Goal: Transaction & Acquisition: Purchase product/service

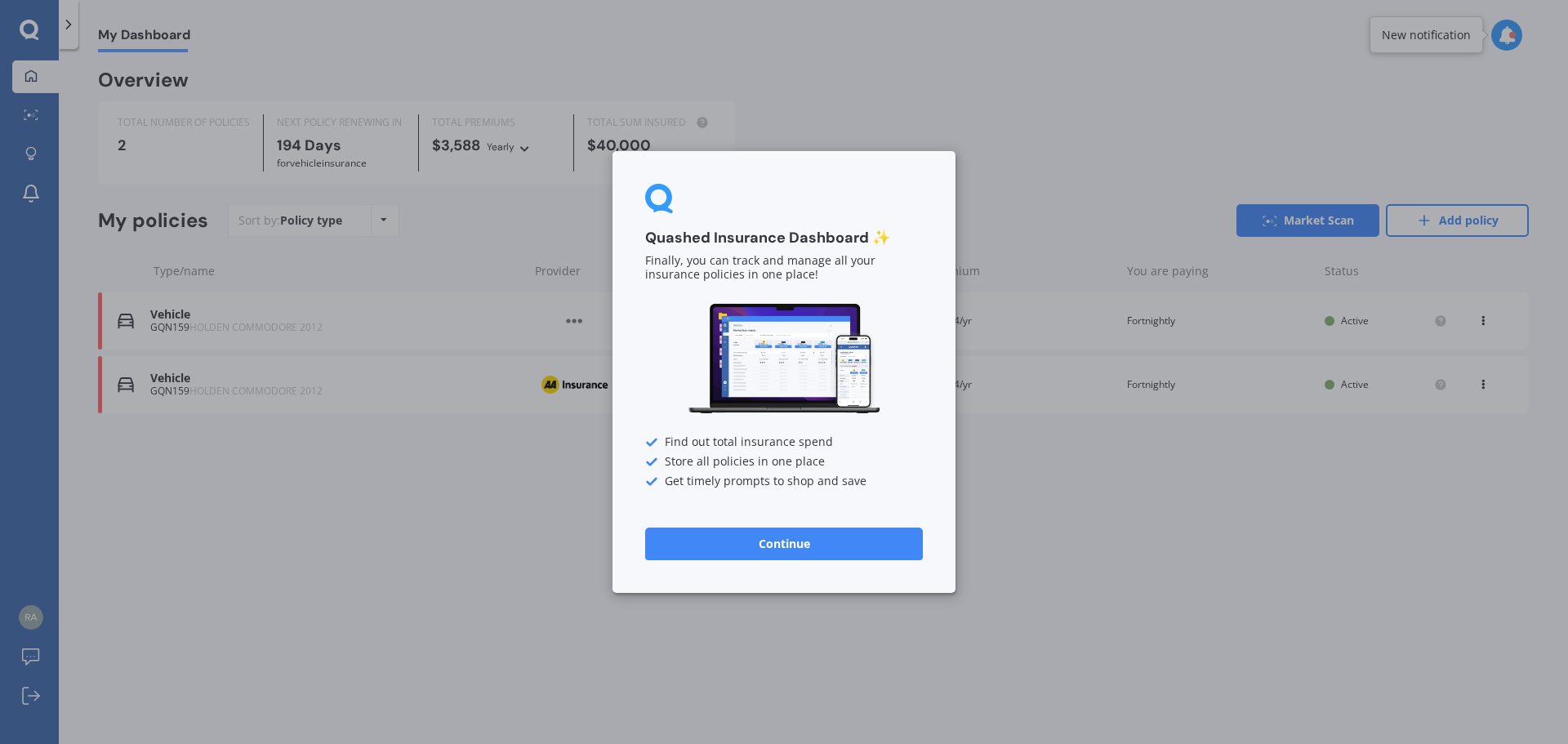
click at [782, 543] on button "Continue" at bounding box center [784, 543] width 278 height 32
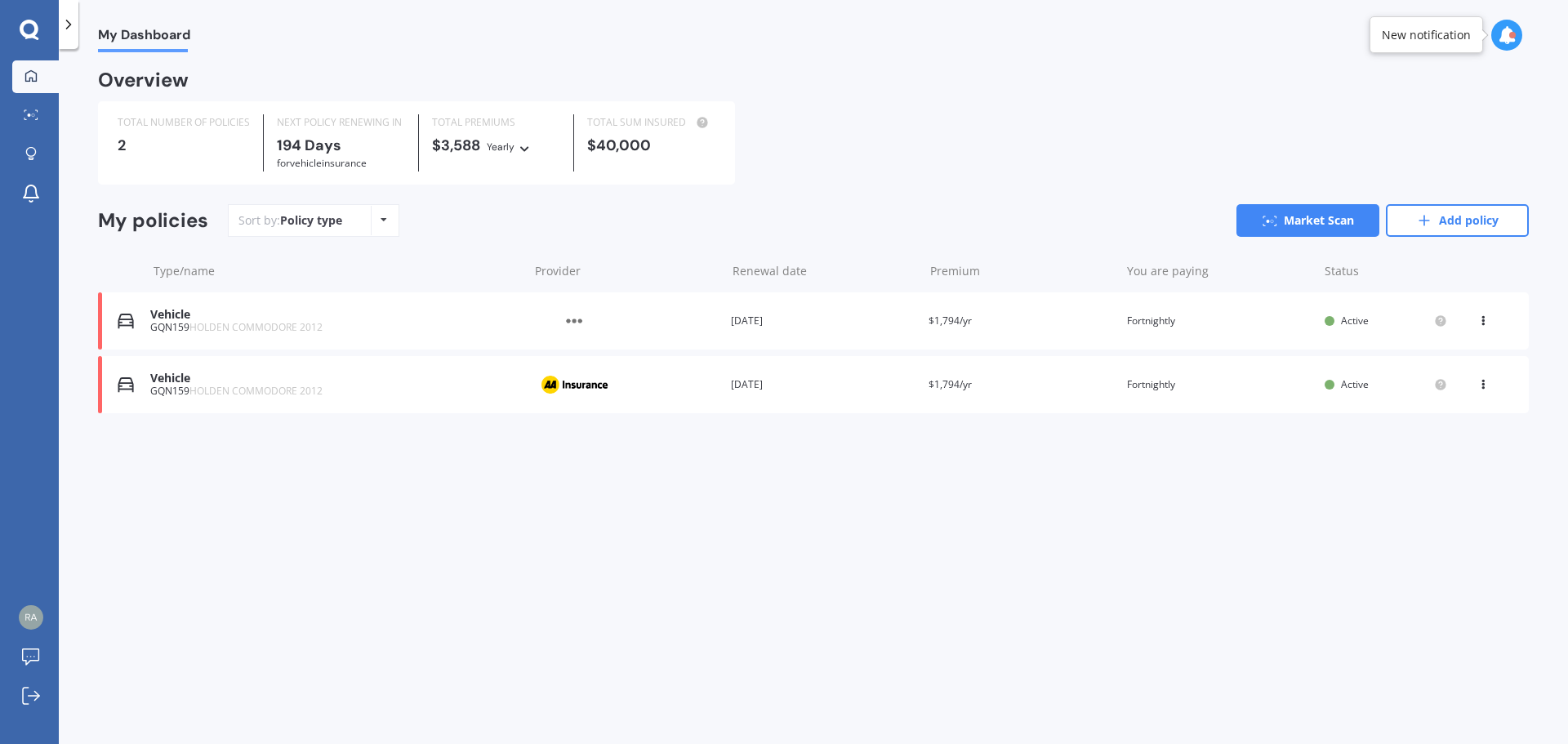
click at [483, 390] on div "GQN159 HOLDEN COMMODORE 2012" at bounding box center [335, 390] width 370 height 11
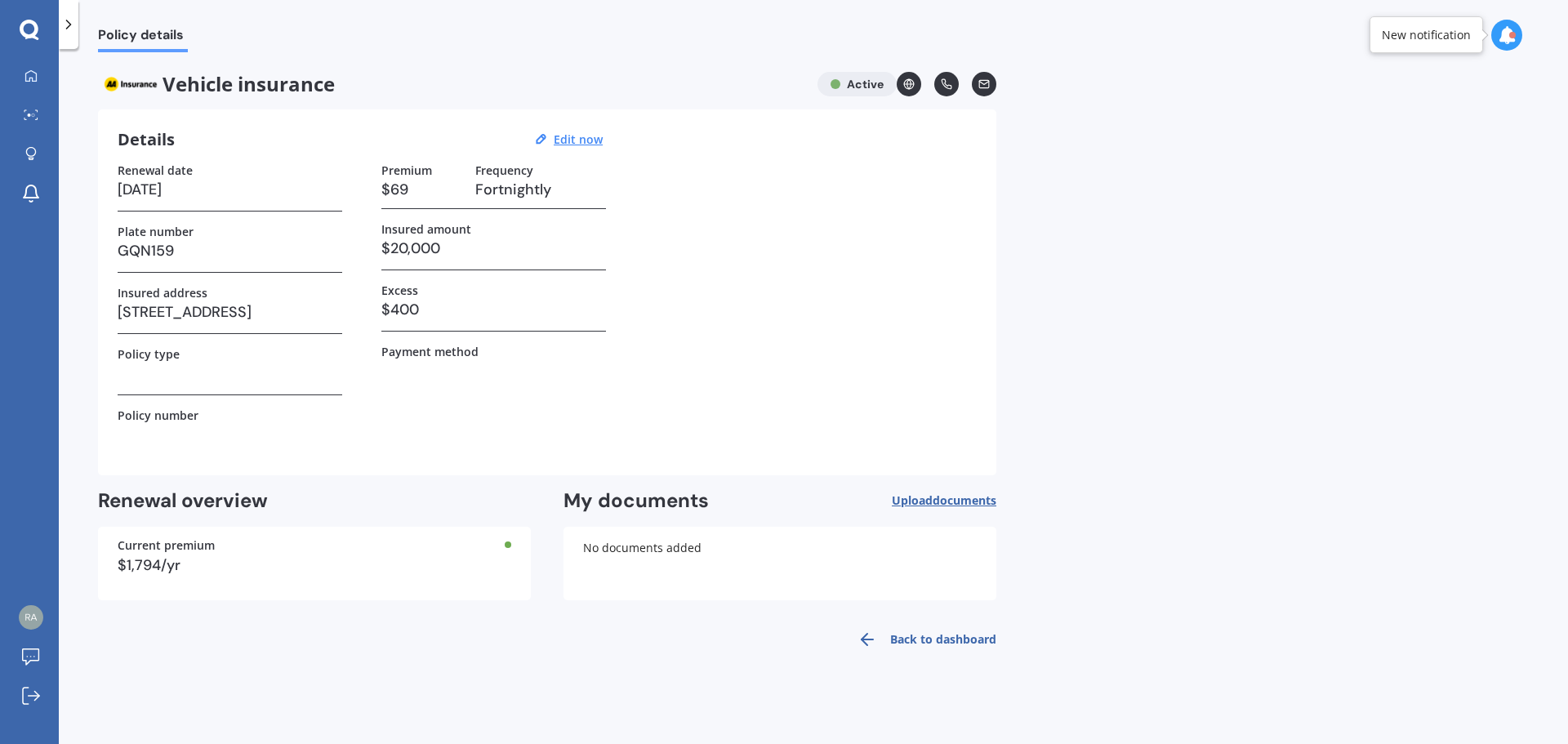
click at [854, 85] on div "Vehicle insurance Active" at bounding box center [547, 84] width 899 height 25
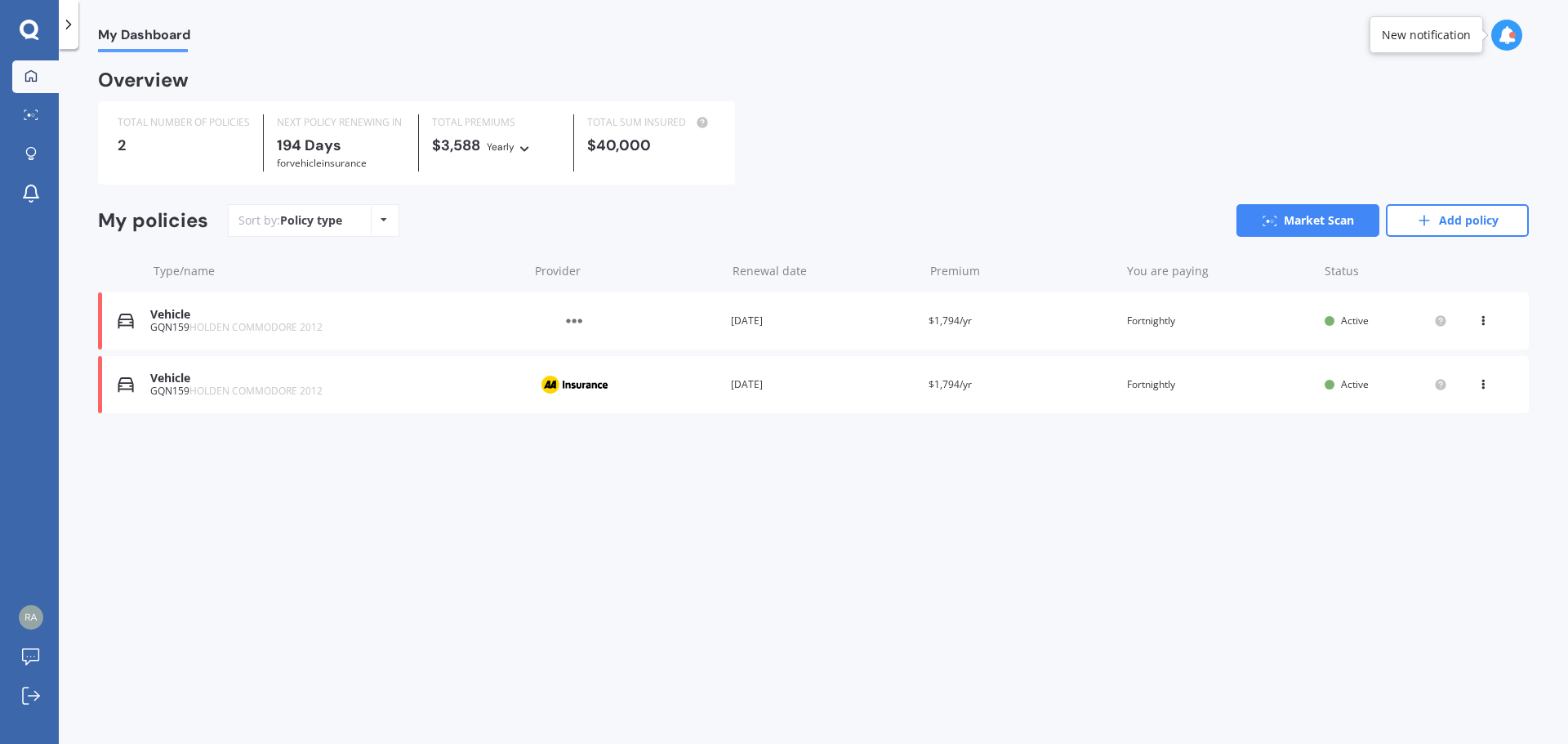
click at [380, 221] on icon at bounding box center [383, 220] width 6 height 10
click at [127, 311] on div "Vehicle GQN159 HOLDEN COMMODORE 2012 Provider Renewal date [DATE] Premium $1,79…" at bounding box center [813, 321] width 1430 height 57
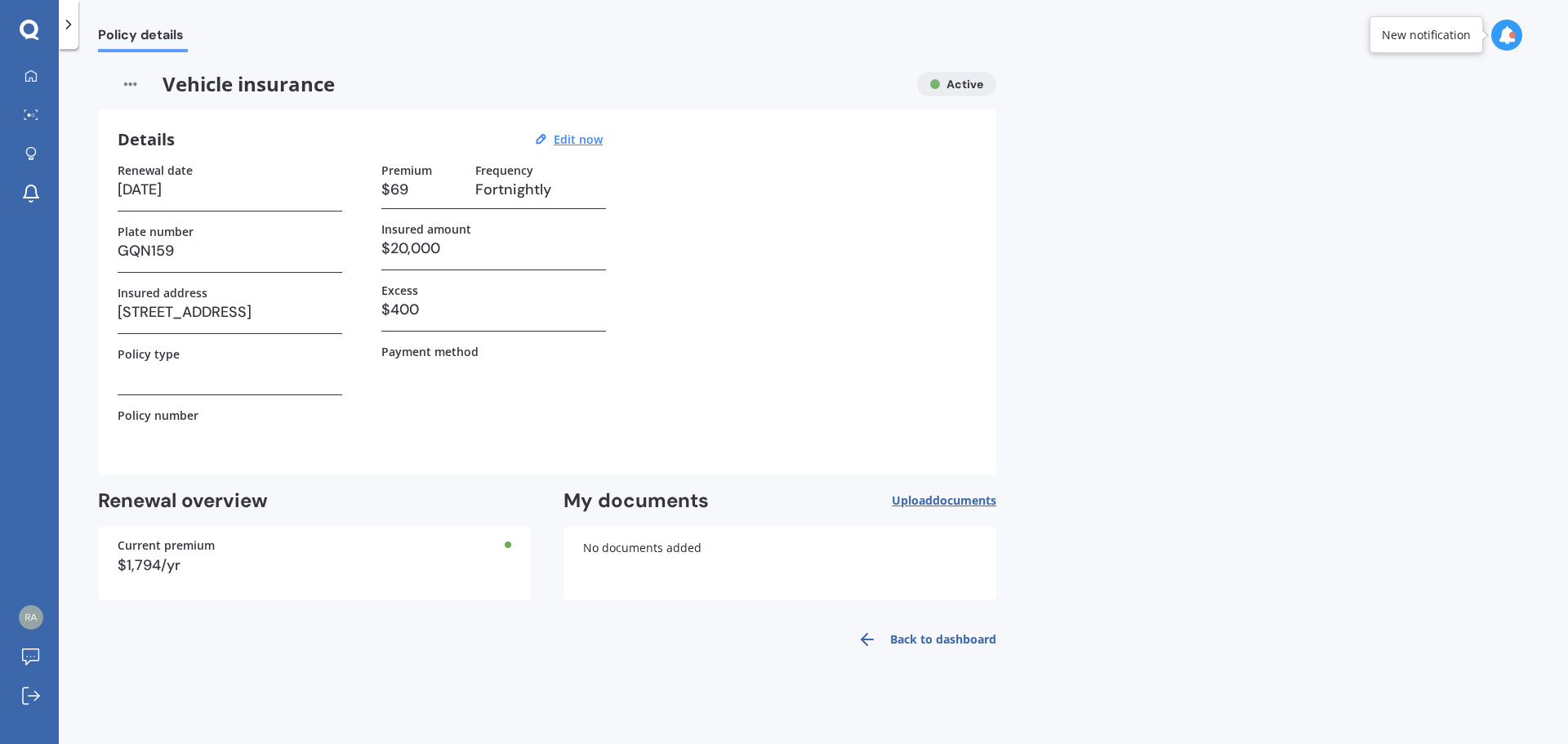
click at [923, 640] on link "Back to dashboard" at bounding box center [922, 639] width 149 height 39
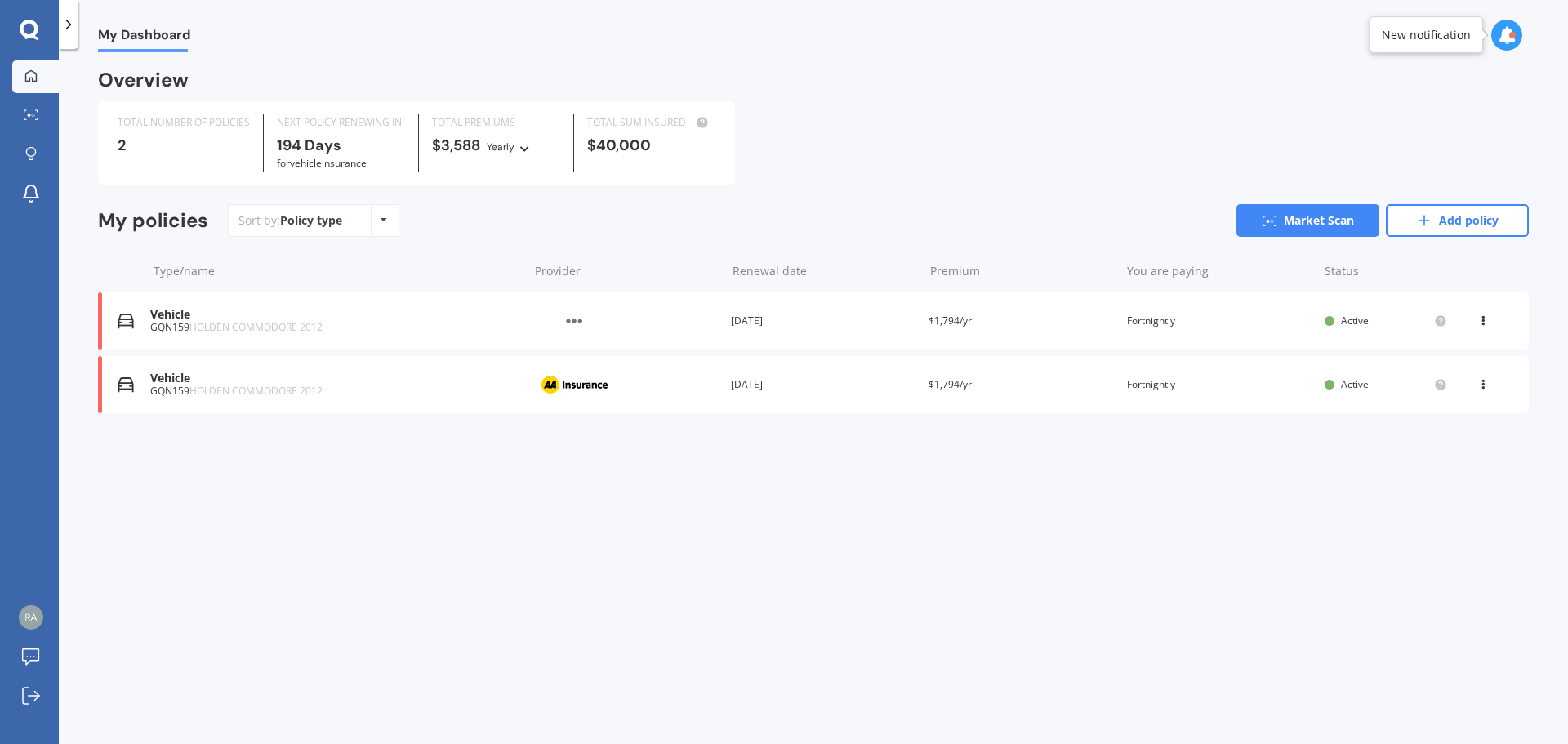
click at [1483, 318] on icon at bounding box center [1483, 318] width 11 height 10
click at [1436, 393] on div "Delete" at bounding box center [1447, 384] width 162 height 32
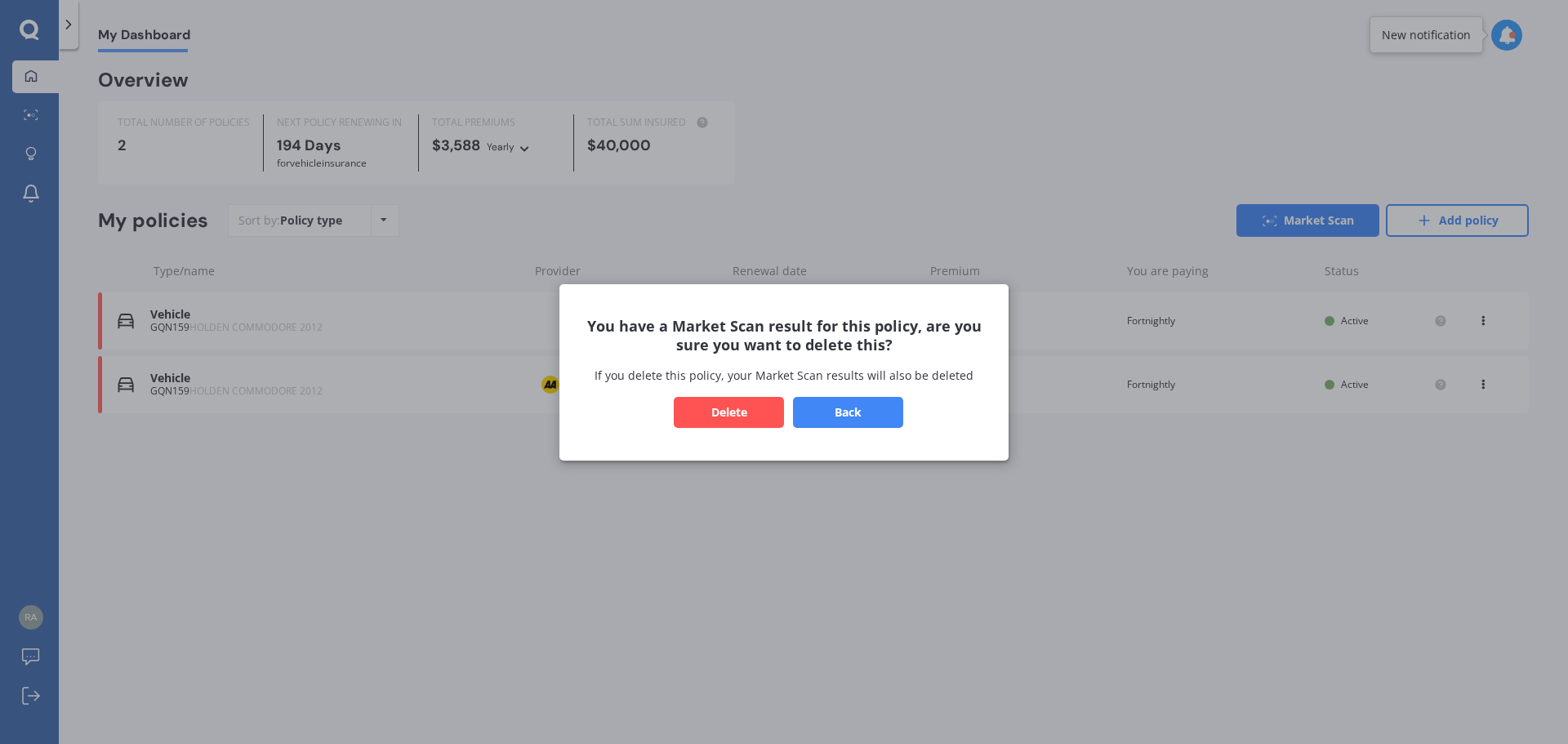
click at [731, 408] on button "Delete" at bounding box center [729, 412] width 110 height 31
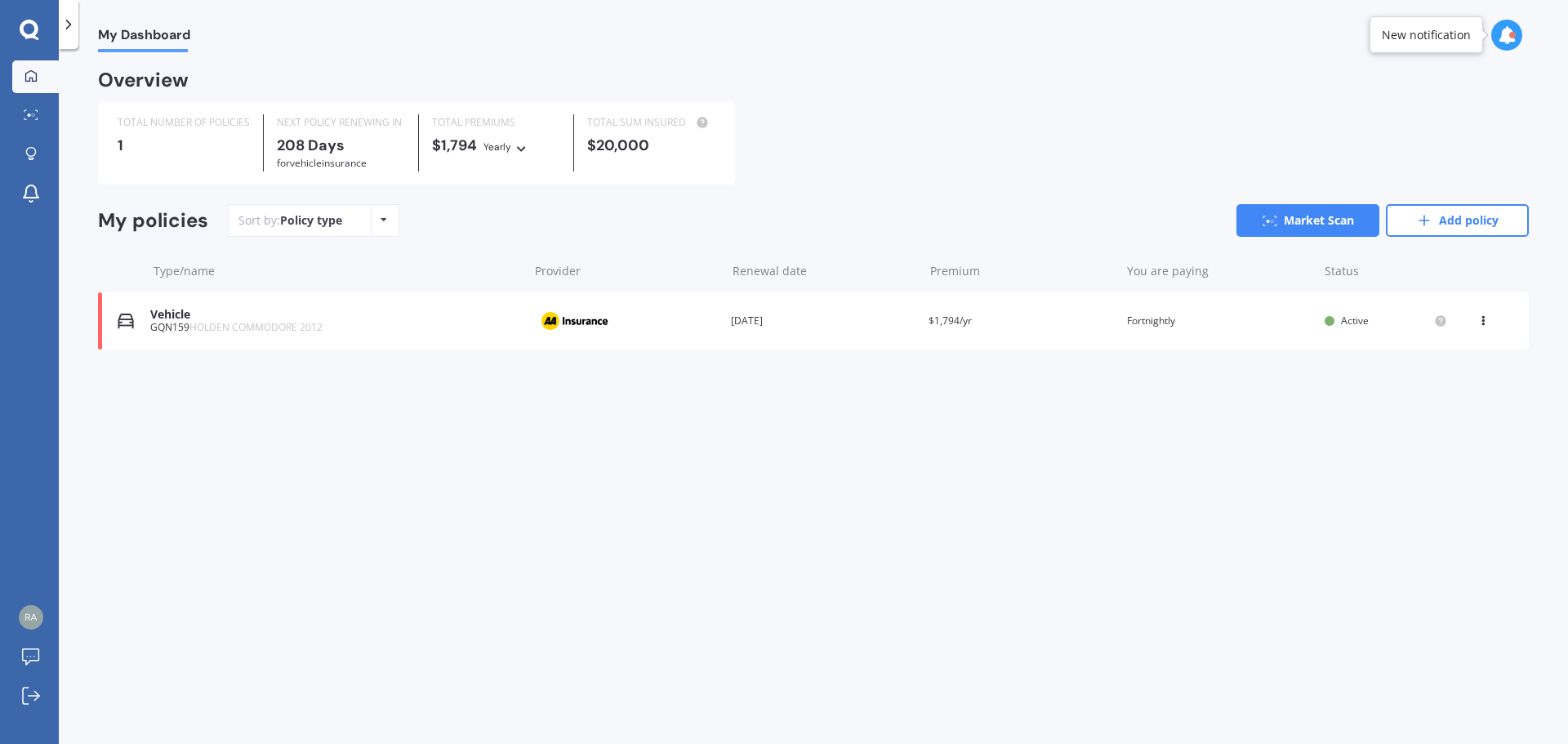
click at [1478, 319] on icon at bounding box center [1483, 318] width 11 height 10
click at [1438, 380] on div "Delete" at bounding box center [1447, 384] width 162 height 32
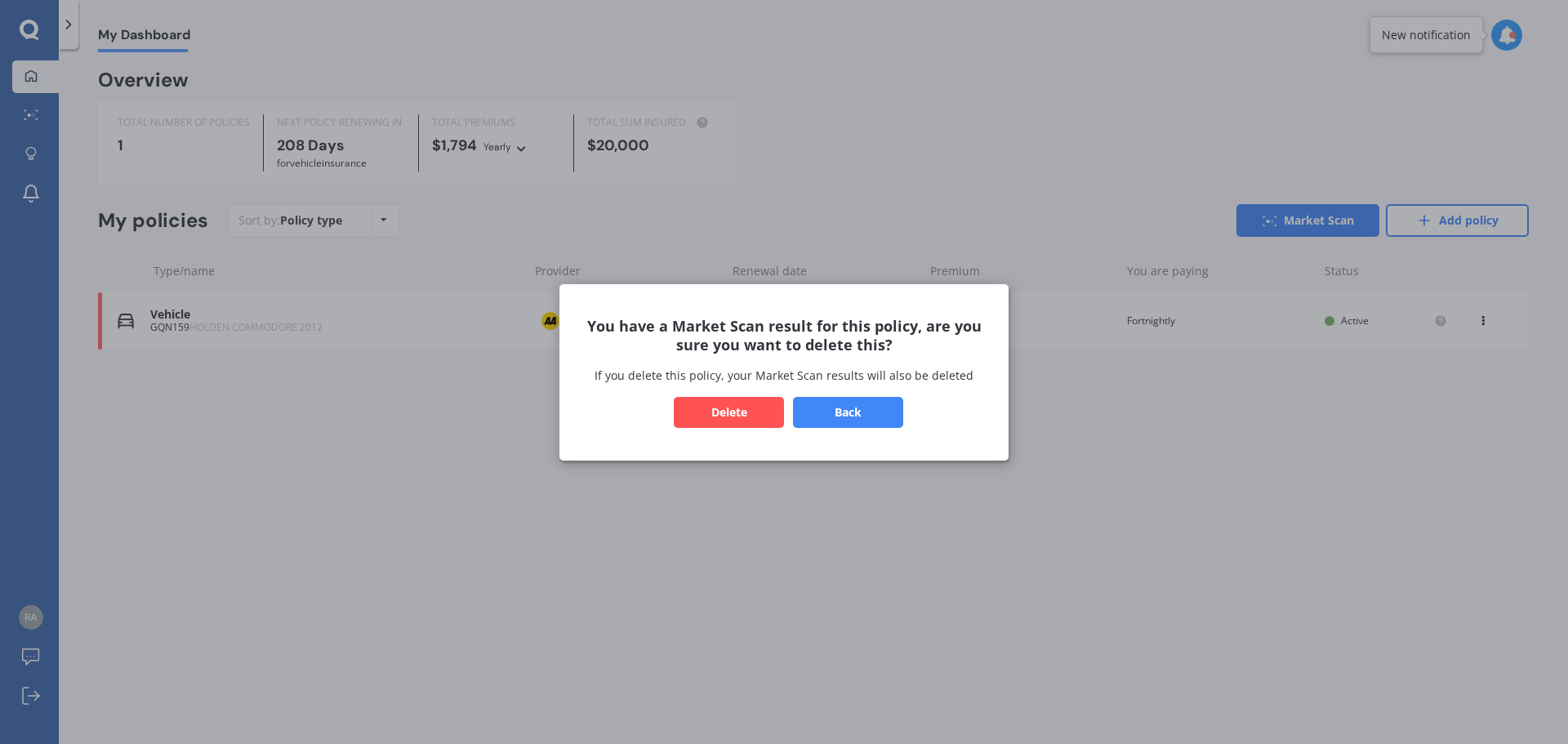
click at [739, 400] on button "Delete" at bounding box center [729, 412] width 110 height 31
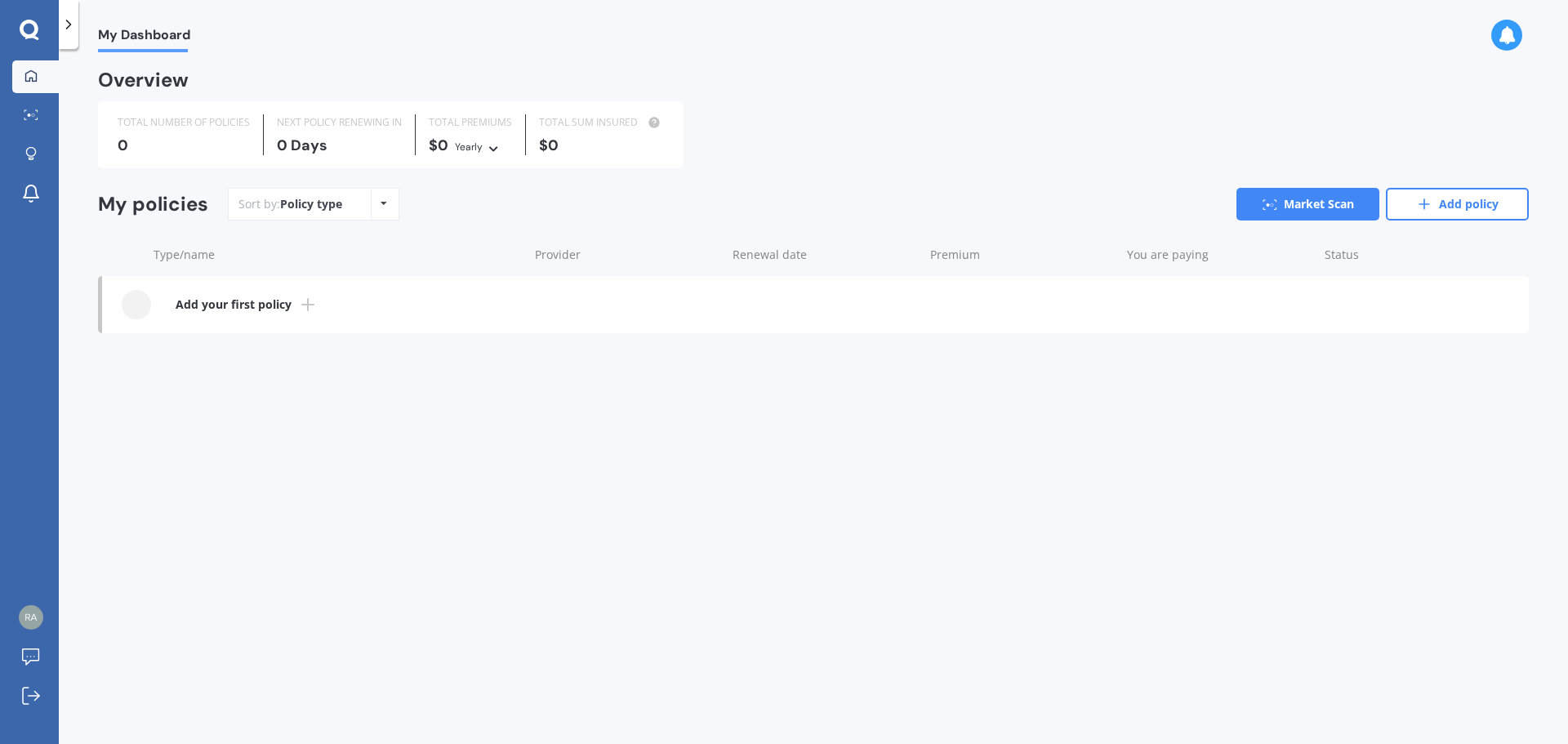
click at [299, 300] on icon at bounding box center [308, 304] width 19 height 19
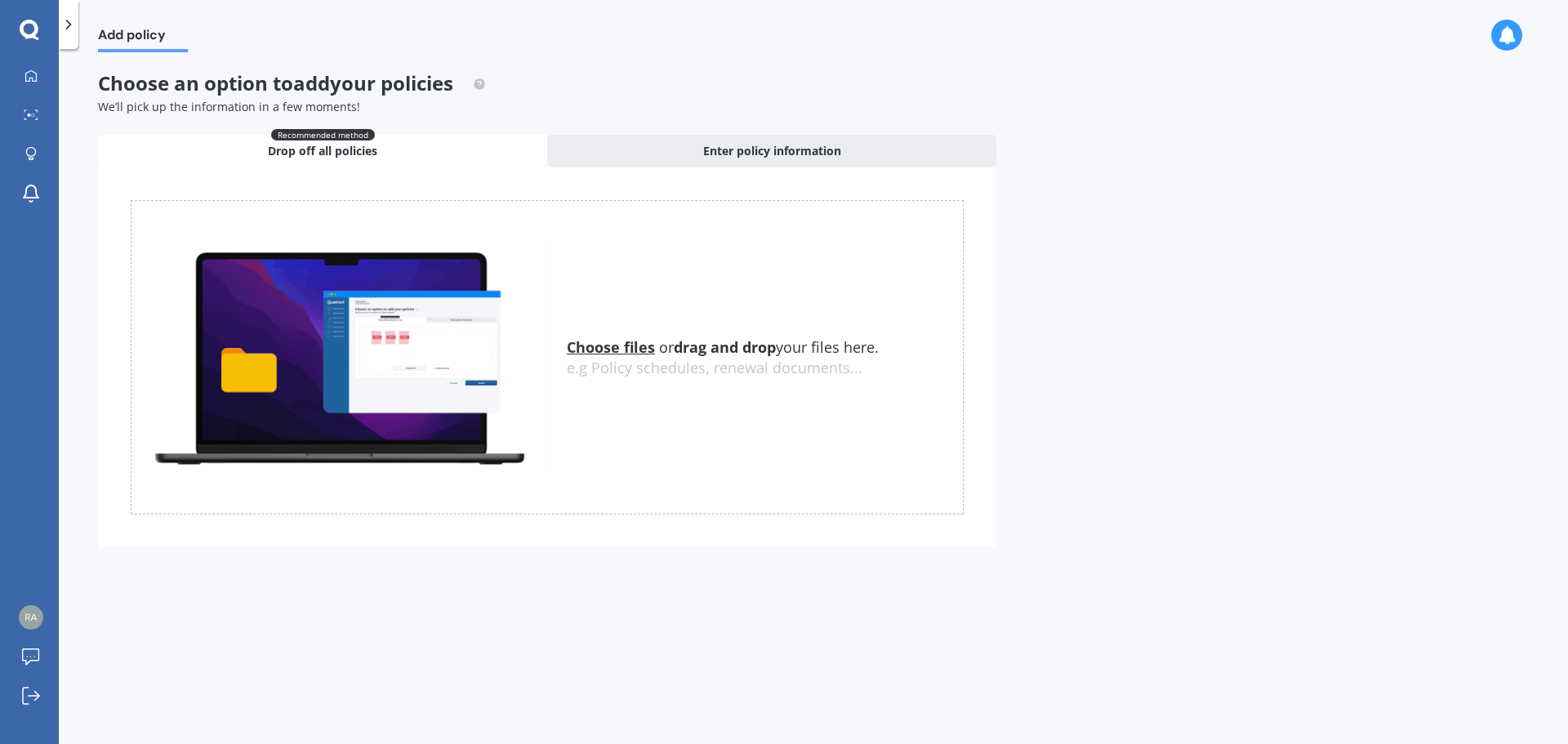
click at [598, 350] on u "Choose files" at bounding box center [611, 346] width 89 height 19
click at [31, 74] on icon at bounding box center [31, 76] width 13 height 13
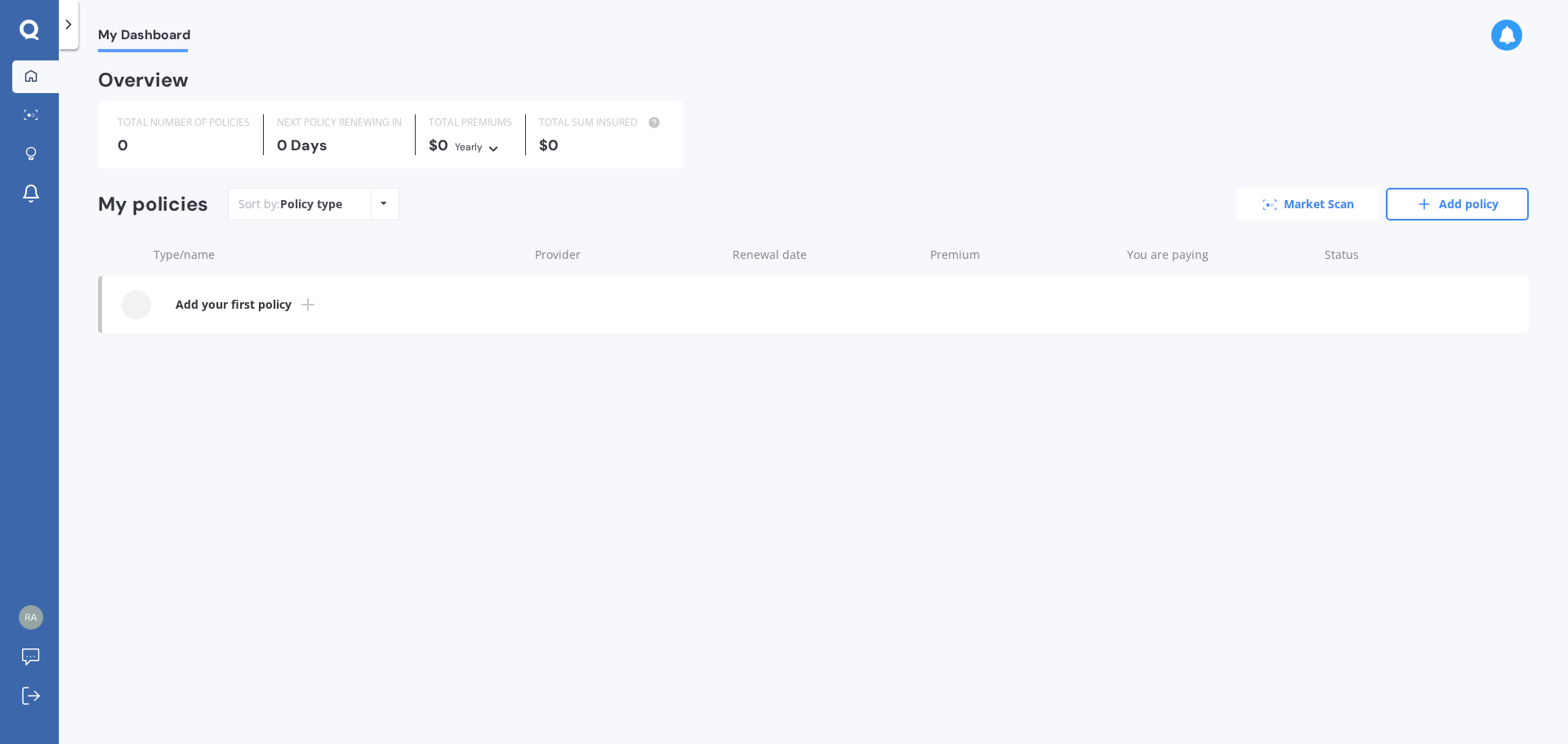
click at [1296, 189] on link "Market Scan" at bounding box center [1308, 203] width 143 height 32
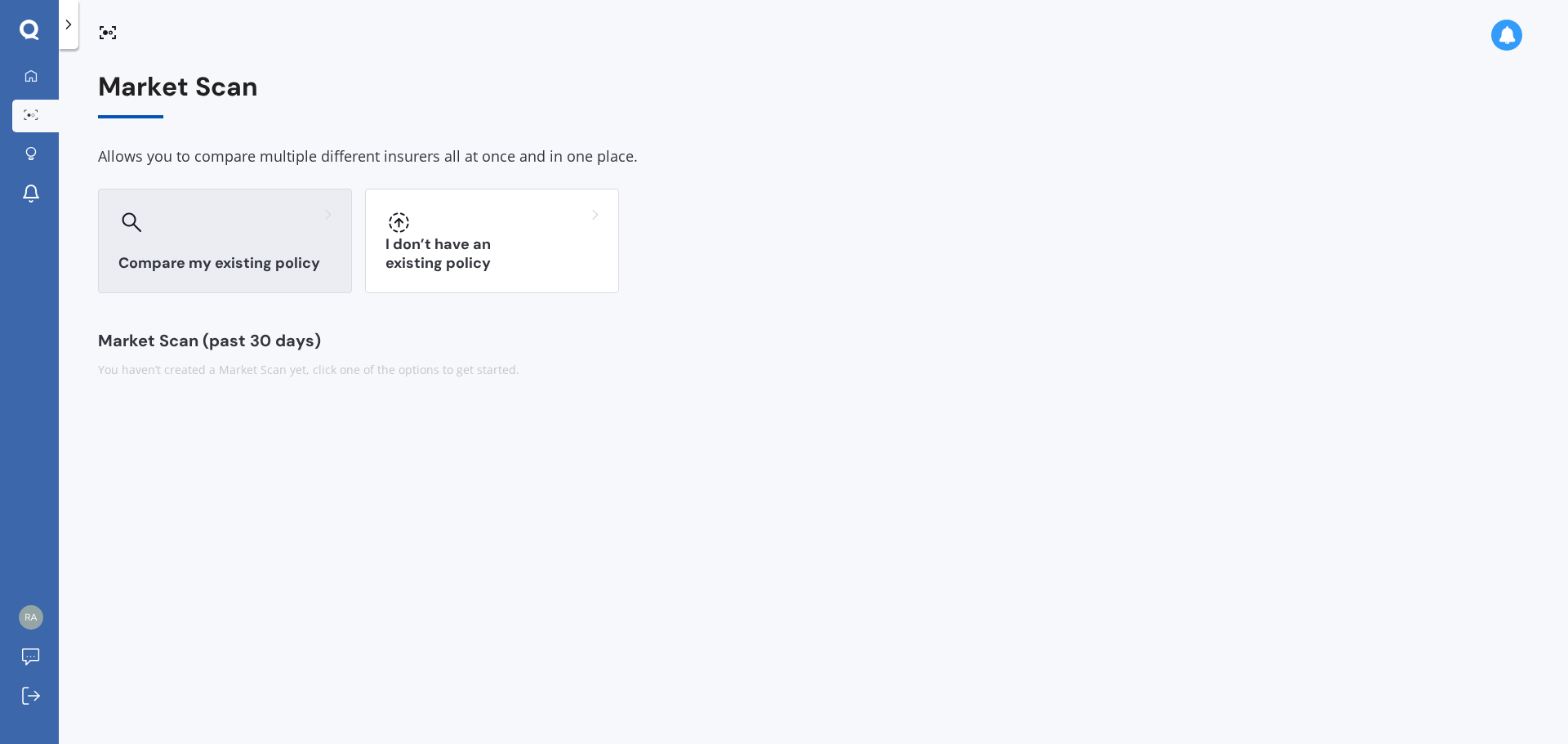
click at [253, 220] on div at bounding box center [224, 222] width 213 height 26
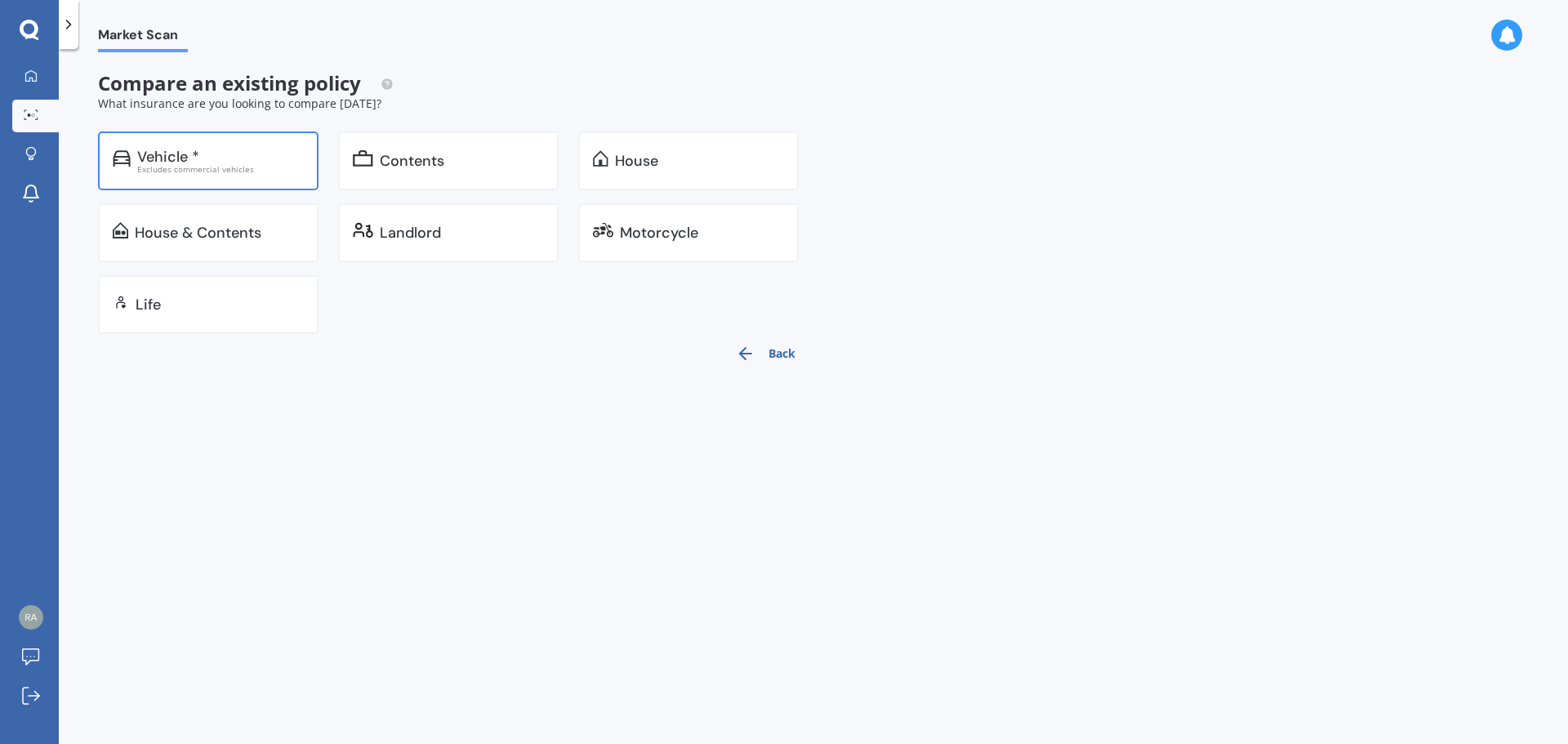
click at [198, 159] on div "Vehicle *" at bounding box center [168, 157] width 62 height 17
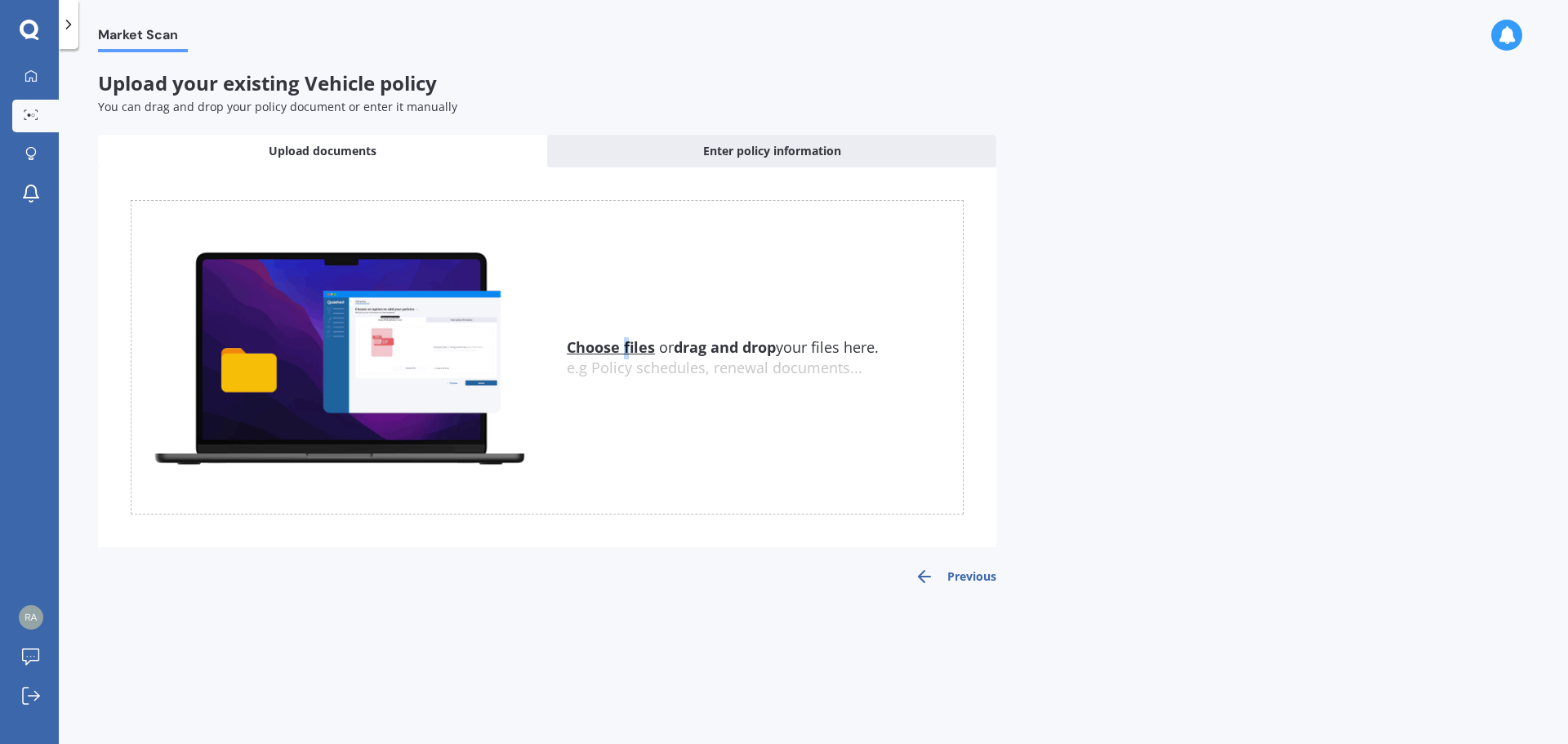
click at [625, 349] on u "Choose files" at bounding box center [611, 346] width 89 height 19
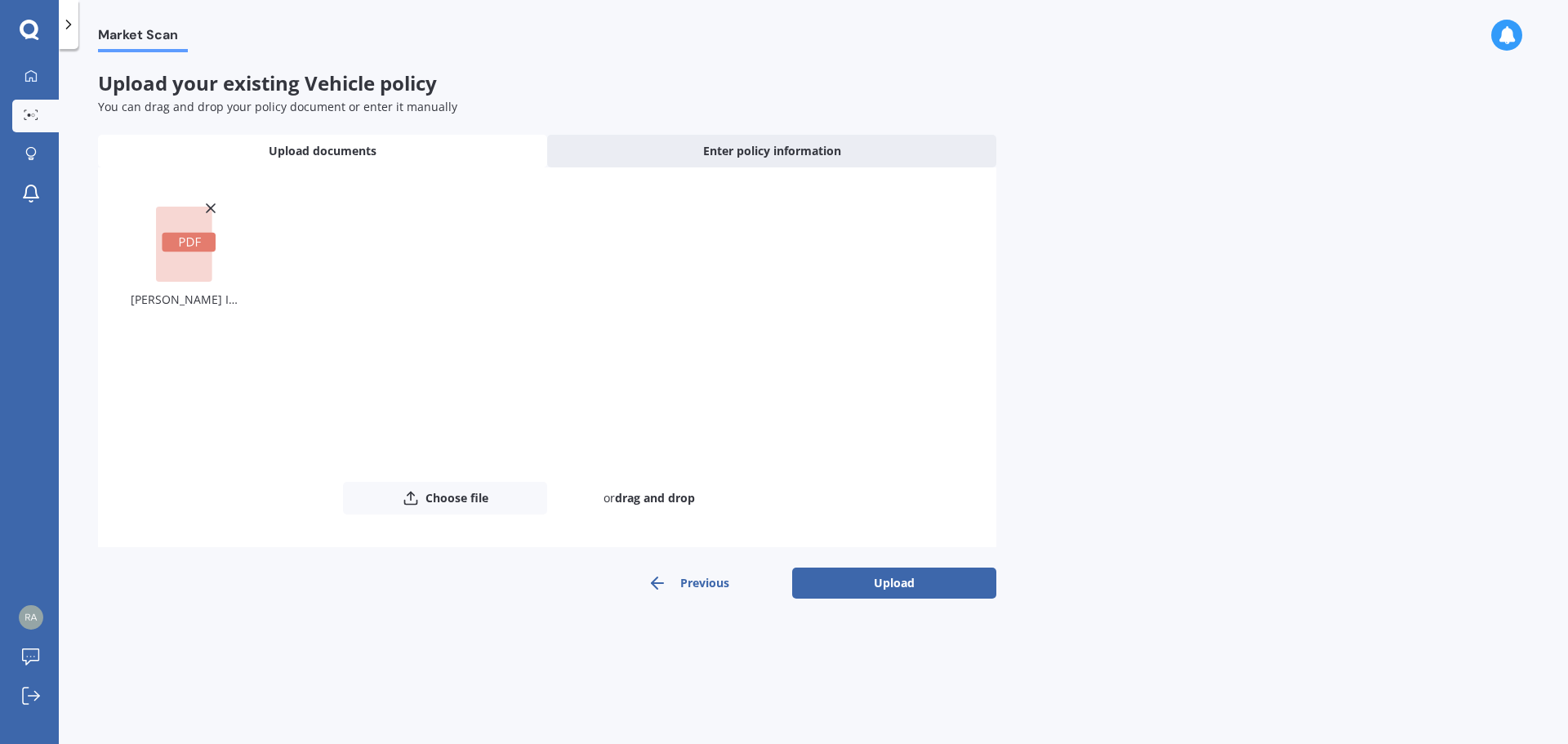
drag, startPoint x: 183, startPoint y: 242, endPoint x: 797, endPoint y: 320, distance: 618.9
click at [803, 325] on div "Patrick Tavai_Car Insurance.pdf" at bounding box center [547, 341] width 833 height 282
click at [362, 261] on div "Patrick Tavai_Car Insurance.pdf" at bounding box center [547, 341] width 833 height 282
click at [476, 495] on button "Choose file" at bounding box center [444, 498] width 204 height 32
click at [895, 581] on button "Upload" at bounding box center [894, 583] width 204 height 31
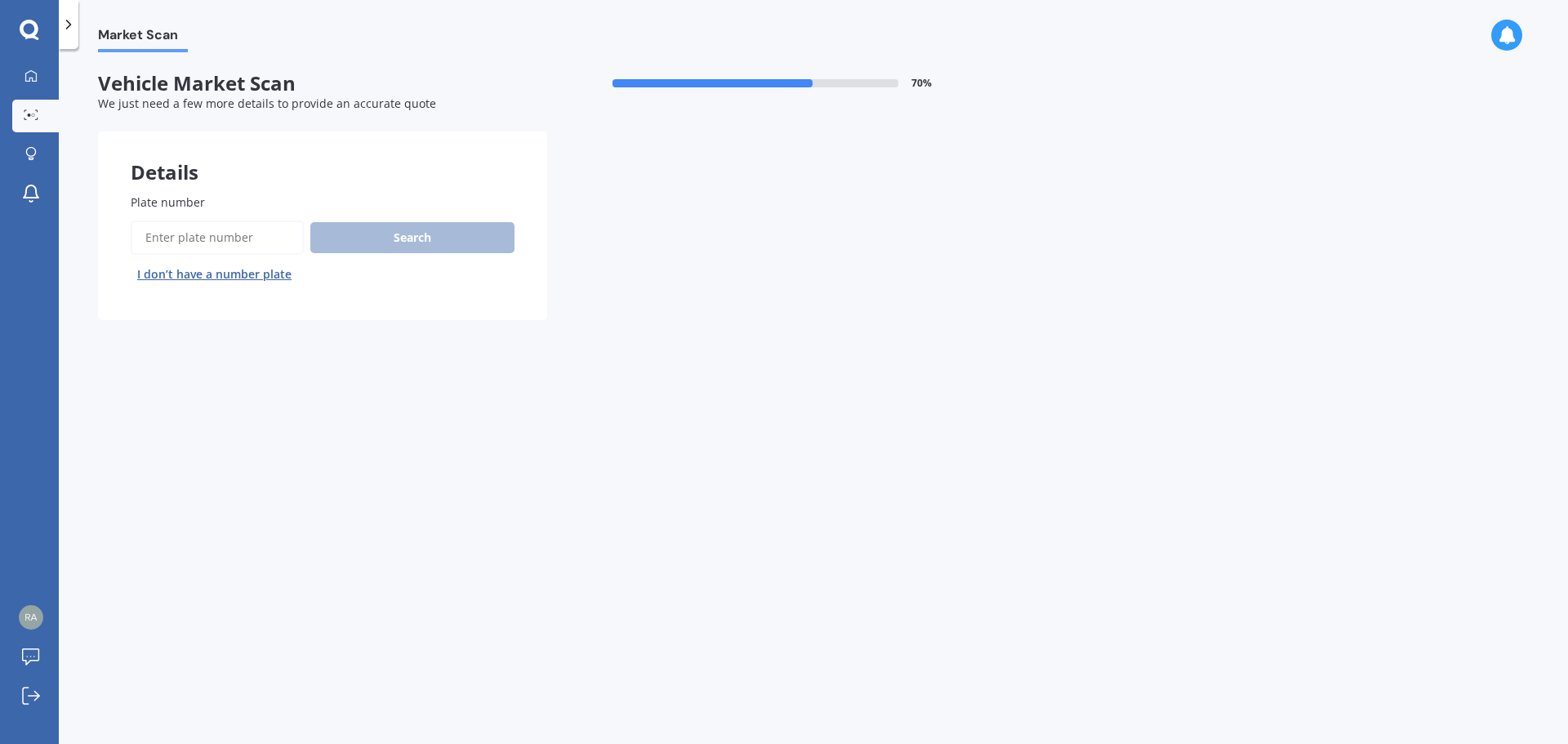
click at [266, 234] on input "Plate number" at bounding box center [216, 237] width 173 height 34
click at [271, 234] on input "Plate number" at bounding box center [216, 237] width 173 height 34
type input "GqN"
click at [416, 234] on button "Search" at bounding box center [412, 238] width 204 height 31
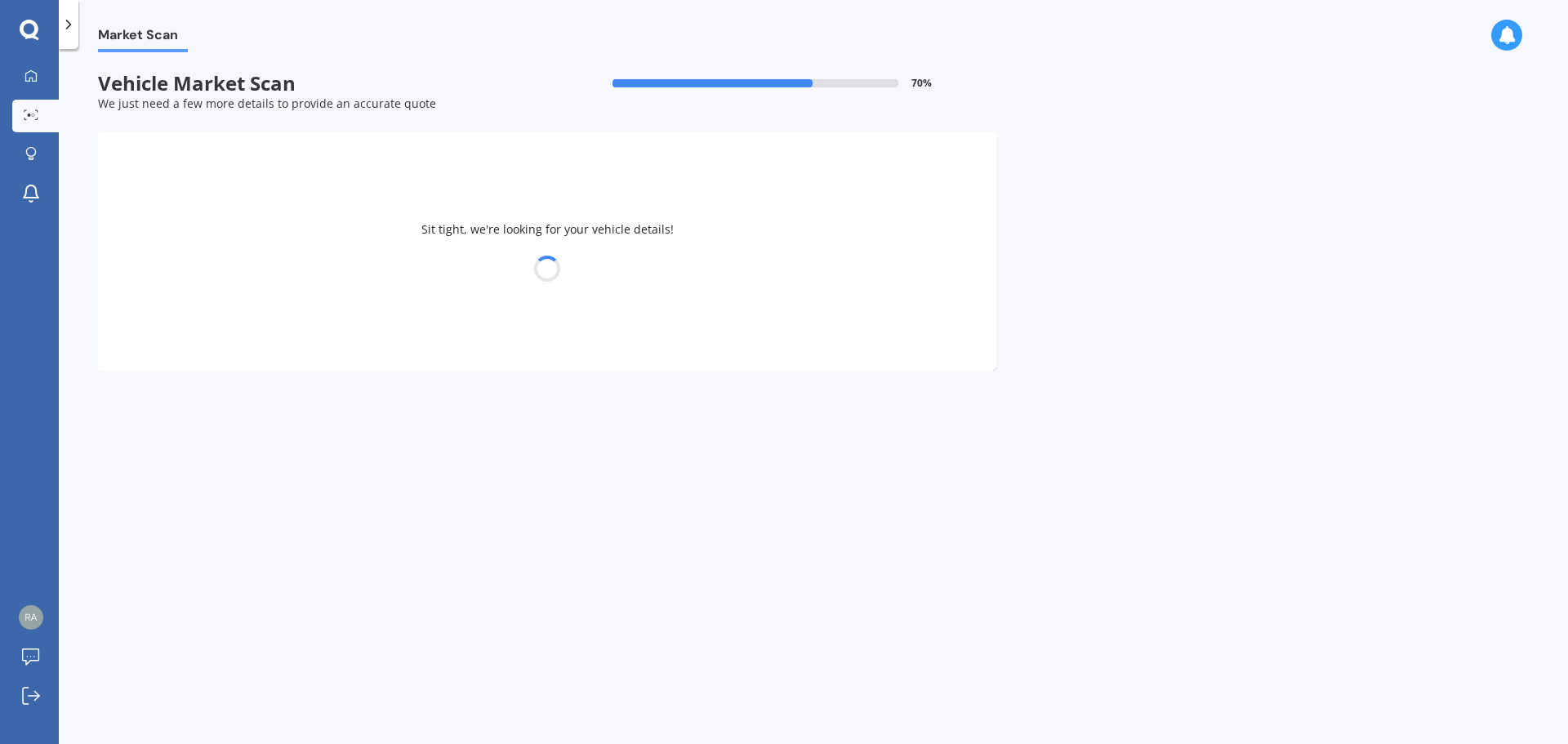
select select "17"
select select "03"
select select "1964"
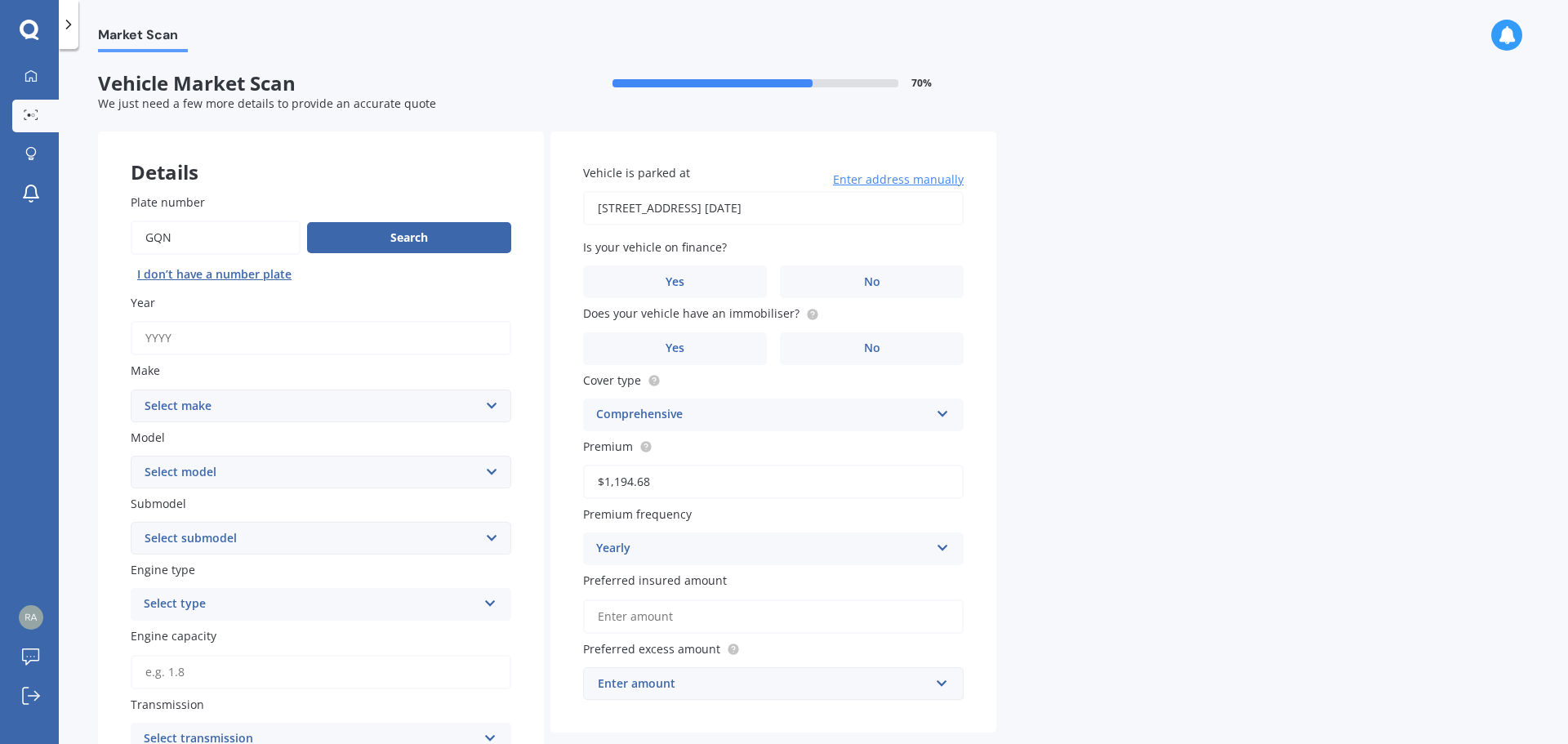
click at [427, 347] on input "Year" at bounding box center [320, 338] width 380 height 34
type input "2012"
click at [353, 401] on select "Select make AC ALFA ROMEO ASTON MARTIN AUDI AUSTIN BEDFORD Bentley BMW BYD CADI…" at bounding box center [320, 405] width 380 height 32
select select "HOLDEN"
click at [130, 390] on select "Select make AC ALFA ROMEO ASTON MARTIN AUDI AUSTIN BEDFORD Bentley BMW BYD CADI…" at bounding box center [320, 405] width 380 height 32
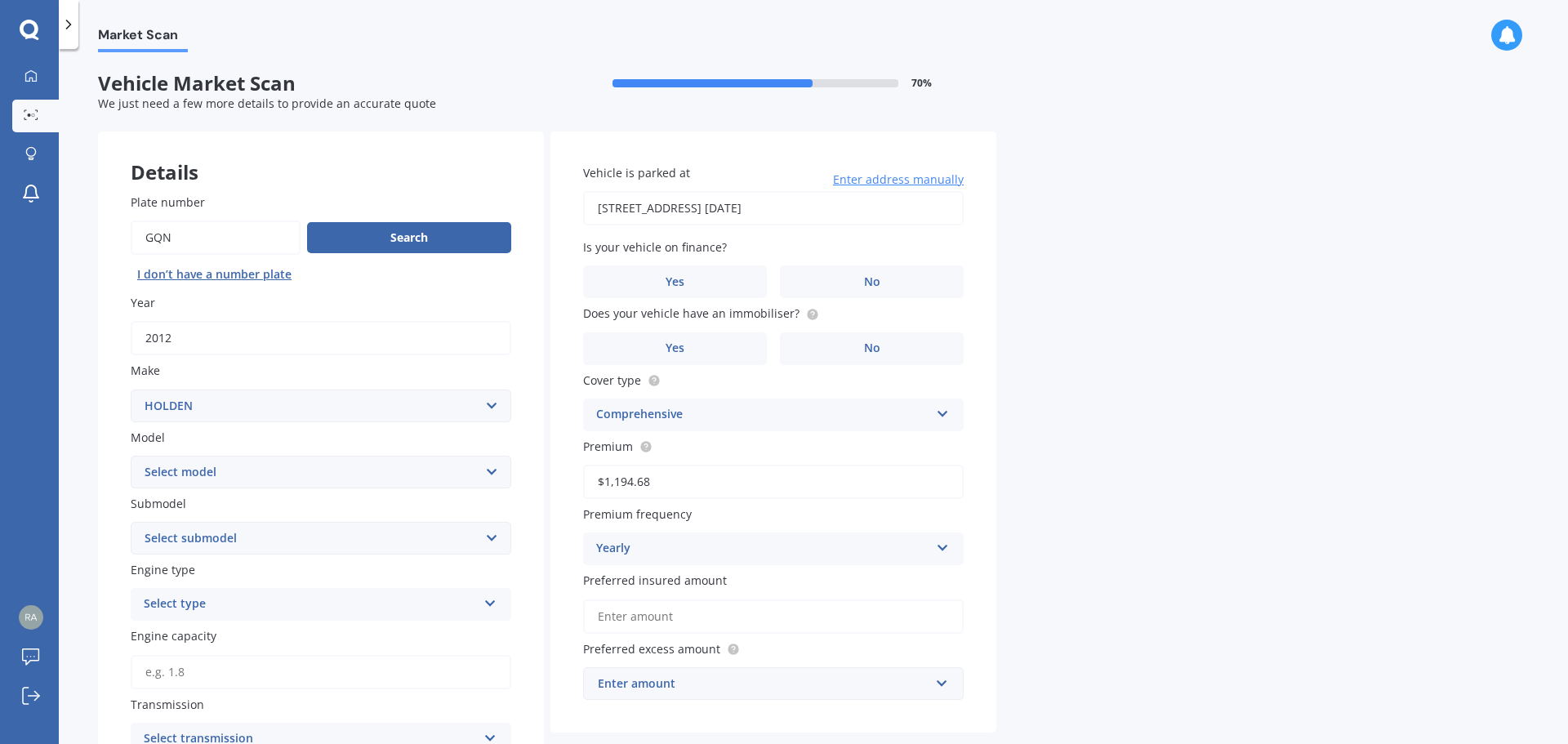
click at [301, 466] on select "Select model Acadia Adventra Apollo Astra Barina Belmont Berlina Calais Calibra…" at bounding box center [320, 471] width 380 height 32
select select "COMMODORE"
click at [130, 455] on select "Select model Acadia Adventra Apollo Astra Barina Belmont Berlina Calais Calibra…" at bounding box center [320, 471] width 380 height 32
click at [251, 537] on select "Select submodel 4 Cyl 2.0 Litre 50th Anniversary V6 6 Cyl 3.8 Litre Acclaim V6 …" at bounding box center [320, 537] width 380 height 32
select select "6 CYL 3.8 LITRE"
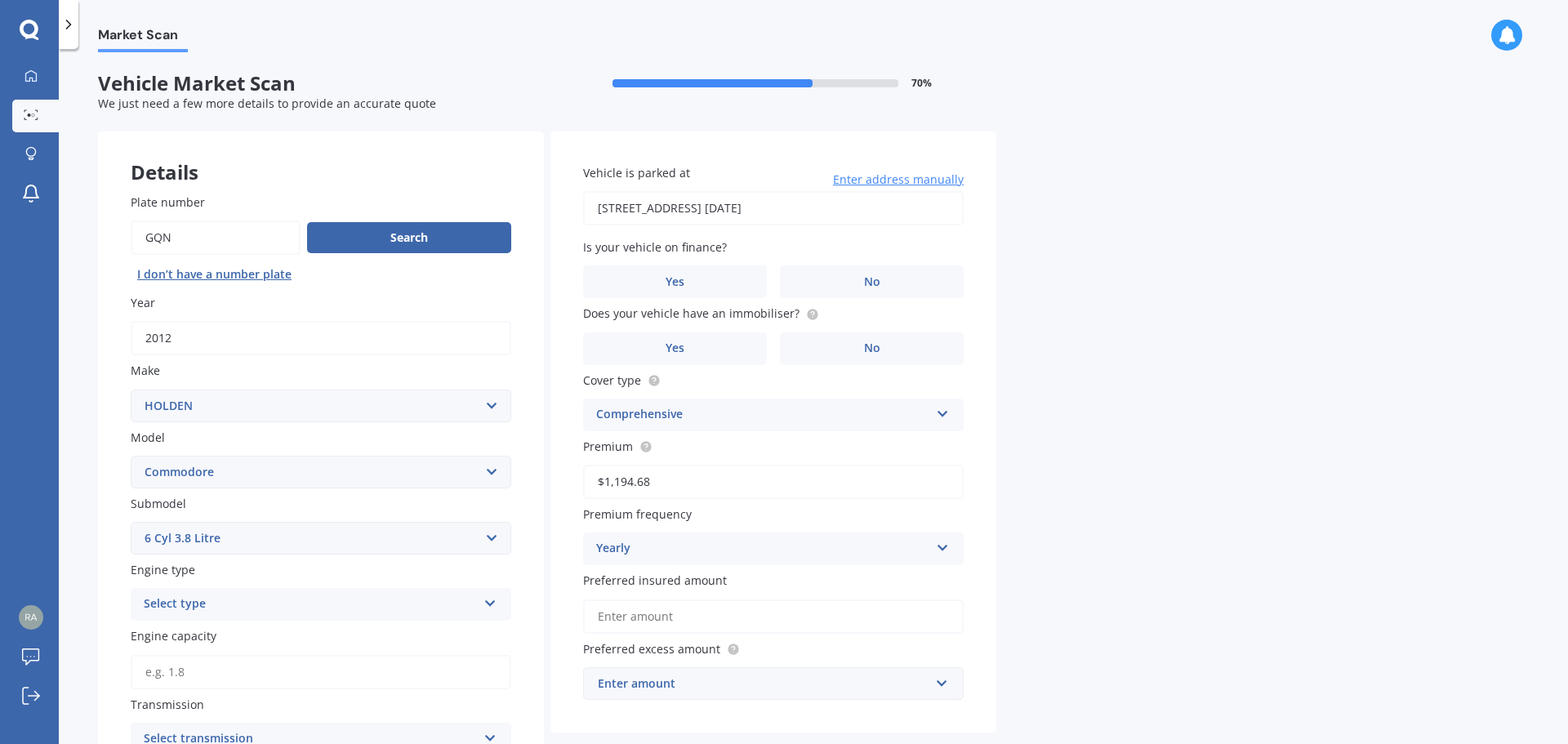
click at [130, 522] on select "Select submodel 4 Cyl 2.0 Litre 50th Anniversary V6 6 Cyl 3.8 Litre Acclaim V6 …" at bounding box center [320, 537] width 380 height 32
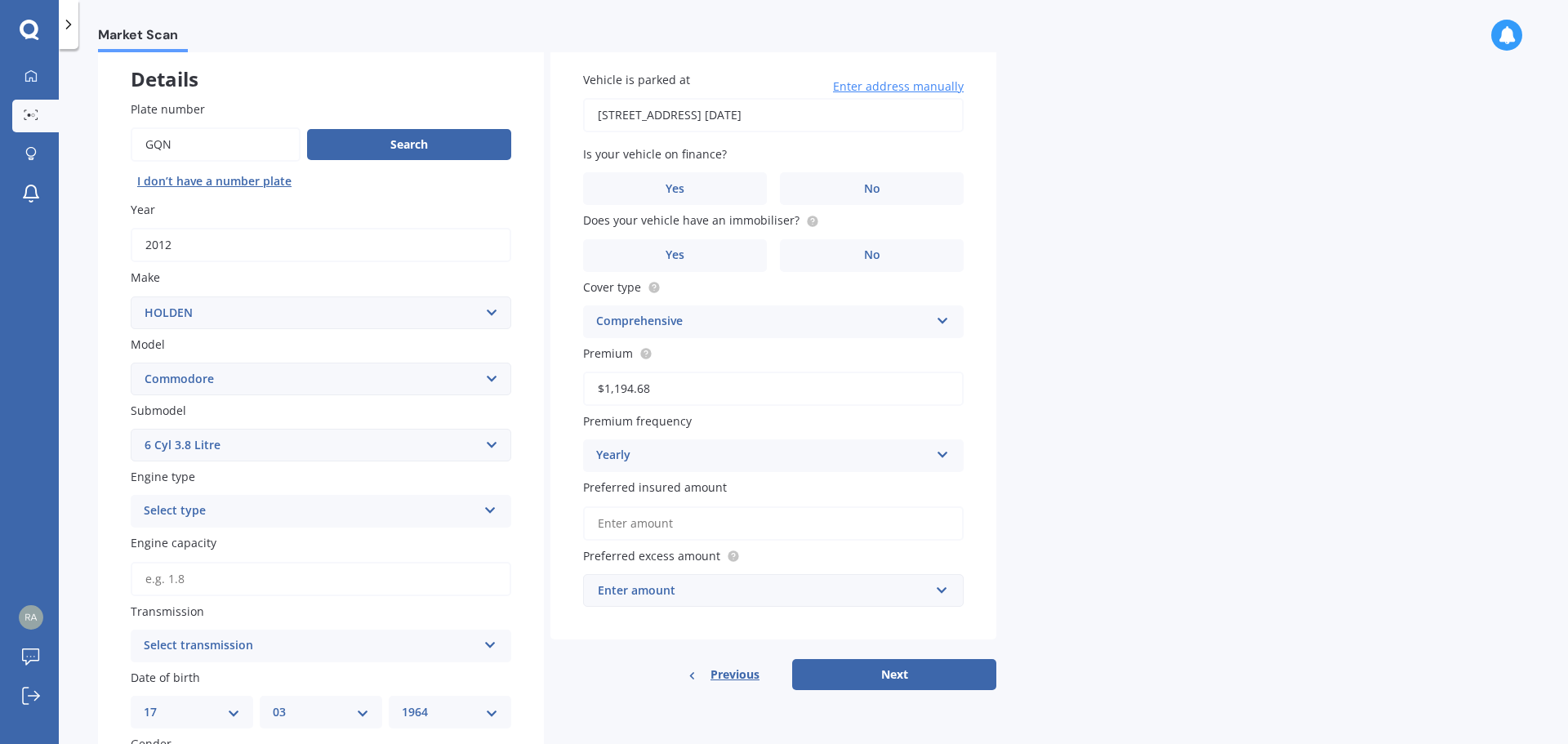
scroll to position [327, 0]
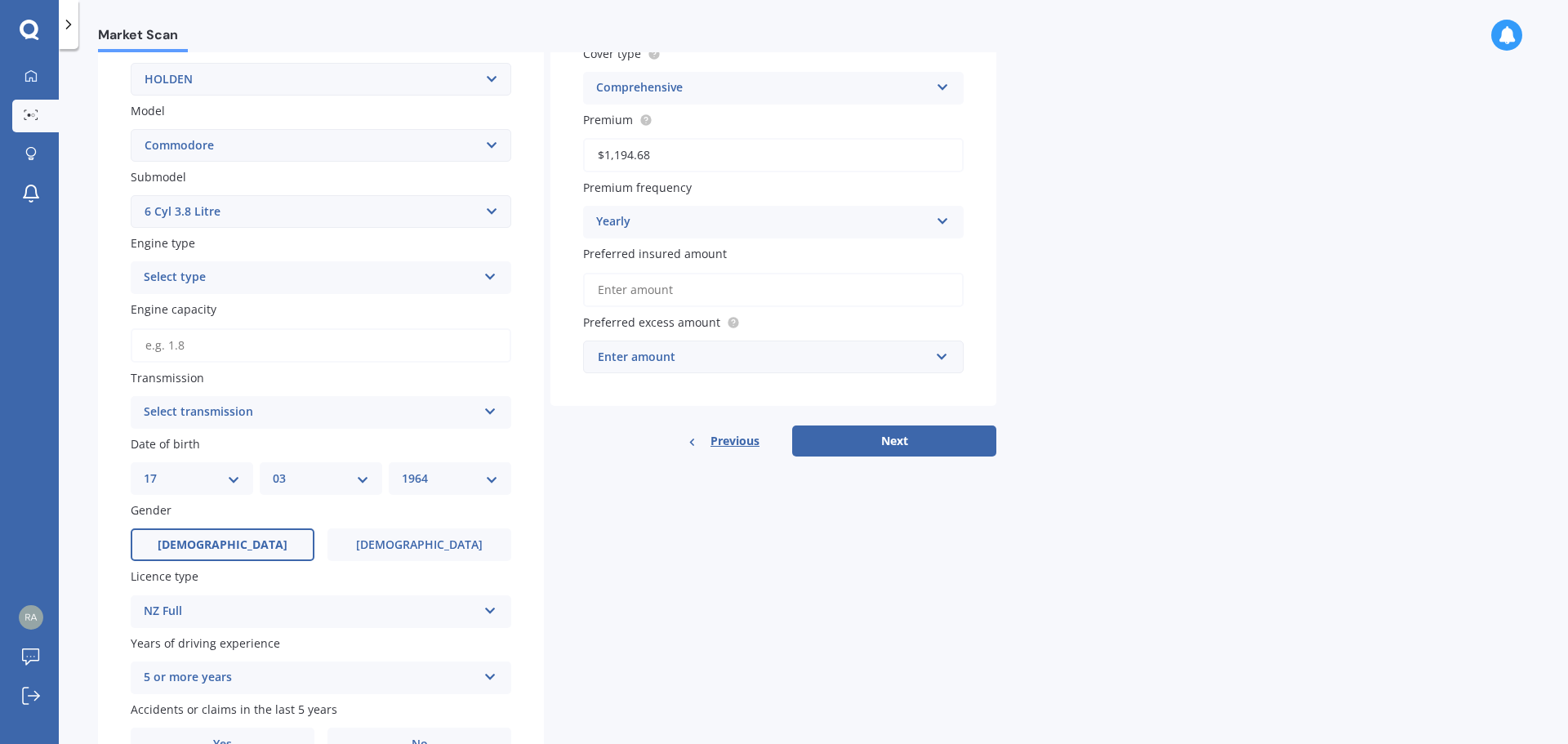
click at [314, 342] on input "Engine capacity" at bounding box center [320, 345] width 380 height 34
click at [349, 404] on div "Select transmission" at bounding box center [310, 412] width 333 height 19
drag, startPoint x: 295, startPoint y: 441, endPoint x: 304, endPoint y: 441, distance: 9.0
click at [297, 441] on div "Auto" at bounding box center [320, 444] width 379 height 30
click at [224, 348] on input "Engine capacity" at bounding box center [320, 345] width 380 height 34
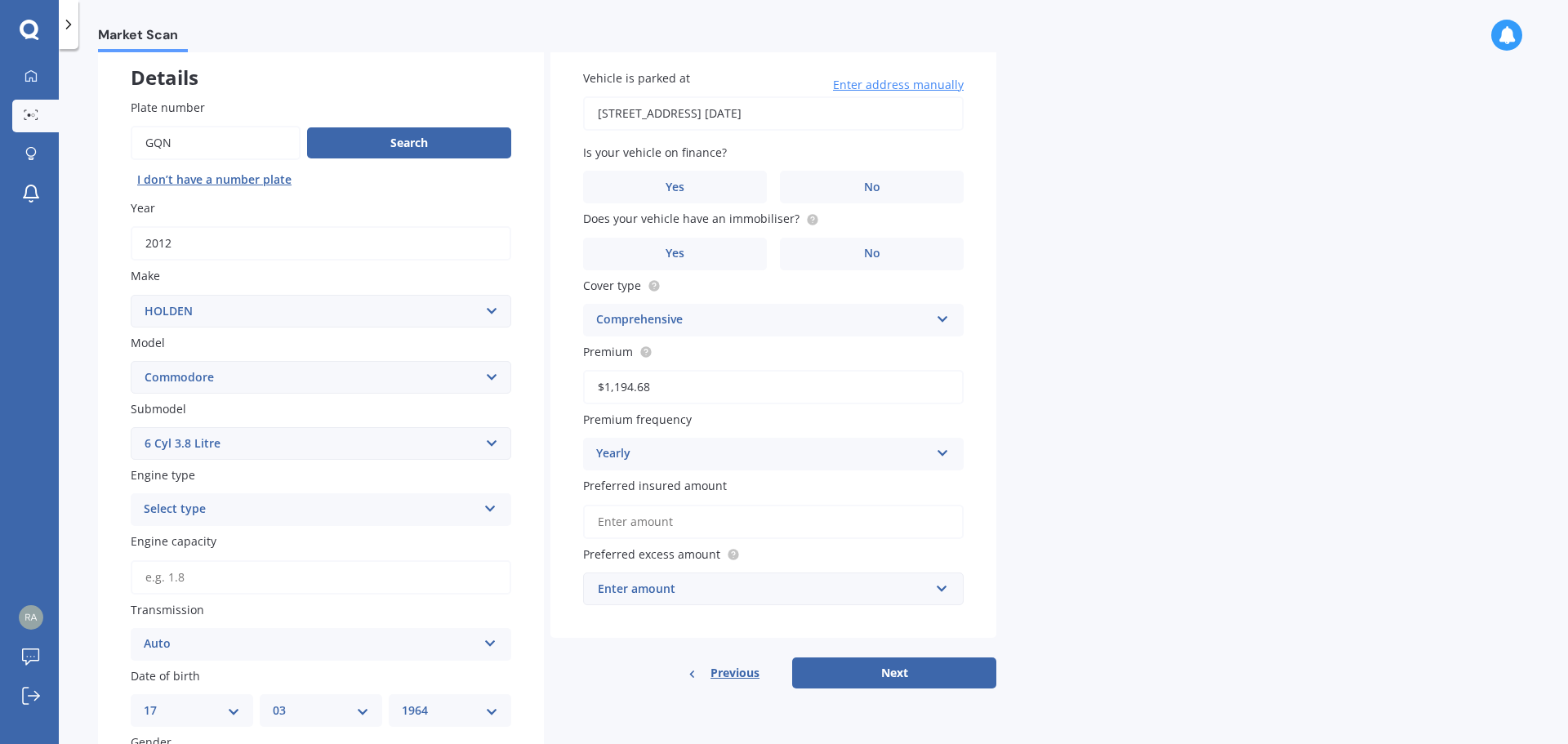
scroll to position [81, 0]
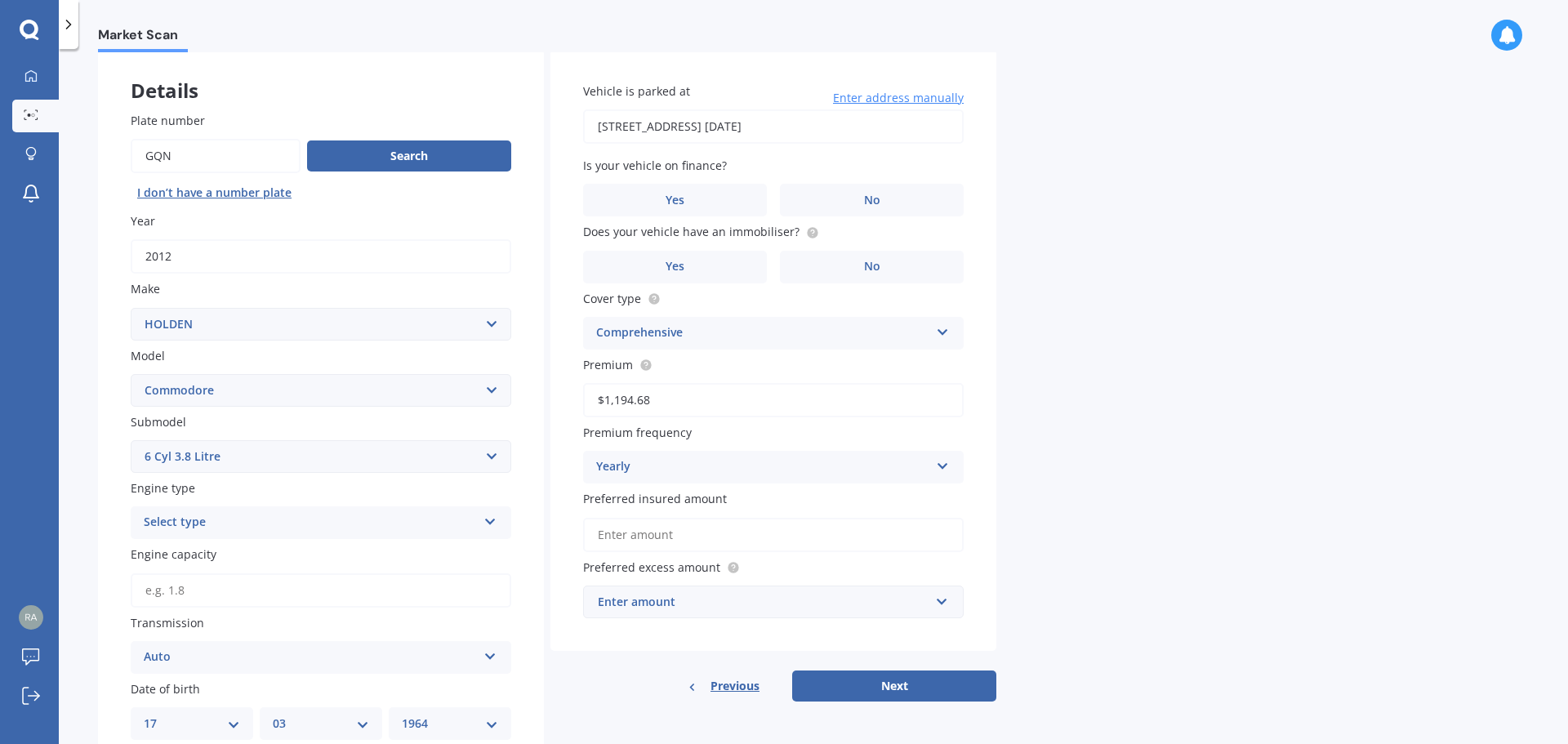
click at [201, 152] on input "Plate number" at bounding box center [215, 155] width 170 height 34
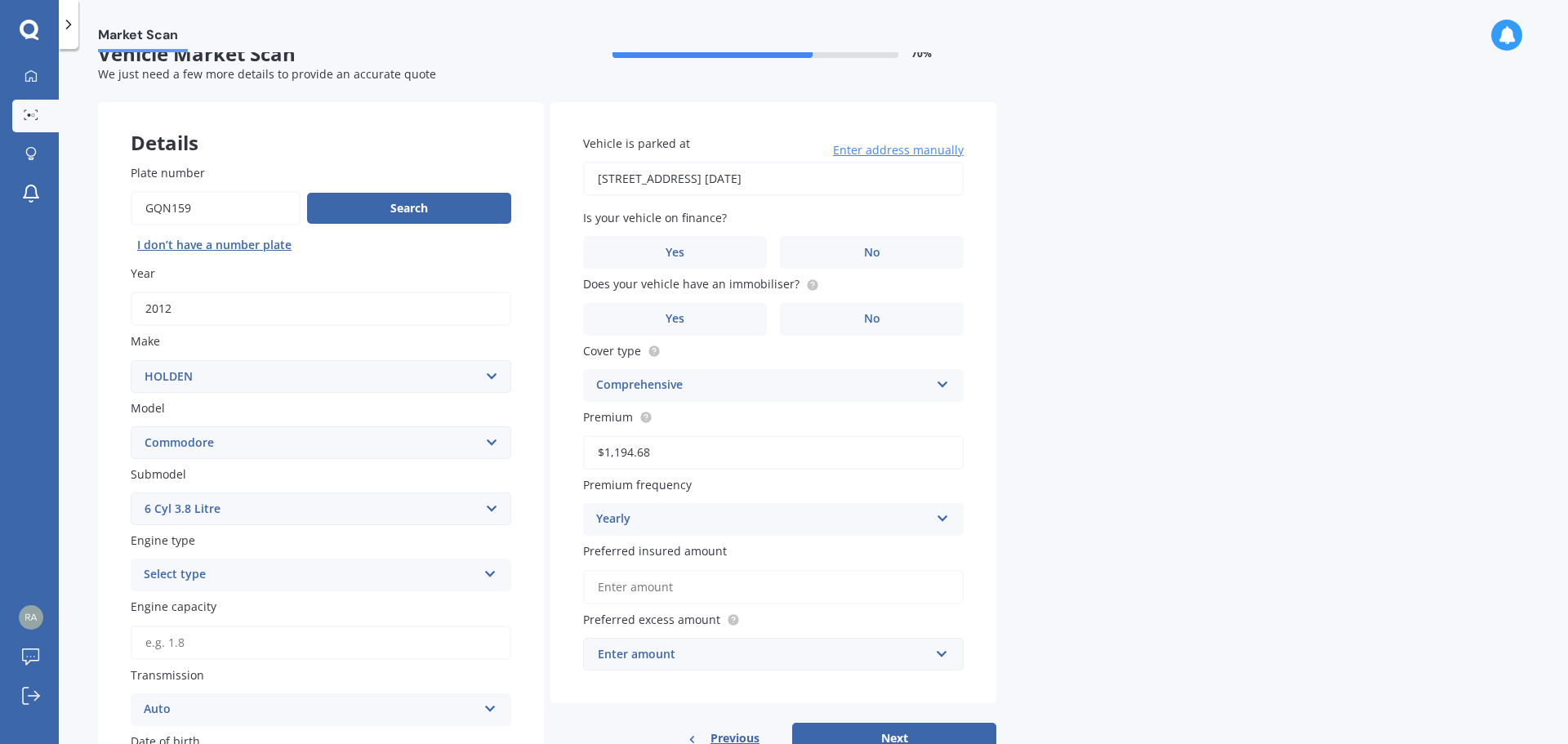
scroll to position [0, 0]
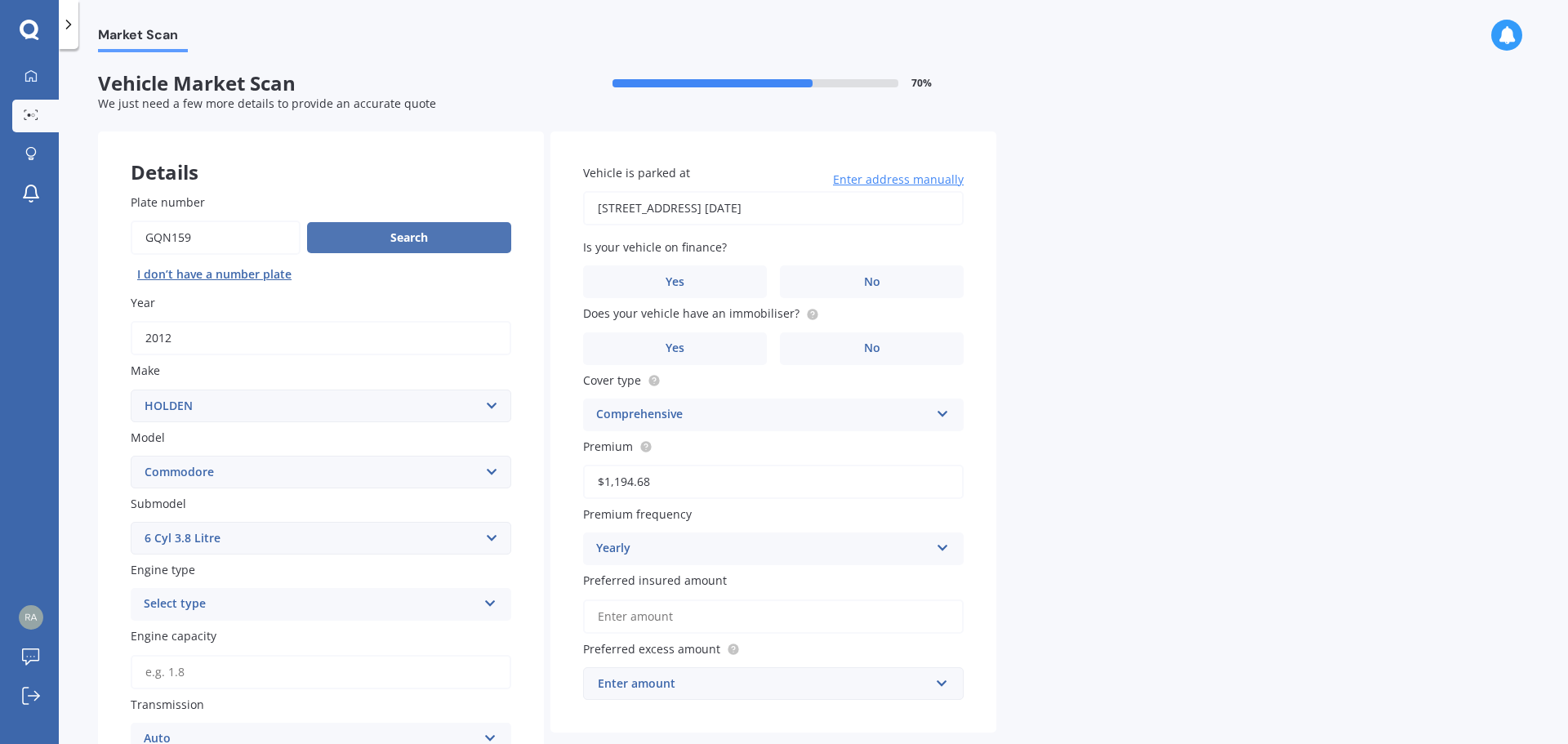
type input "GqN159"
click at [413, 239] on button "Search" at bounding box center [409, 238] width 204 height 31
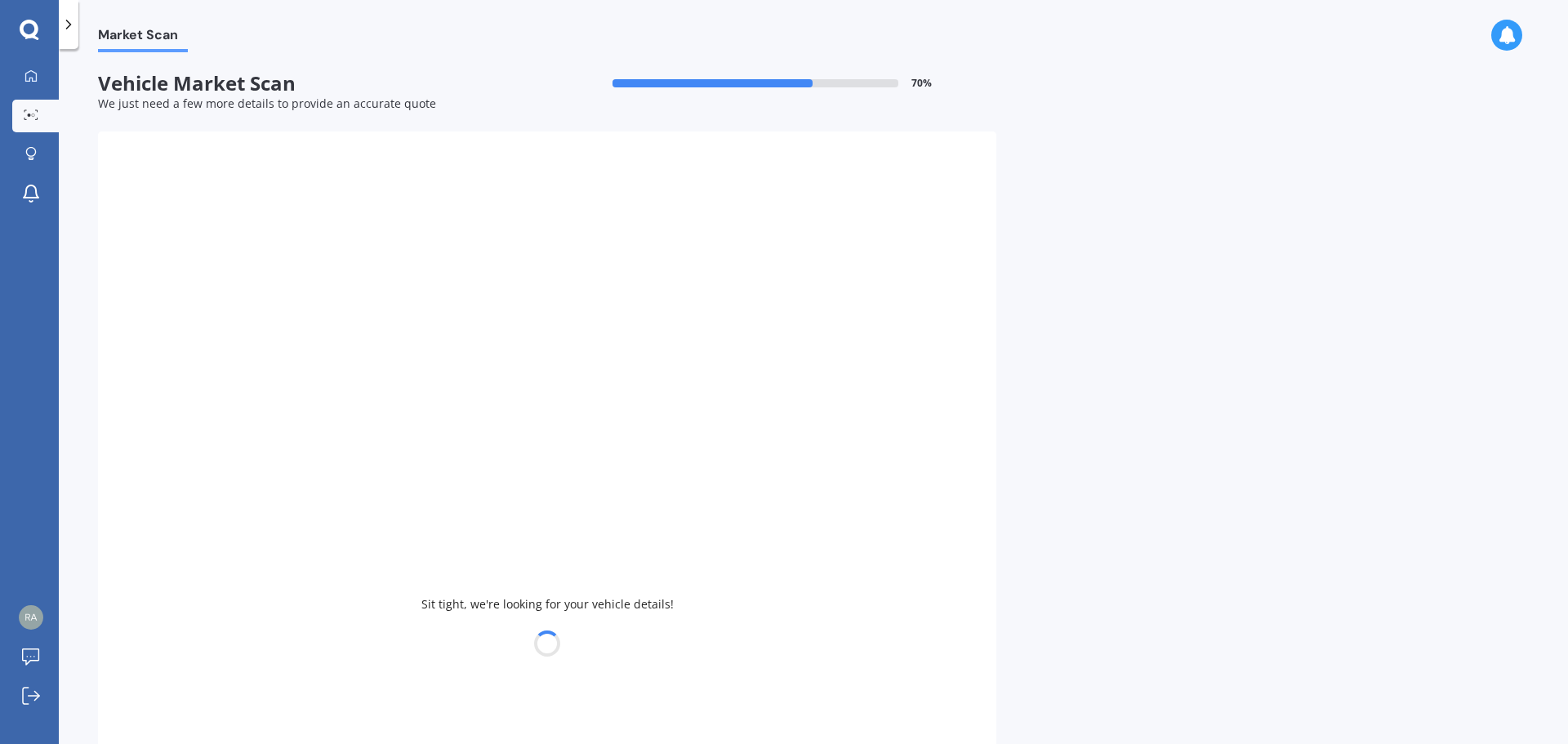
select select
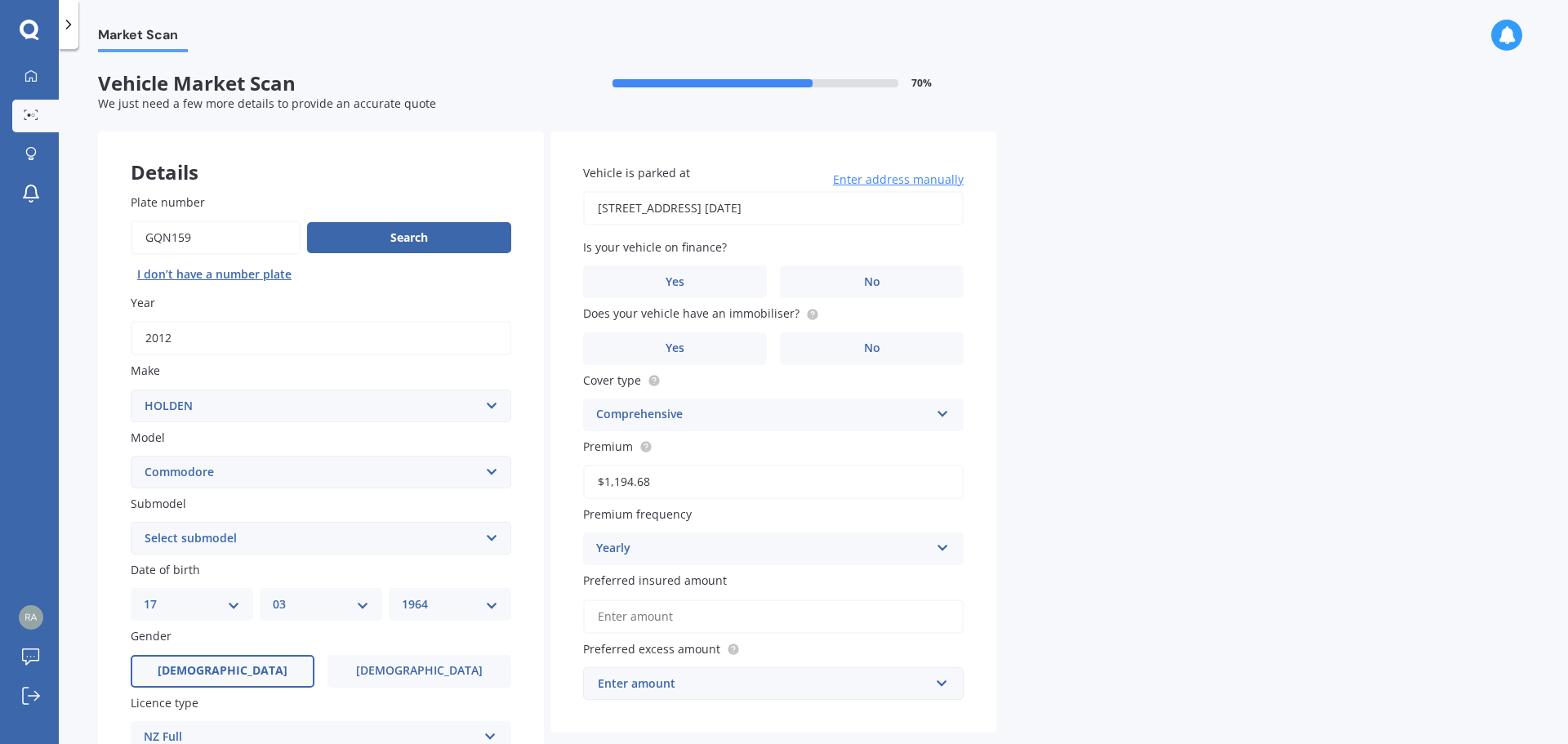
drag, startPoint x: 410, startPoint y: 234, endPoint x: 416, endPoint y: 219, distance: 16.2
click at [416, 220] on div "Plate number Search I don’t have a number plate" at bounding box center [320, 241] width 380 height 94
click at [409, 230] on button "Search" at bounding box center [409, 238] width 204 height 31
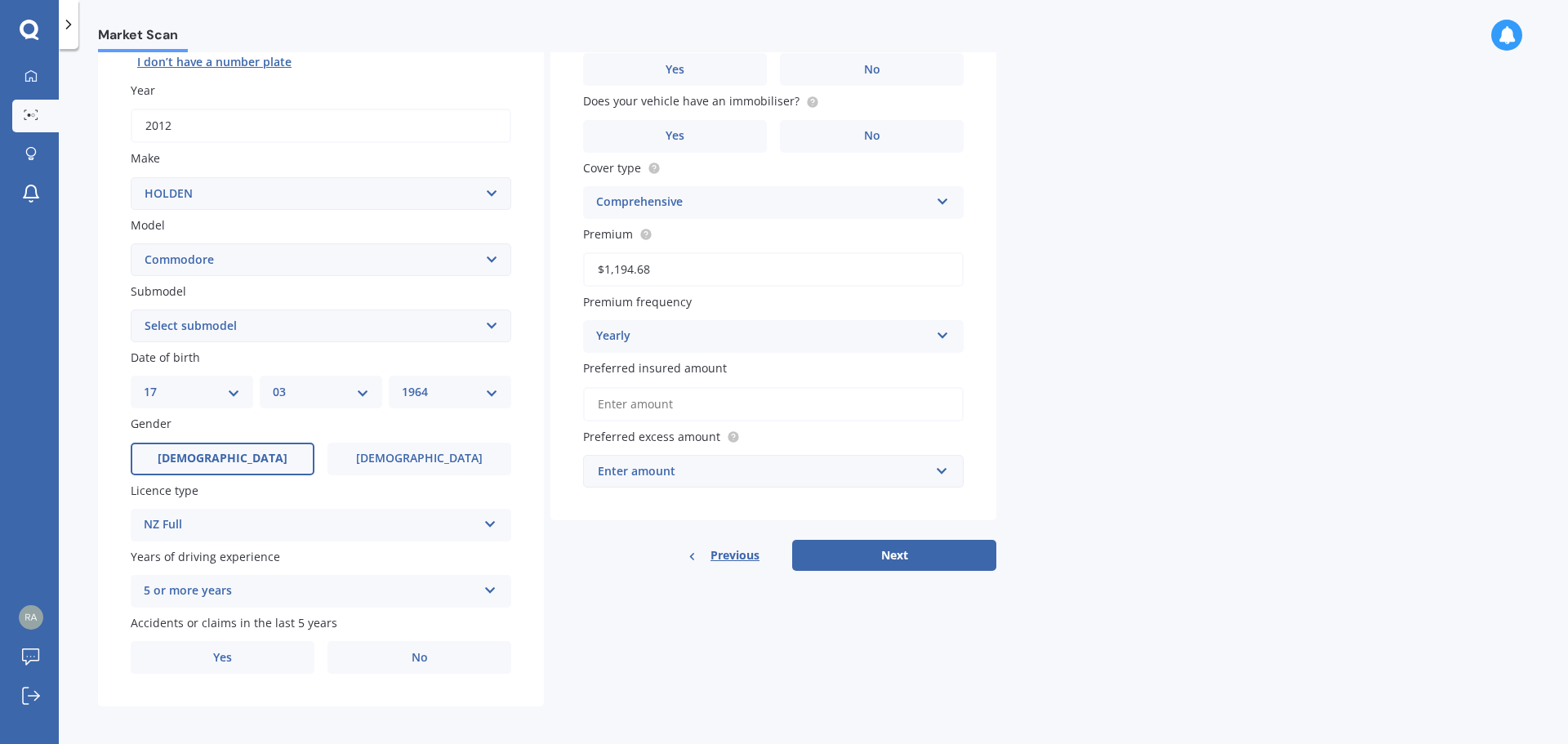
scroll to position [217, 0]
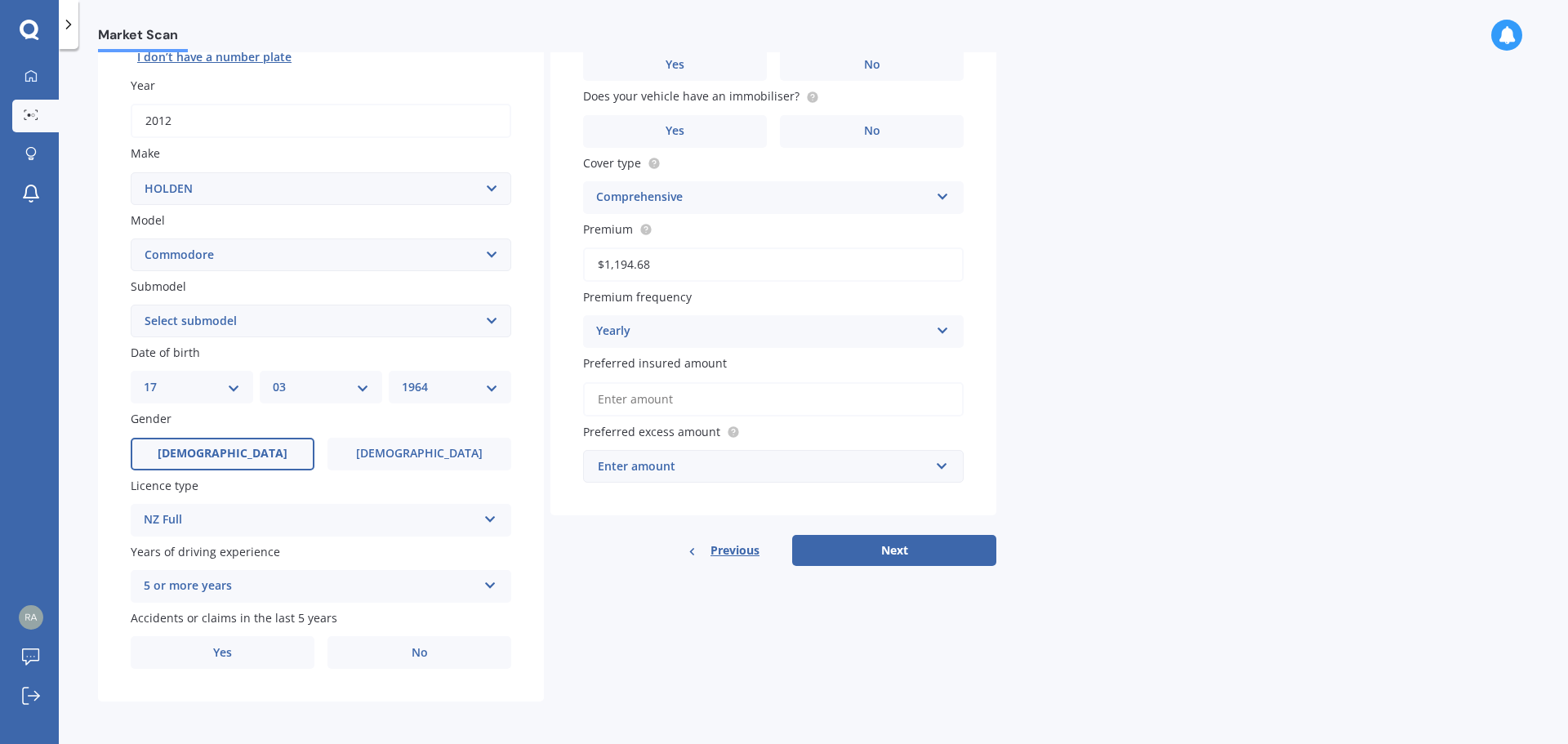
click at [855, 403] on input "Preferred insured amount" at bounding box center [773, 399] width 380 height 34
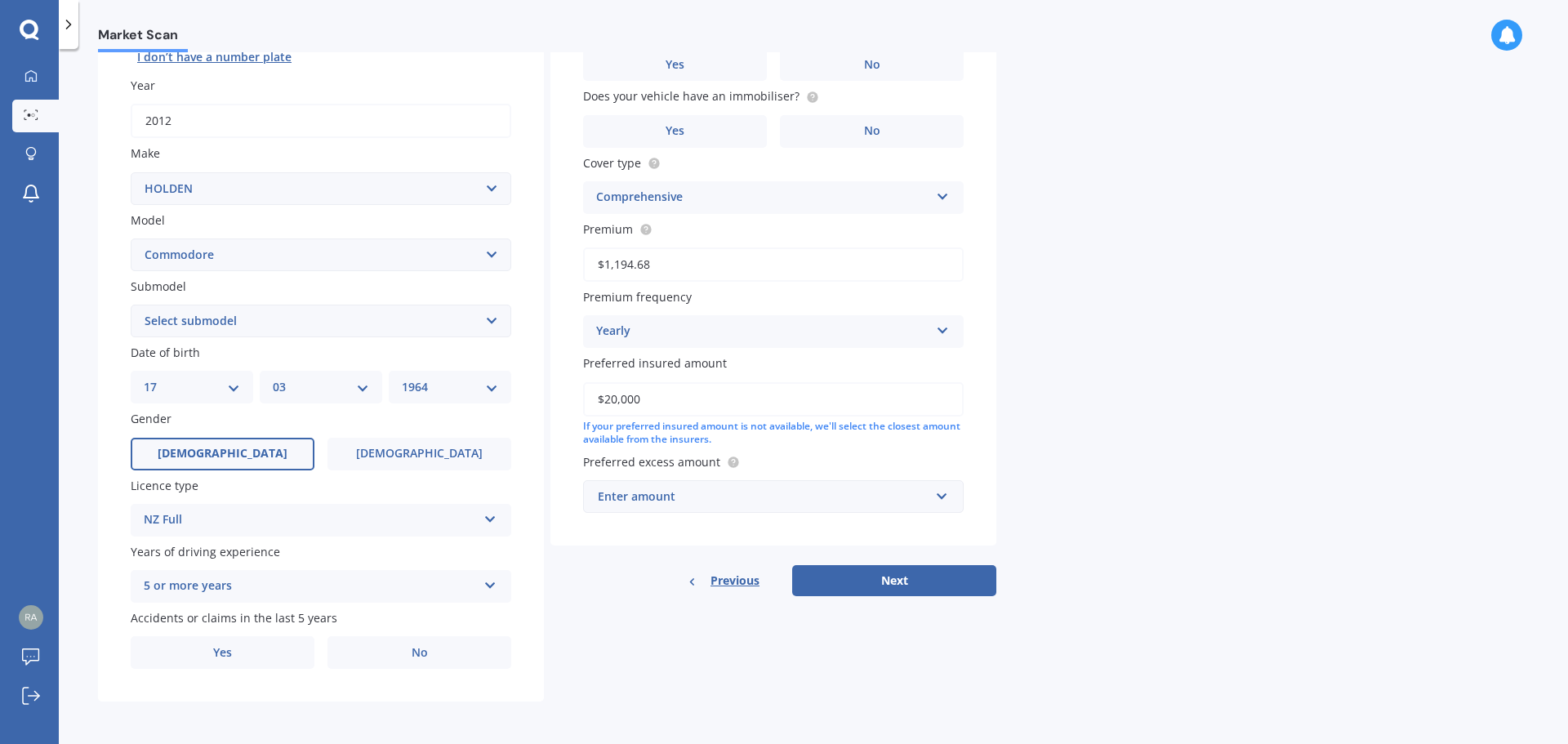
type input "$20,000"
click at [798, 496] on div "Enter amount" at bounding box center [763, 496] width 332 height 18
click at [1093, 432] on div "Market Scan Vehicle Market Scan 70 % We just need a few more details to provide…" at bounding box center [814, 400] width 1509 height 695
click at [940, 495] on input "text" at bounding box center [767, 497] width 366 height 31
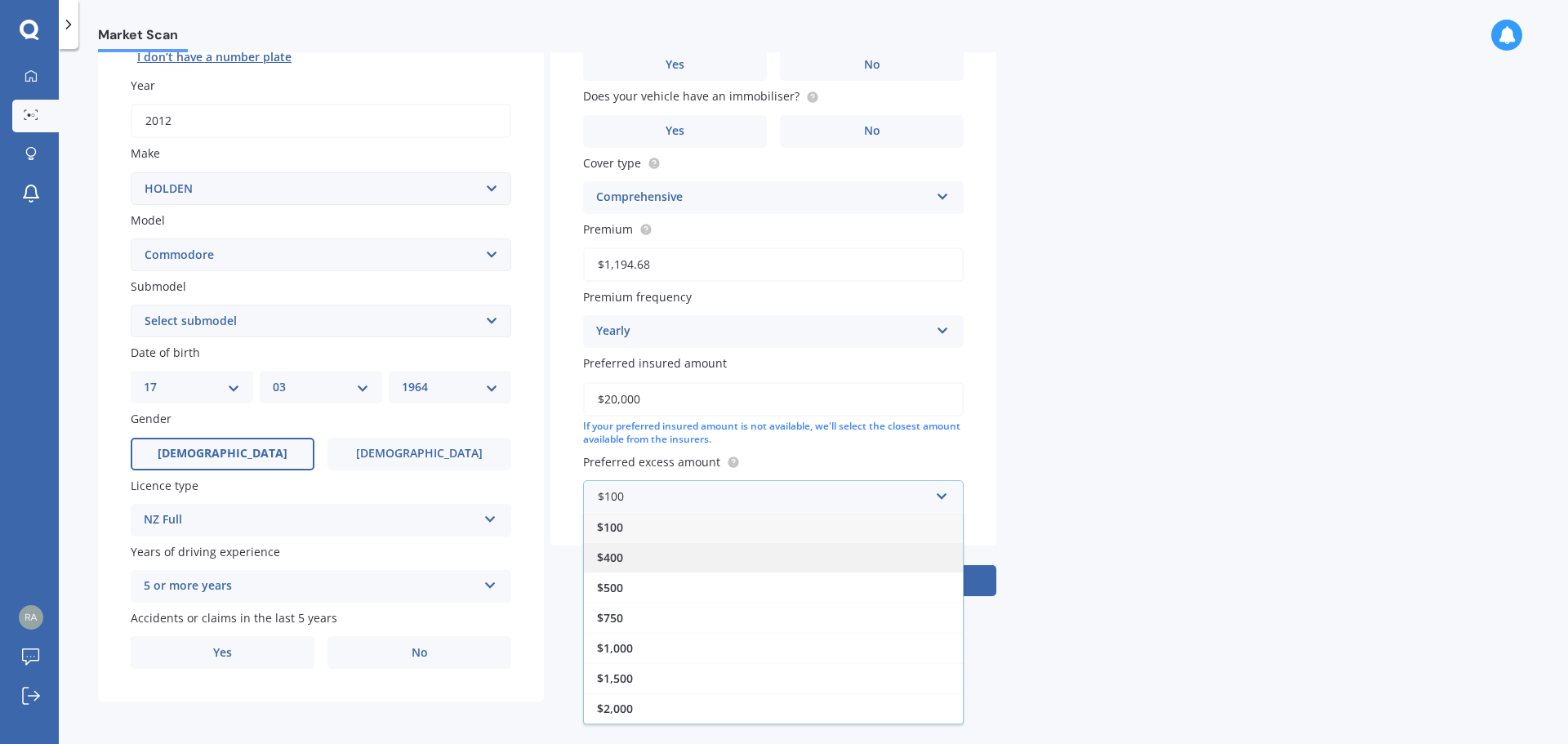
click at [706, 562] on div "$400" at bounding box center [773, 557] width 379 height 30
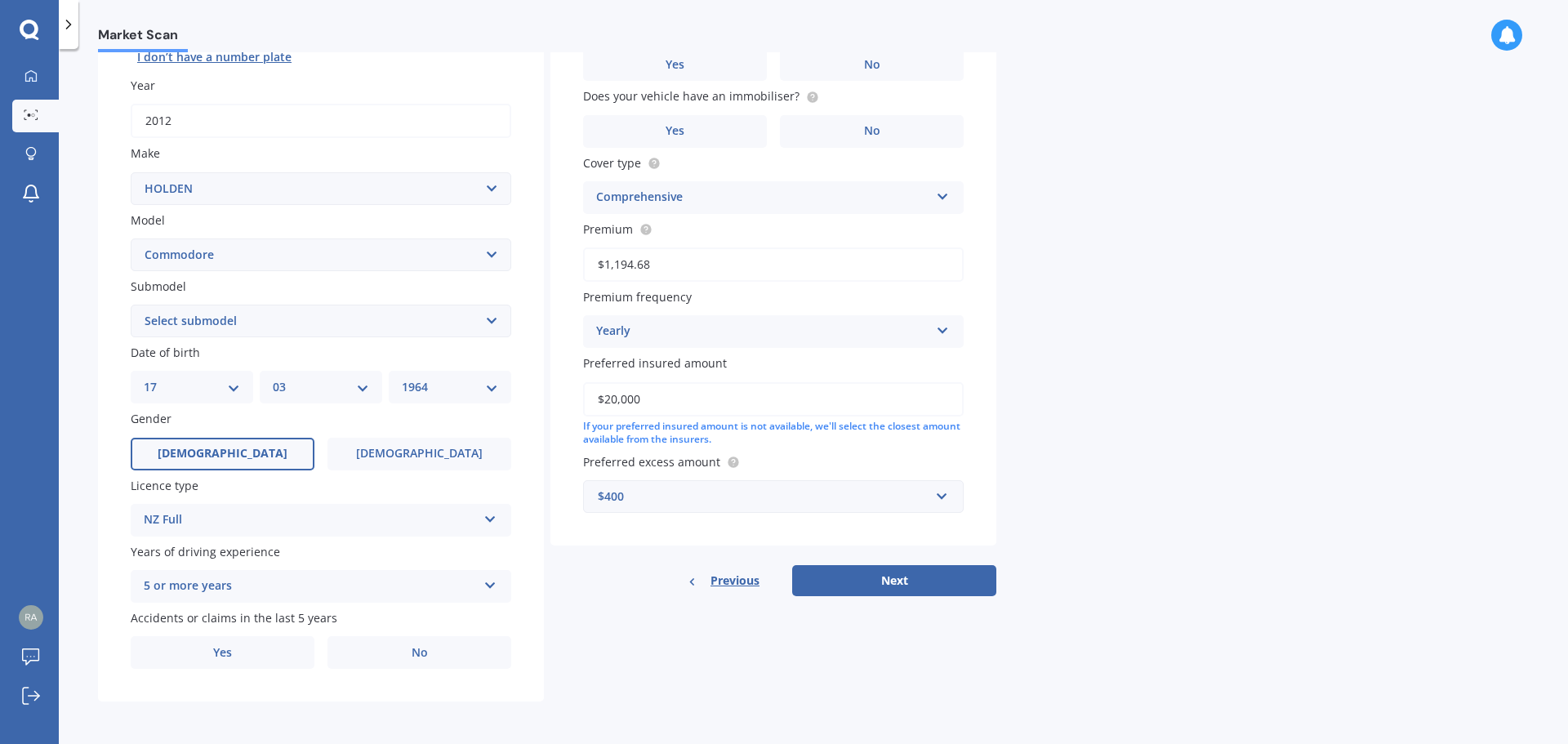
drag, startPoint x: 893, startPoint y: 566, endPoint x: 898, endPoint y: 547, distance: 19.6
click at [898, 548] on div "Vehicle is parked at 25 Benalder Crescent Tokoroa 3420 28 April 2024 Enter addr…" at bounding box center [773, 255] width 446 height 682
click at [894, 575] on button "Next" at bounding box center [894, 581] width 204 height 31
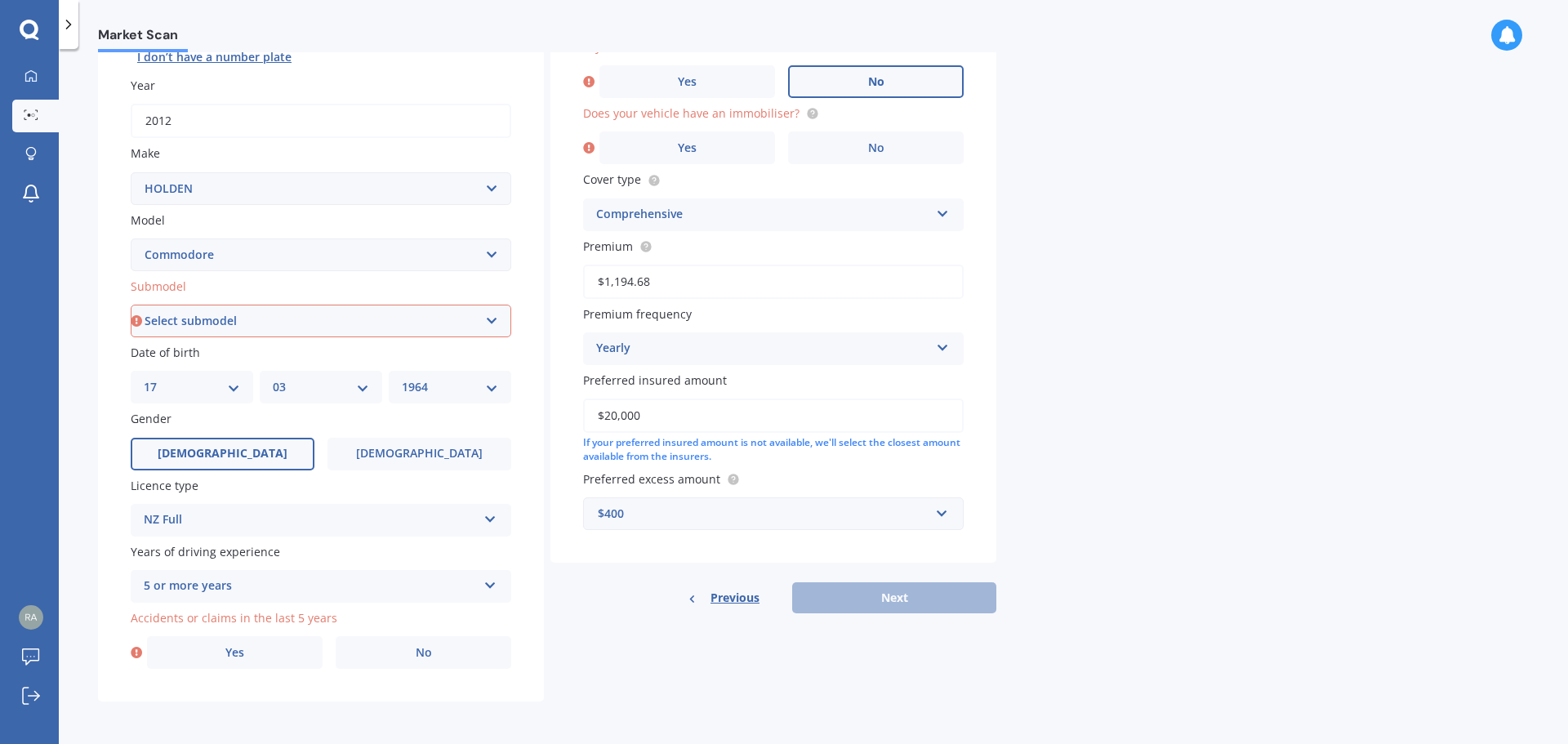
click at [898, 80] on label "No" at bounding box center [875, 81] width 175 height 32
click at [0, 0] on input "No" at bounding box center [0, 0] width 0 height 0
click at [440, 663] on label "No" at bounding box center [423, 652] width 175 height 32
click at [0, 0] on input "No" at bounding box center [0, 0] width 0 height 0
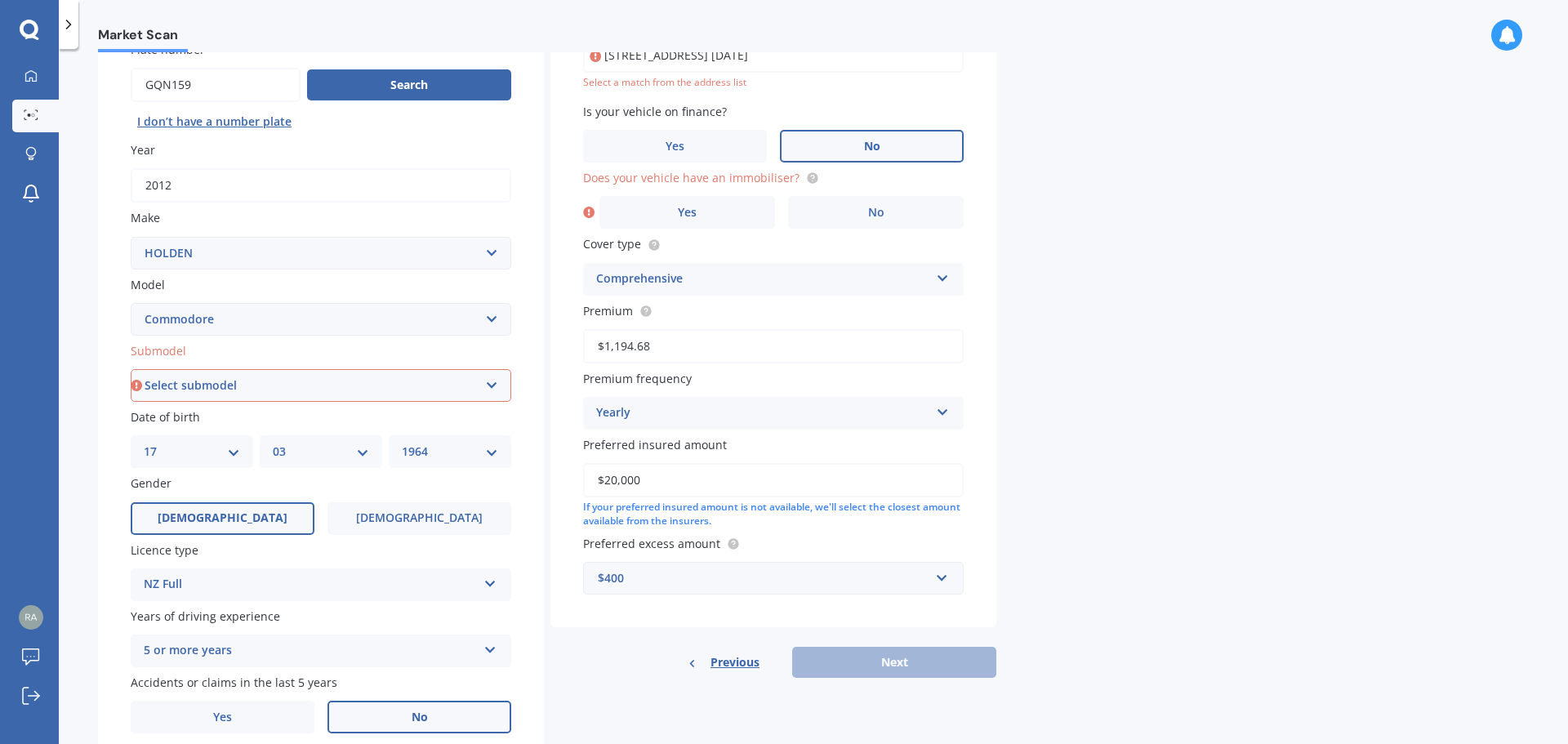
scroll to position [0, 0]
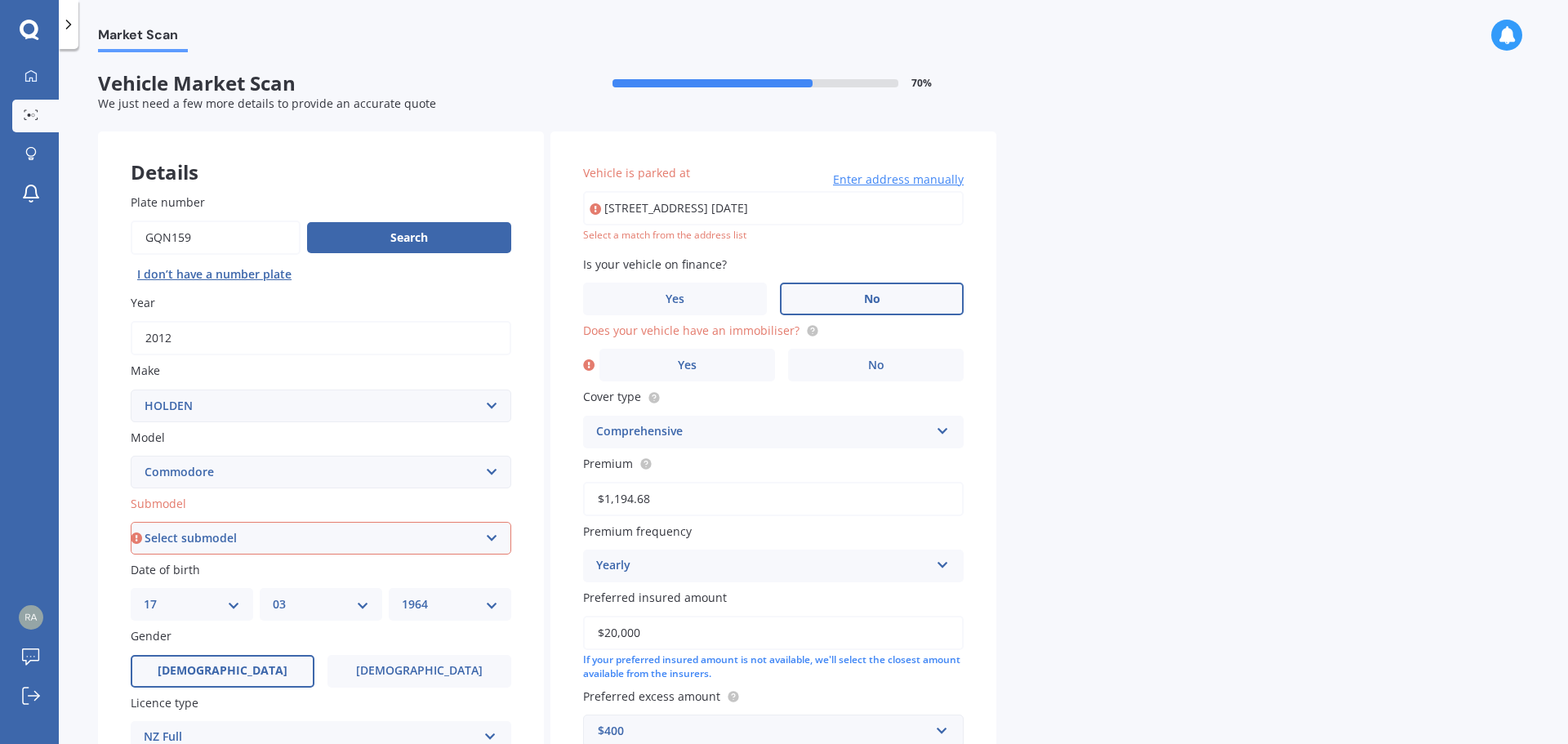
click at [782, 205] on input "25 Benalder Crescent Tokoroa 3420 28 April 2024" at bounding box center [773, 208] width 380 height 34
type input "25 Benalder Crescent, Tokoroa 3420"
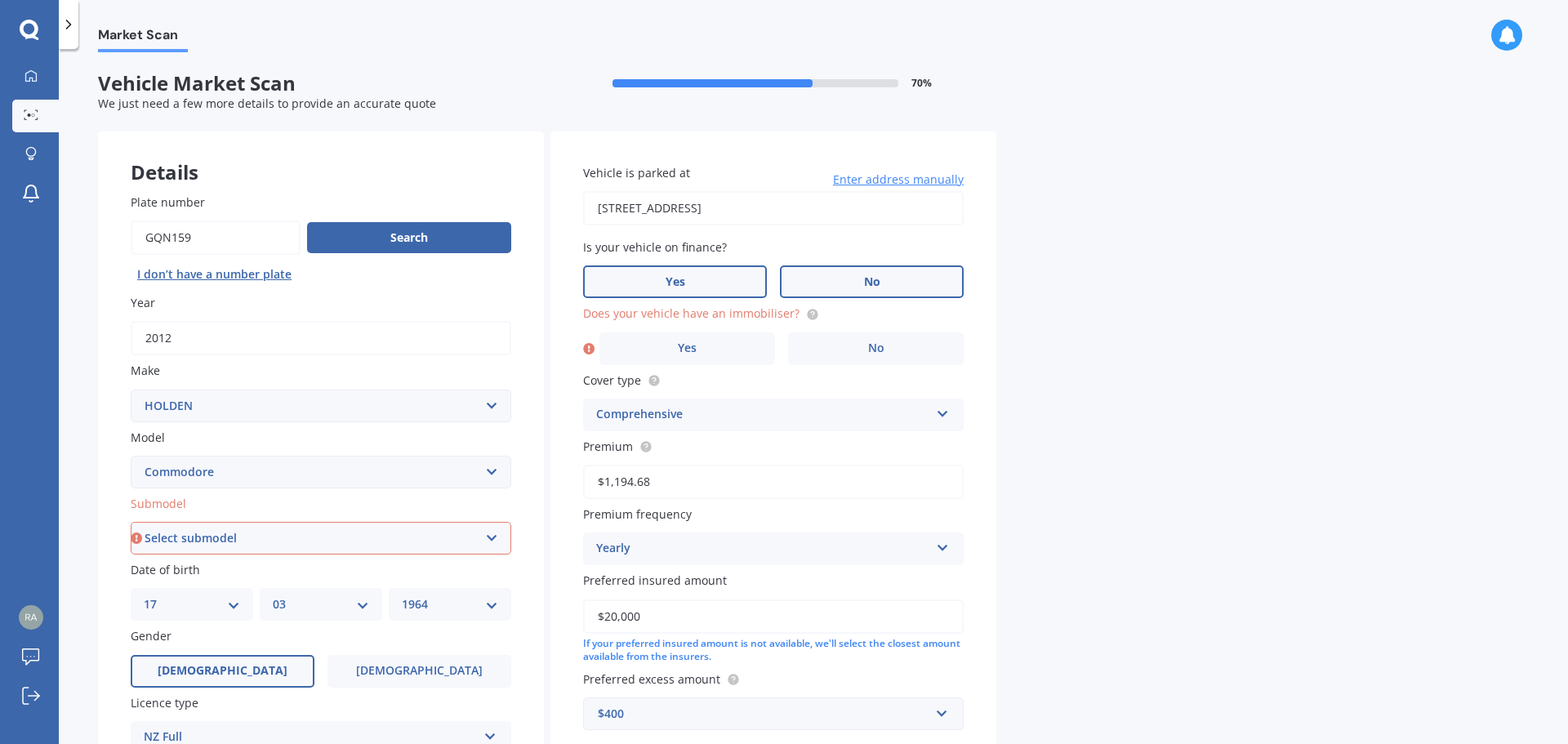
click at [759, 293] on label "Yes" at bounding box center [674, 281] width 184 height 32
click at [0, 0] on input "Yes" at bounding box center [0, 0] width 0 height 0
click at [858, 354] on label "No" at bounding box center [875, 348] width 175 height 32
click at [0, 0] on input "No" at bounding box center [0, 0] width 0 height 0
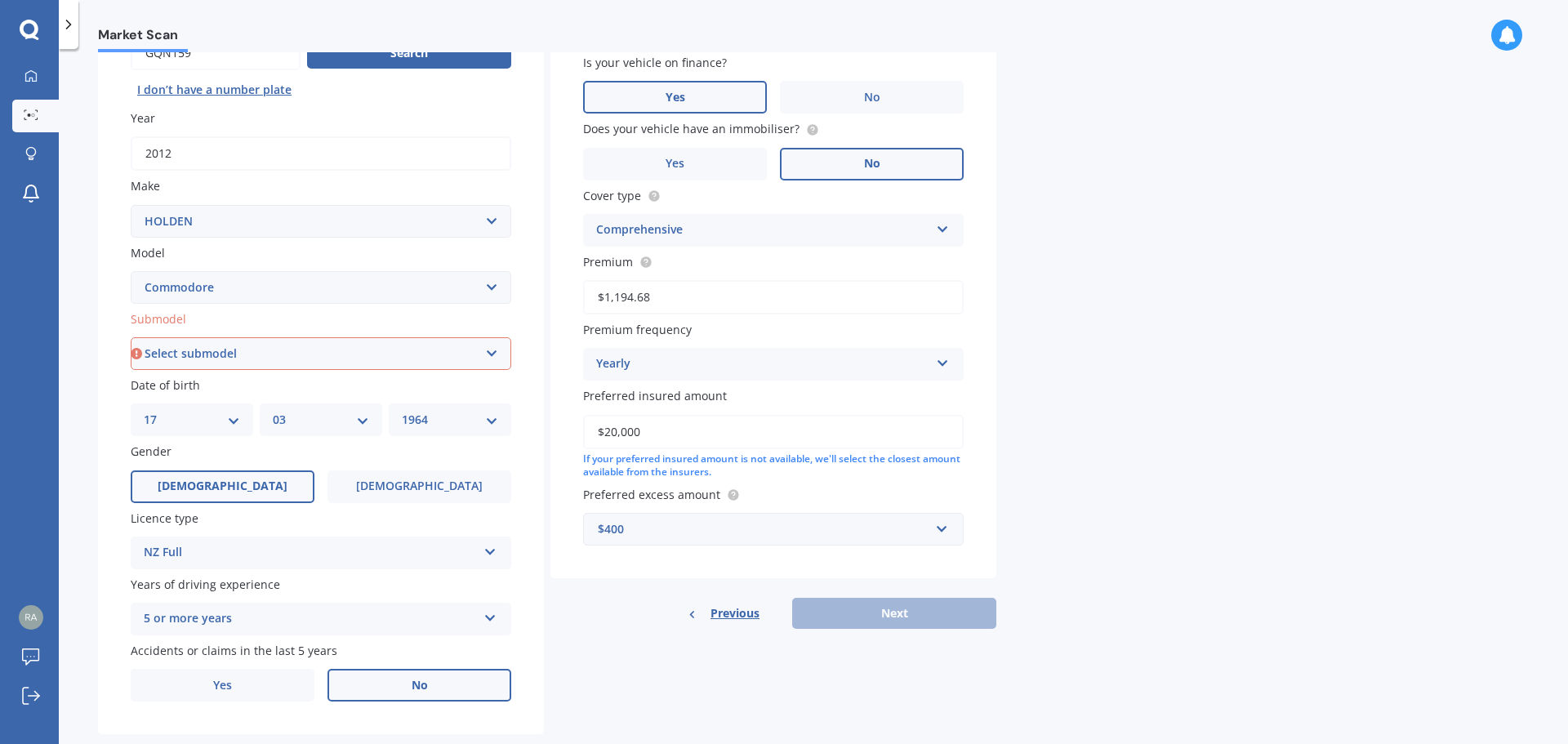
scroll to position [217, 0]
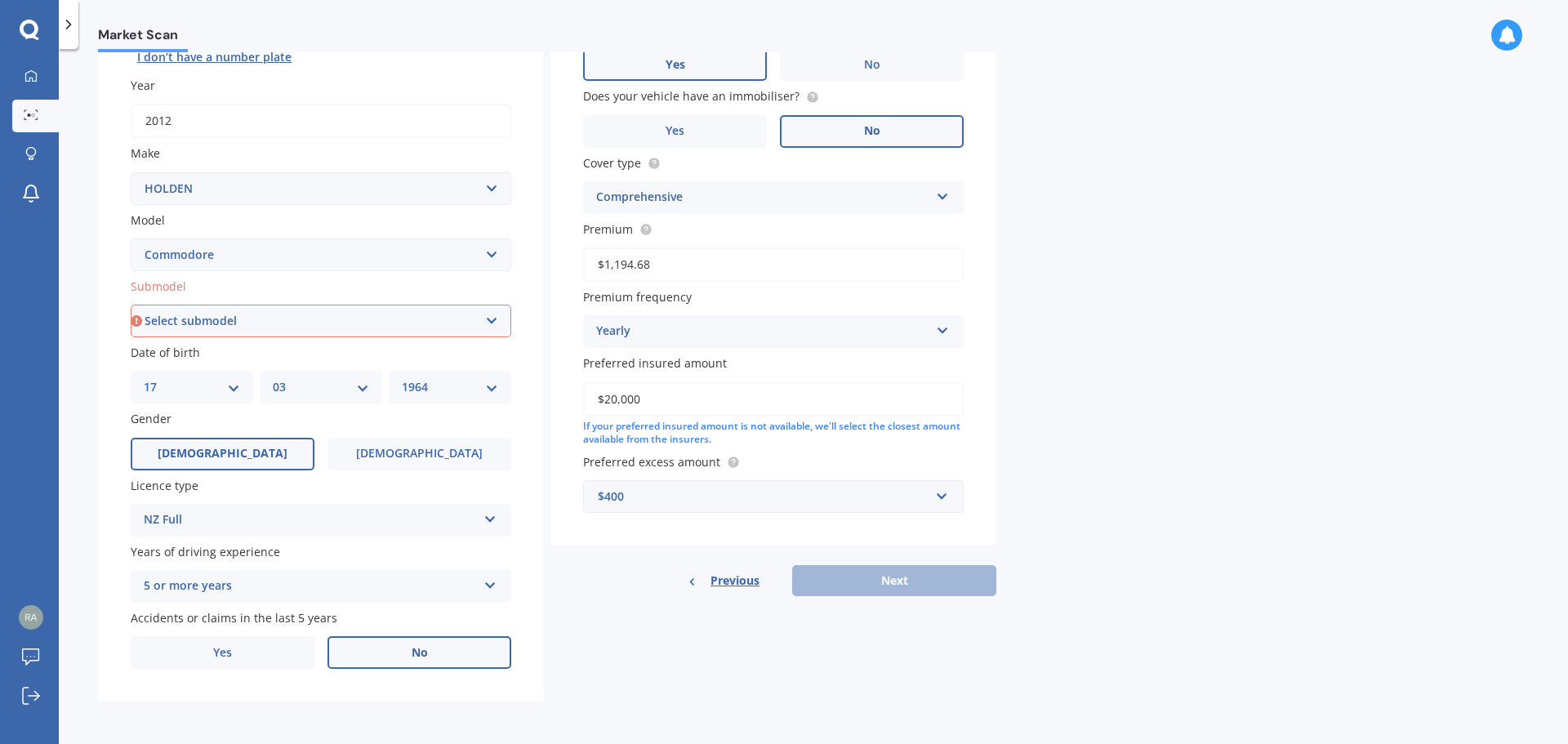
click at [945, 330] on icon at bounding box center [942, 327] width 14 height 11
click at [774, 498] on div "Weekly" at bounding box center [773, 510] width 379 height 30
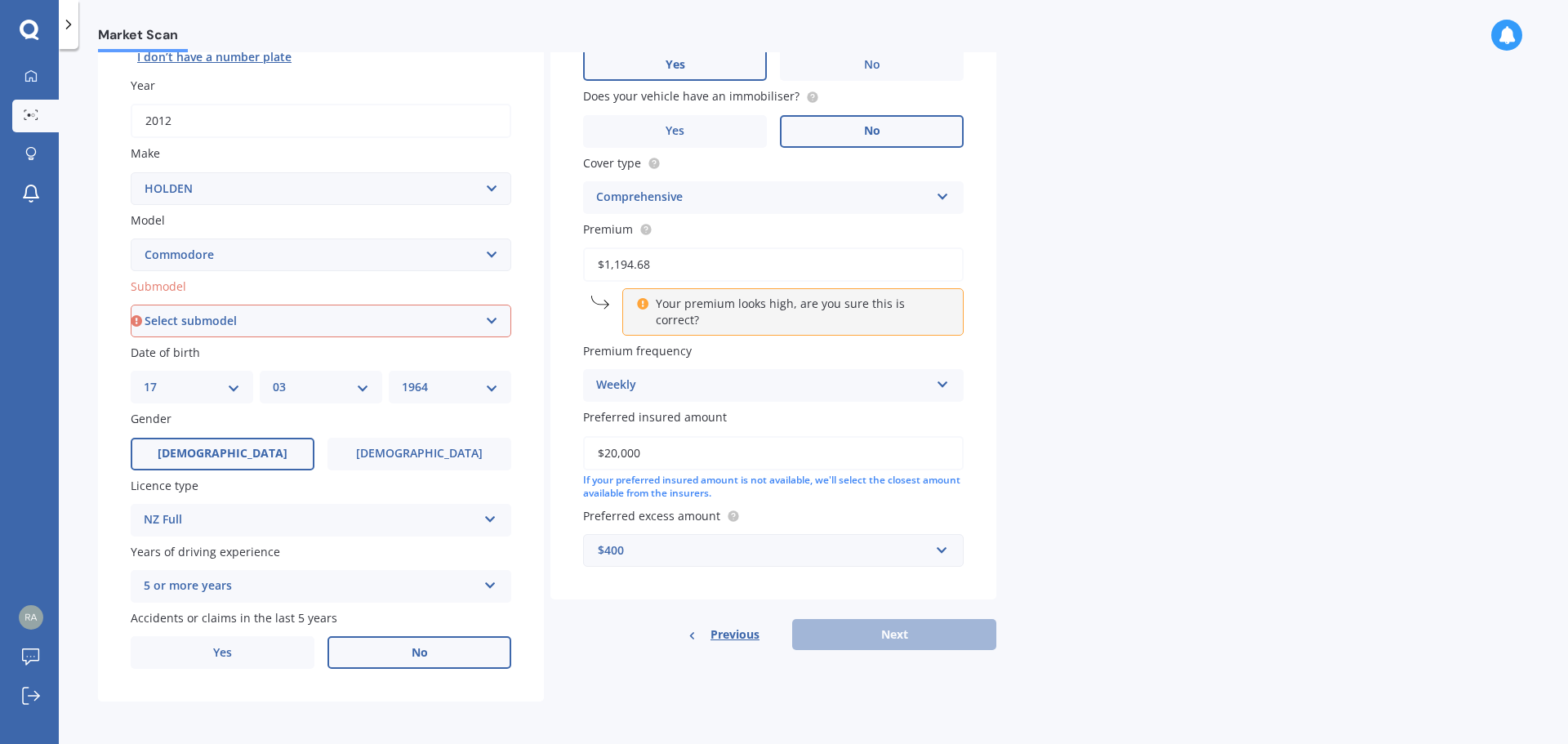
click at [844, 267] on input "$1,194.68" at bounding box center [773, 264] width 380 height 34
click at [946, 307] on div "Your premium looks high, are you sure this is correct?" at bounding box center [793, 311] width 342 height 47
click at [641, 226] on circle at bounding box center [645, 228] width 10 height 10
click at [959, 304] on div "Your premium looks high, are you sure this is correct?" at bounding box center [793, 311] width 342 height 47
click at [622, 305] on div "Your premium looks high, are you sure this is correct?" at bounding box center [793, 311] width 342 height 47
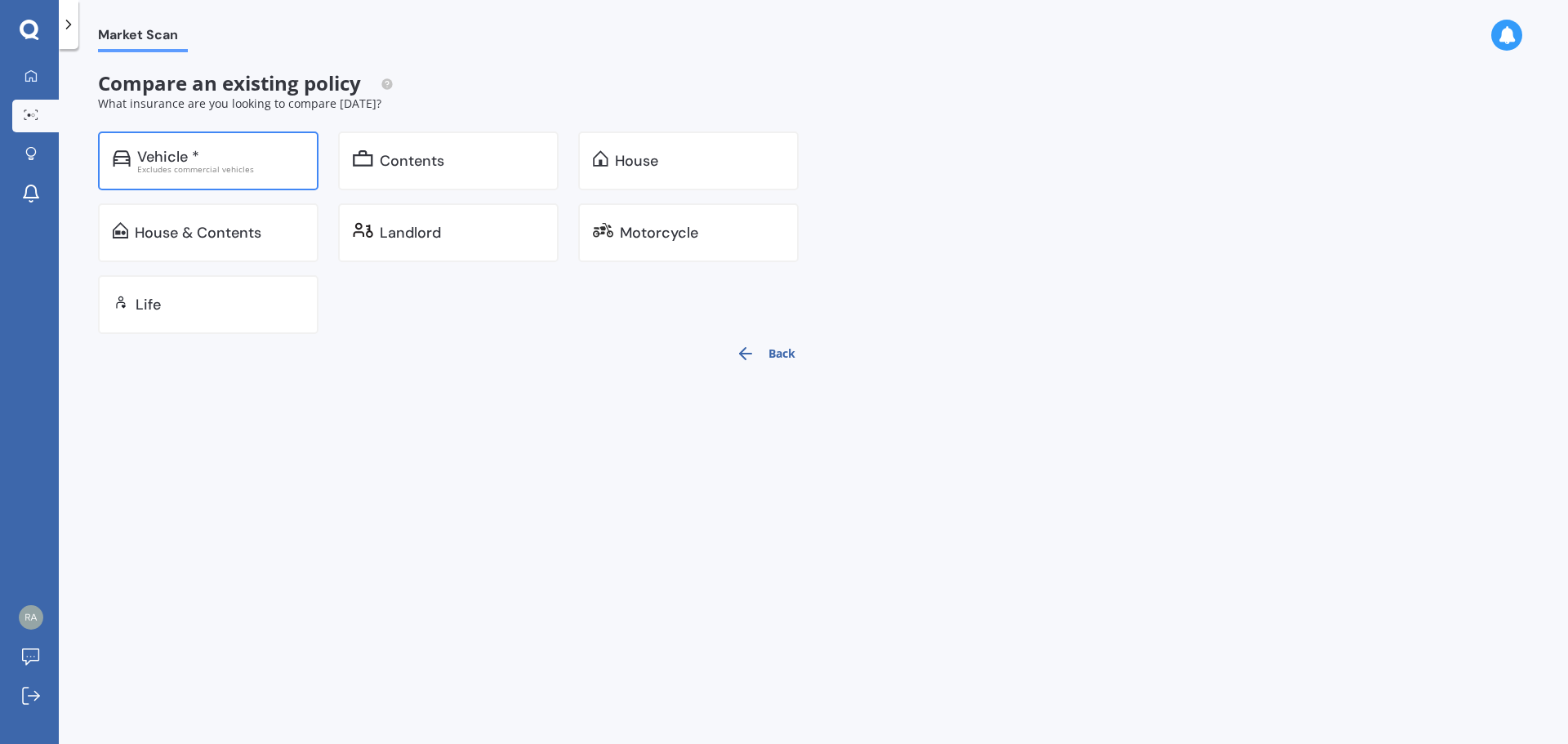
click at [209, 145] on div "Vehicle * Excludes commercial vehicles" at bounding box center [208, 161] width 221 height 59
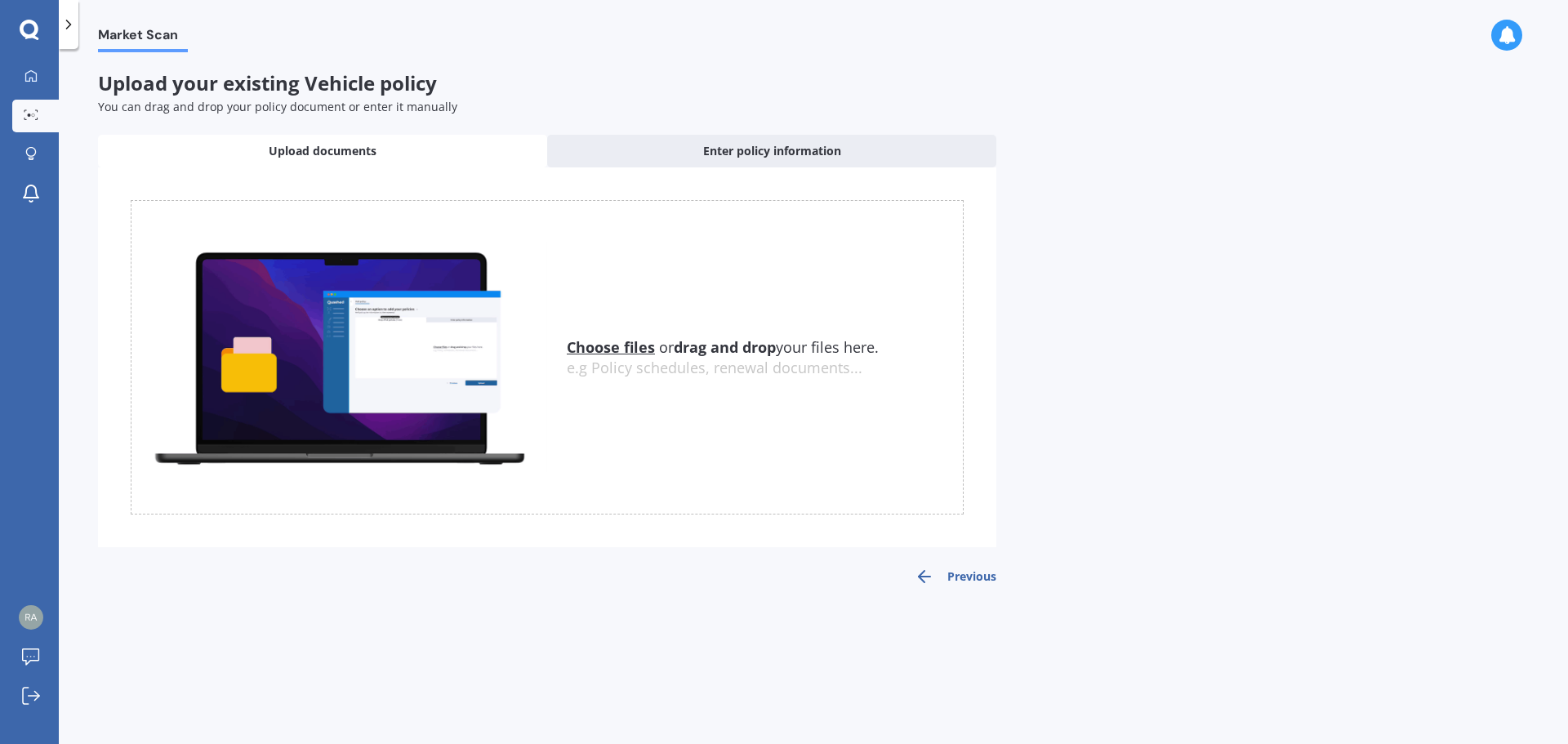
click at [622, 350] on u "Choose files" at bounding box center [611, 346] width 89 height 19
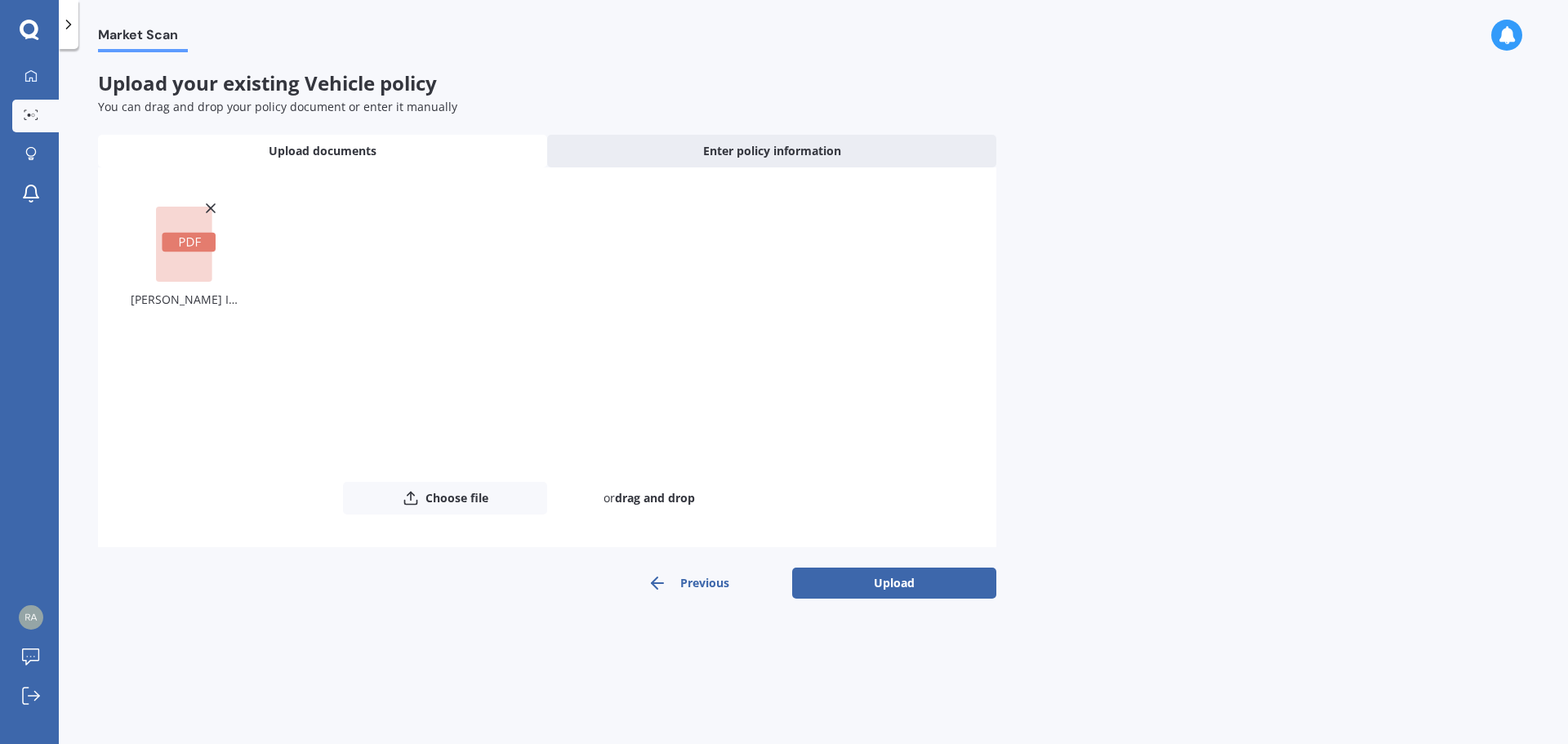
click at [897, 579] on button "Upload" at bounding box center [894, 583] width 204 height 31
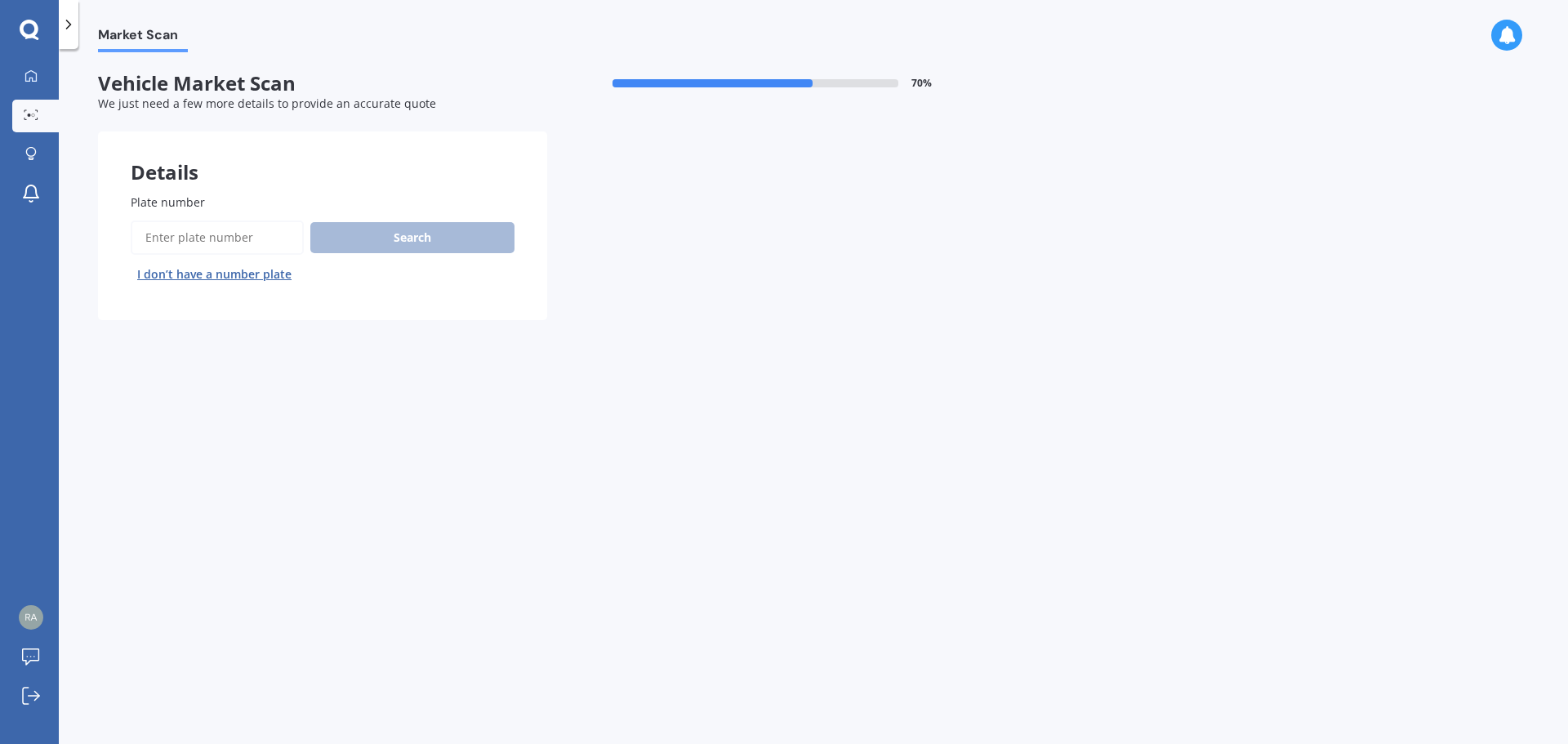
click at [240, 235] on input "Plate number" at bounding box center [216, 237] width 173 height 34
type input "GqN159"
click at [416, 229] on button "Search" at bounding box center [412, 238] width 204 height 31
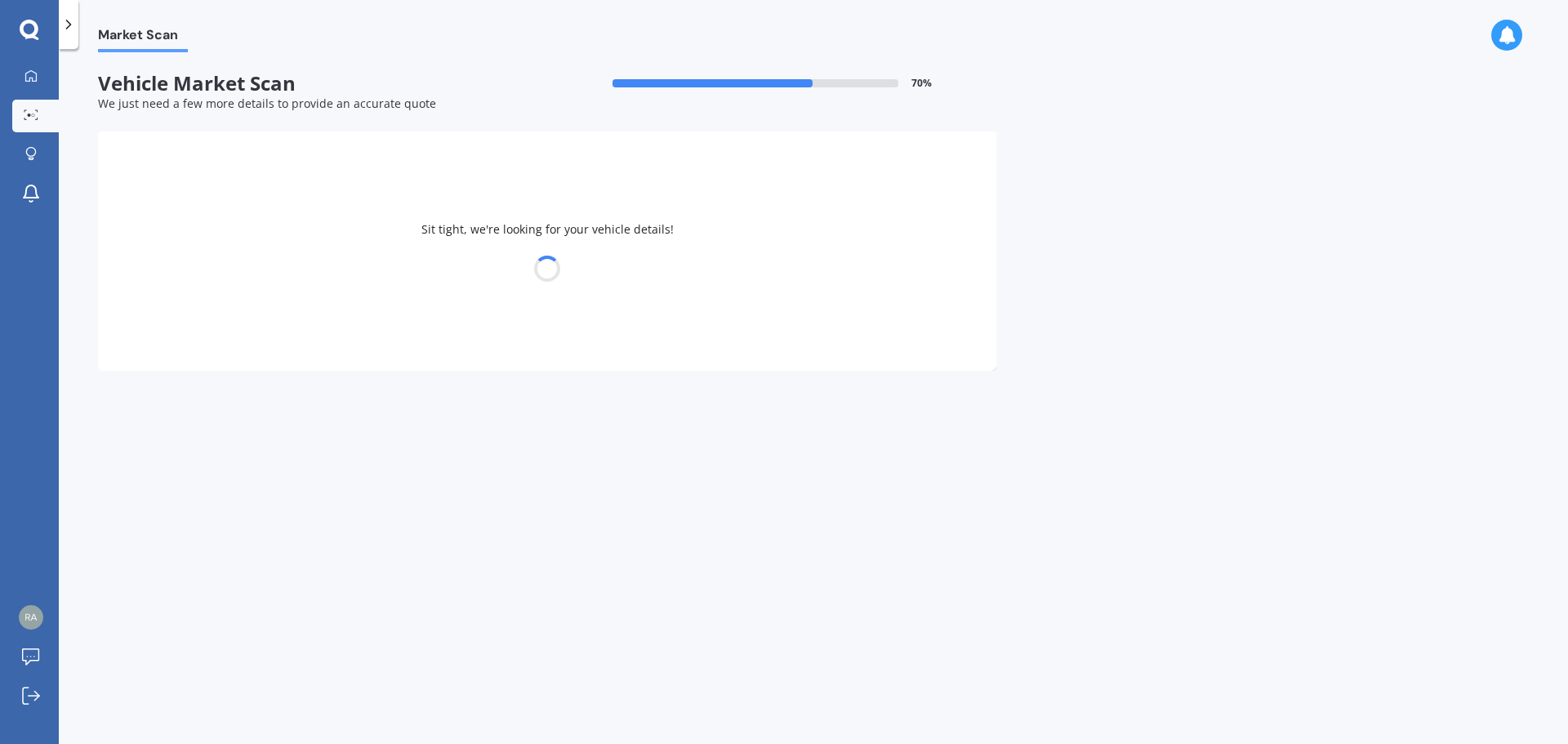
select select "HOLDEN"
select select "COMMODORE"
select select "17"
select select "03"
select select "1964"
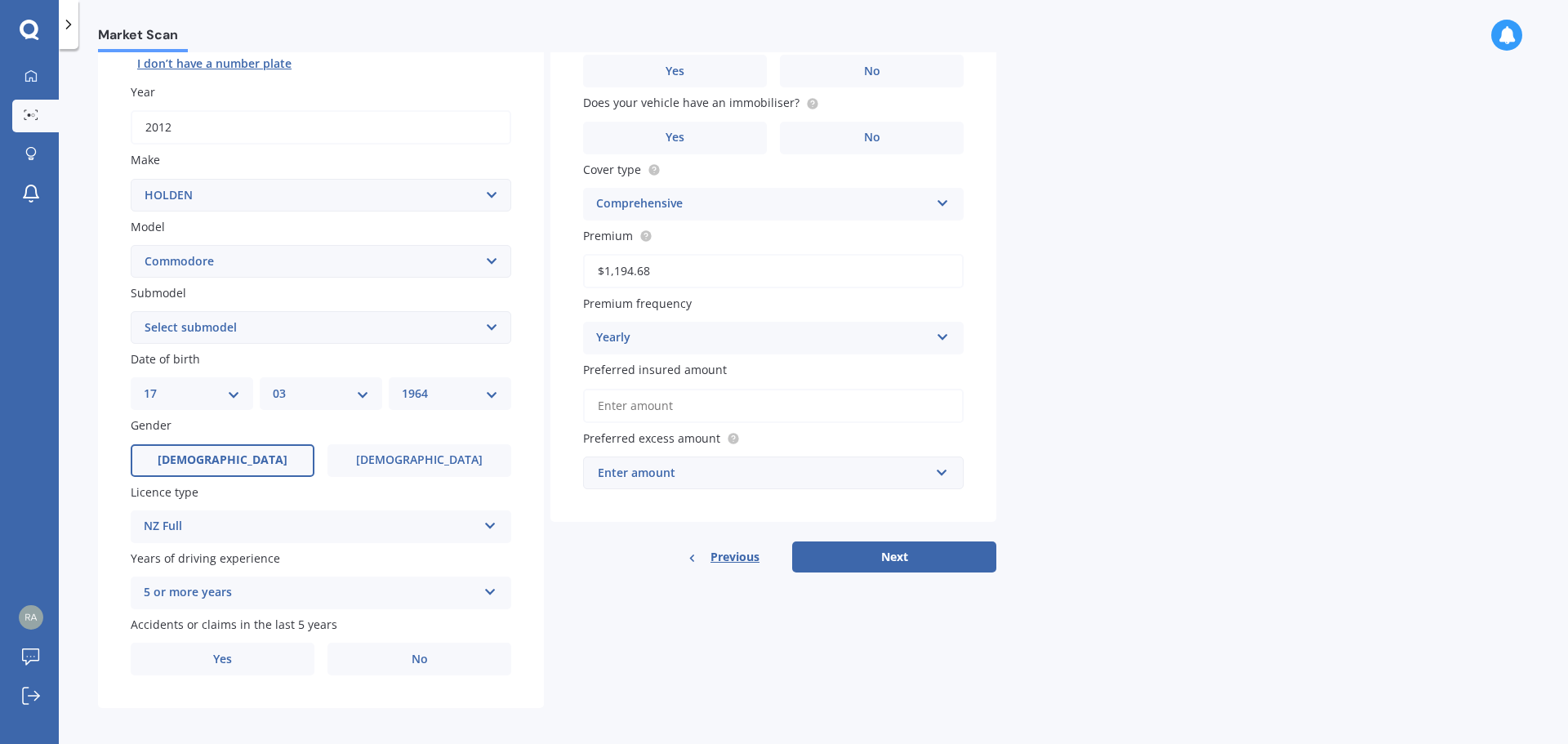
scroll to position [217, 0]
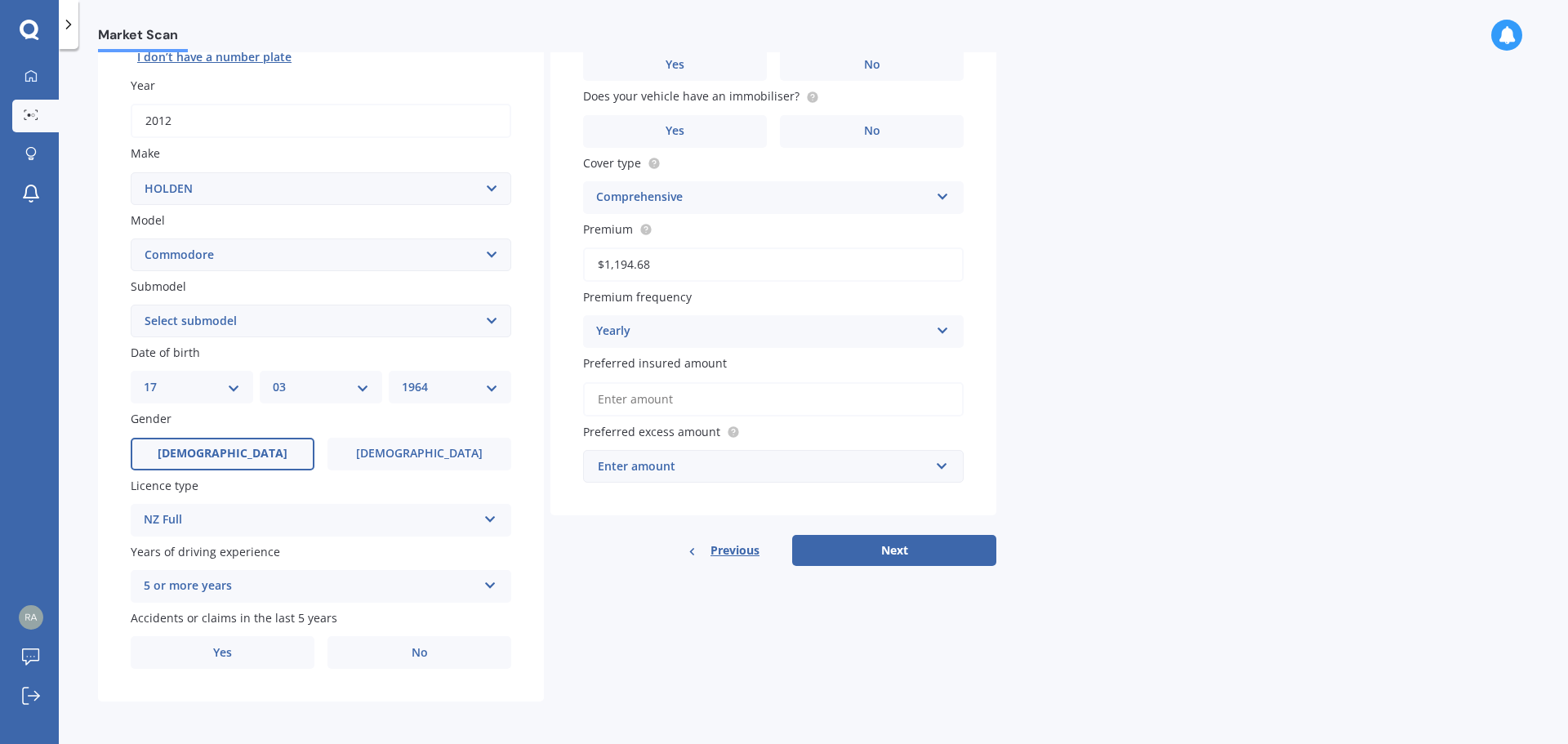
click at [396, 318] on select "Select submodel 4 Cyl 2.0 Litre 50th Anniversary V6 6 Cyl 3.8 Litre Acclaim V6 …" at bounding box center [320, 320] width 380 height 32
select select "6 CYL 3.8 LITRE"
click at [130, 305] on select "Select submodel 4 Cyl 2.0 Litre 50th Anniversary V6 6 Cyl 3.8 Litre Acclaim V6 …" at bounding box center [320, 320] width 380 height 32
click at [453, 644] on label "No" at bounding box center [419, 652] width 184 height 32
click at [0, 0] on input "No" at bounding box center [0, 0] width 0 height 0
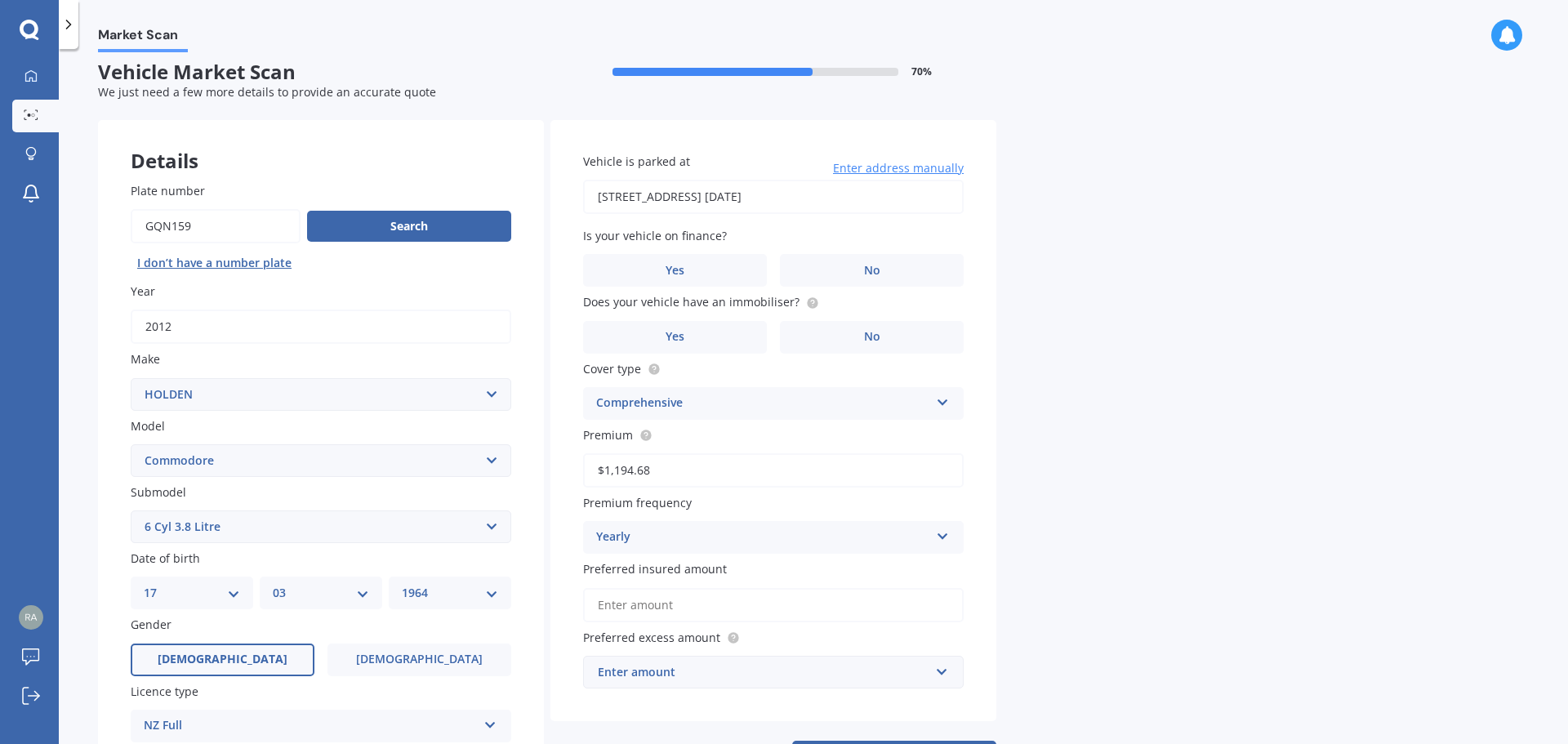
scroll to position [0, 0]
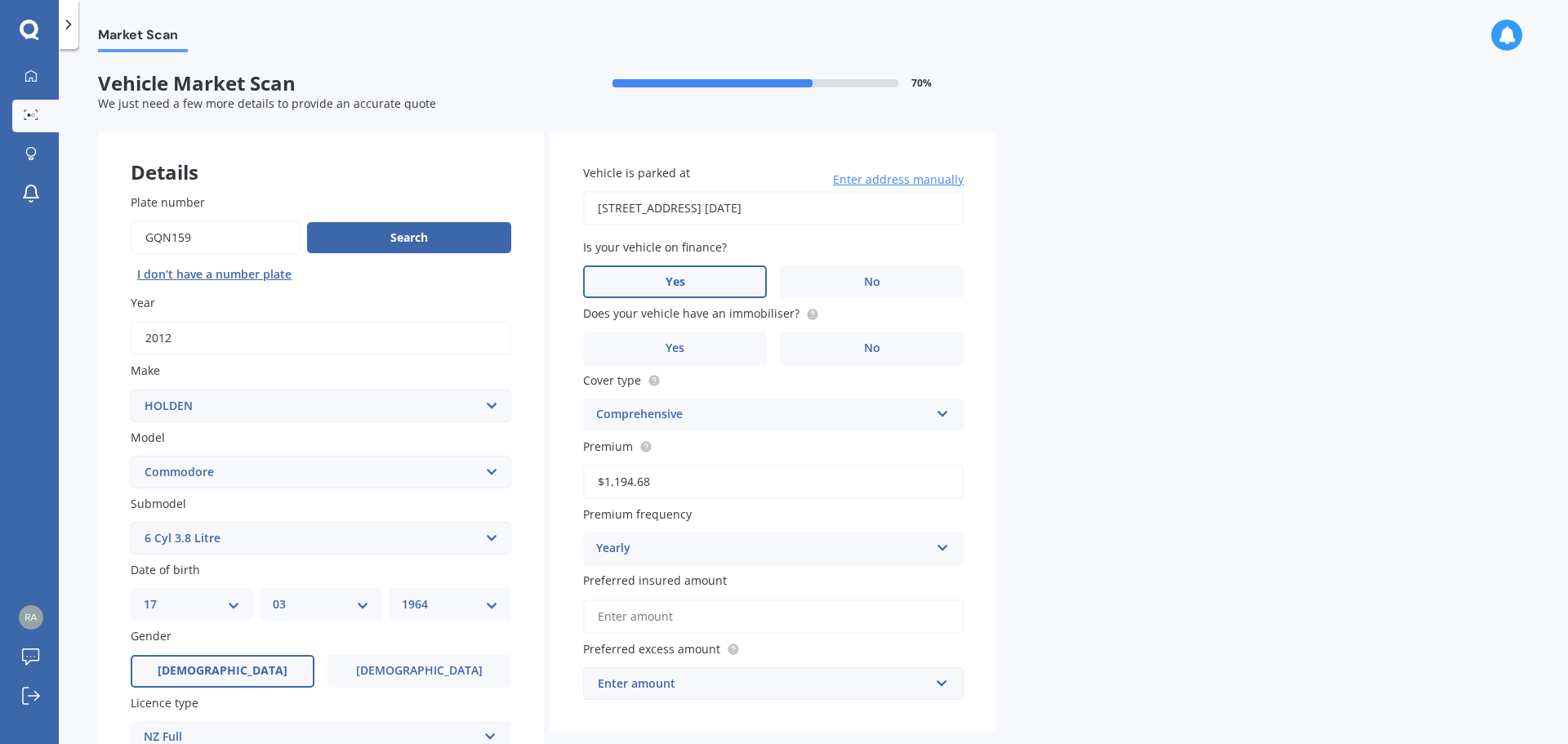
click at [745, 272] on label "Yes" at bounding box center [674, 281] width 184 height 32
click at [0, 0] on input "Yes" at bounding box center [0, 0] width 0 height 0
click at [837, 344] on label "No" at bounding box center [872, 348] width 184 height 32
click at [0, 0] on input "No" at bounding box center [0, 0] width 0 height 0
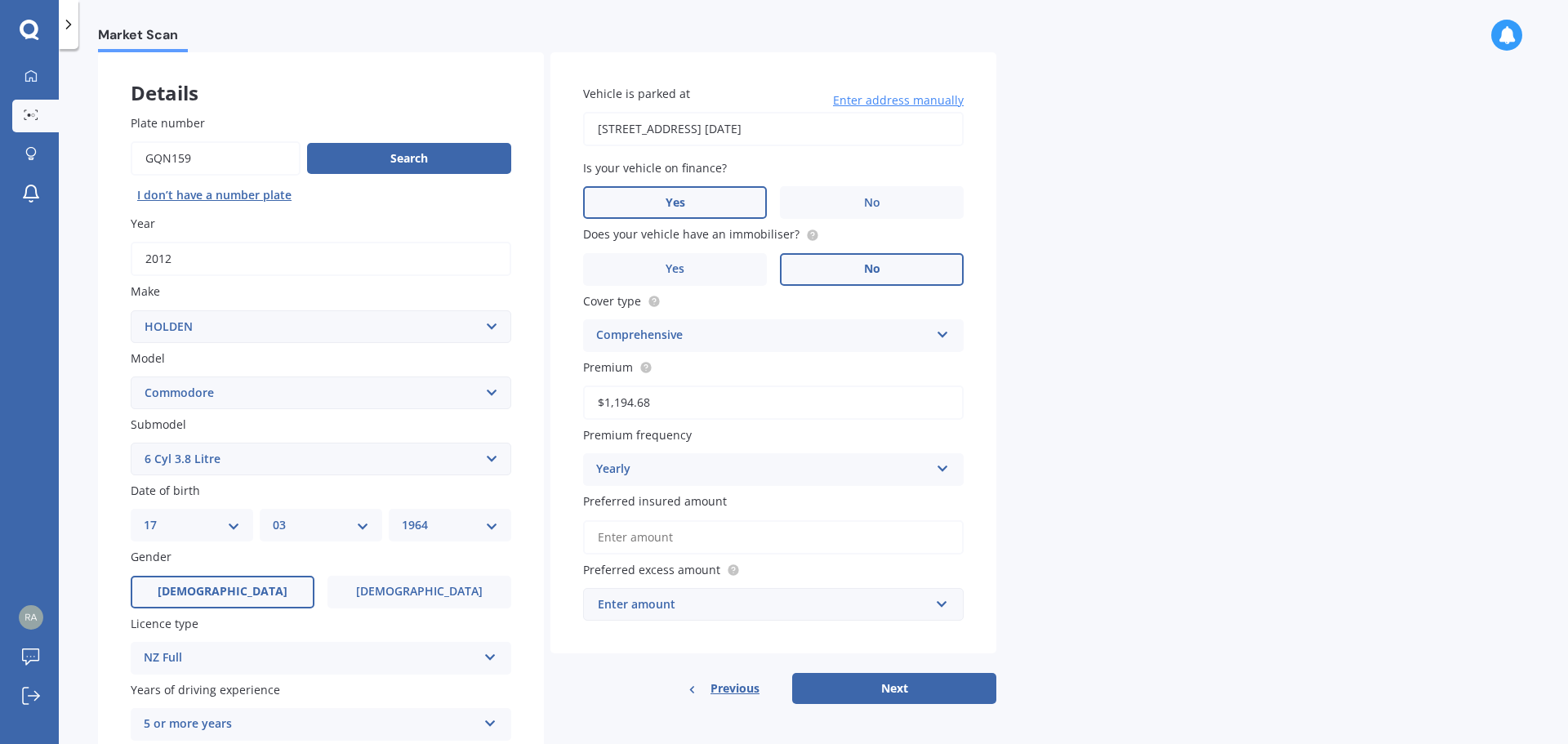
scroll to position [217, 0]
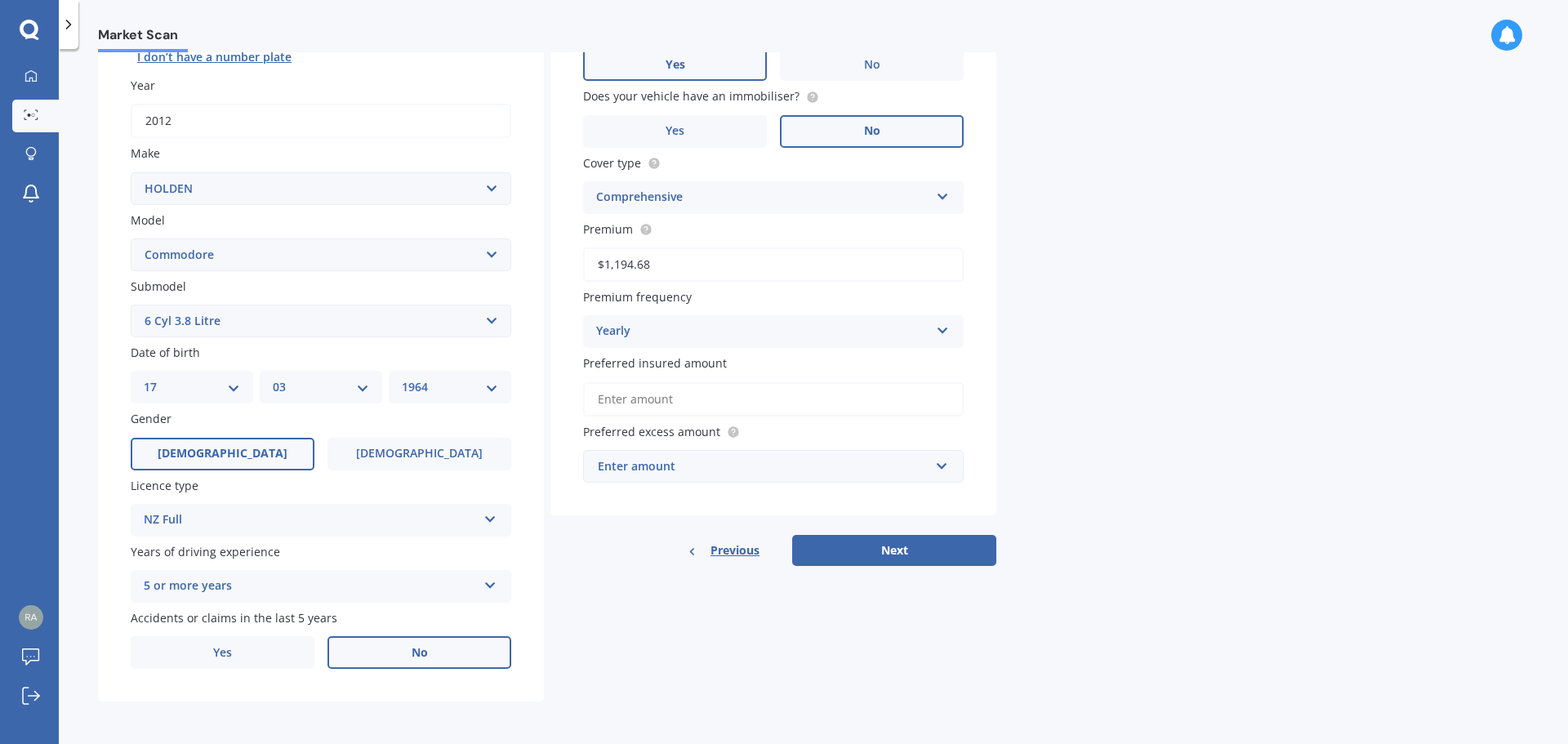
click at [862, 400] on input "Preferred insured amount" at bounding box center [773, 399] width 380 height 34
type input "$20,000"
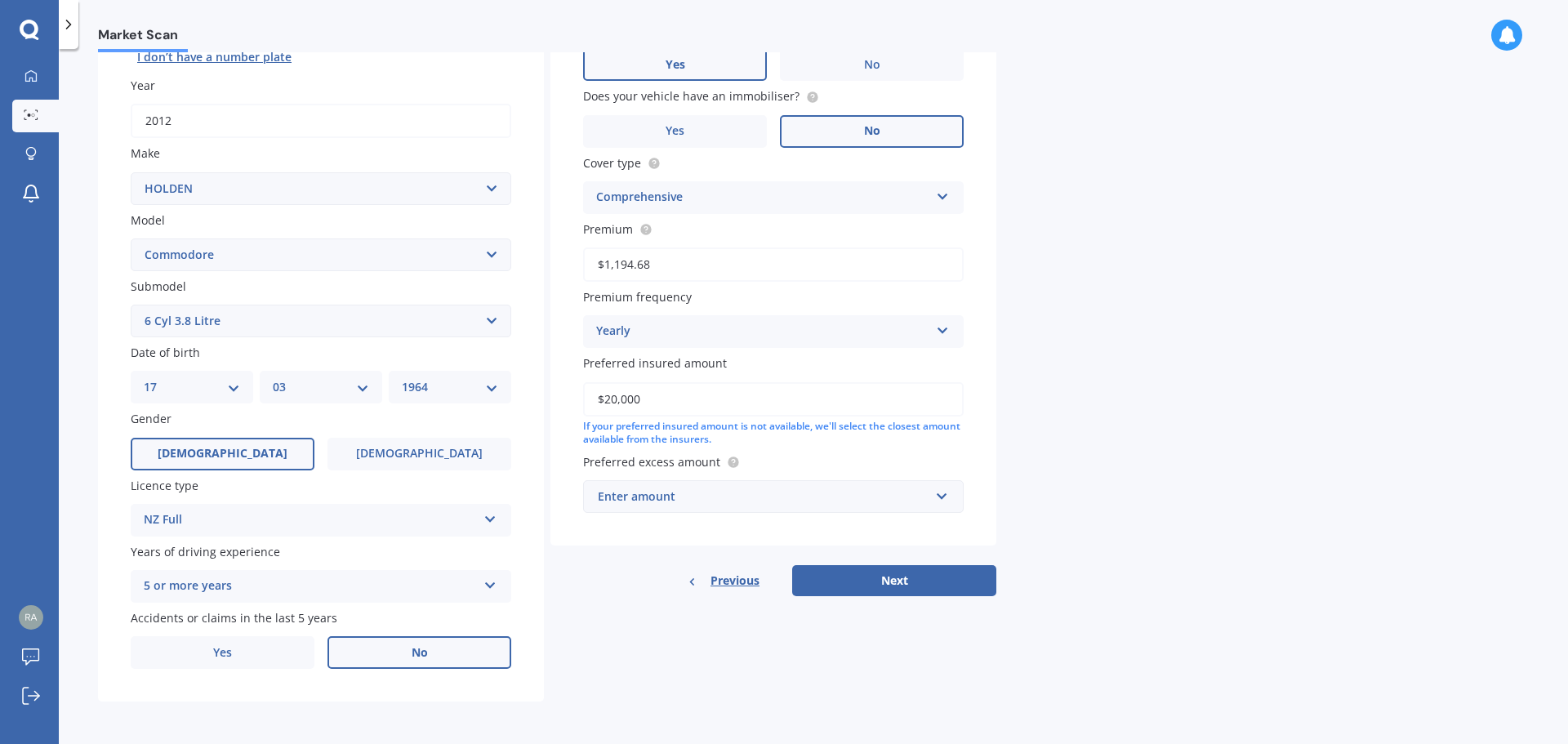
click at [731, 495] on div "Enter amount" at bounding box center [763, 496] width 332 height 18
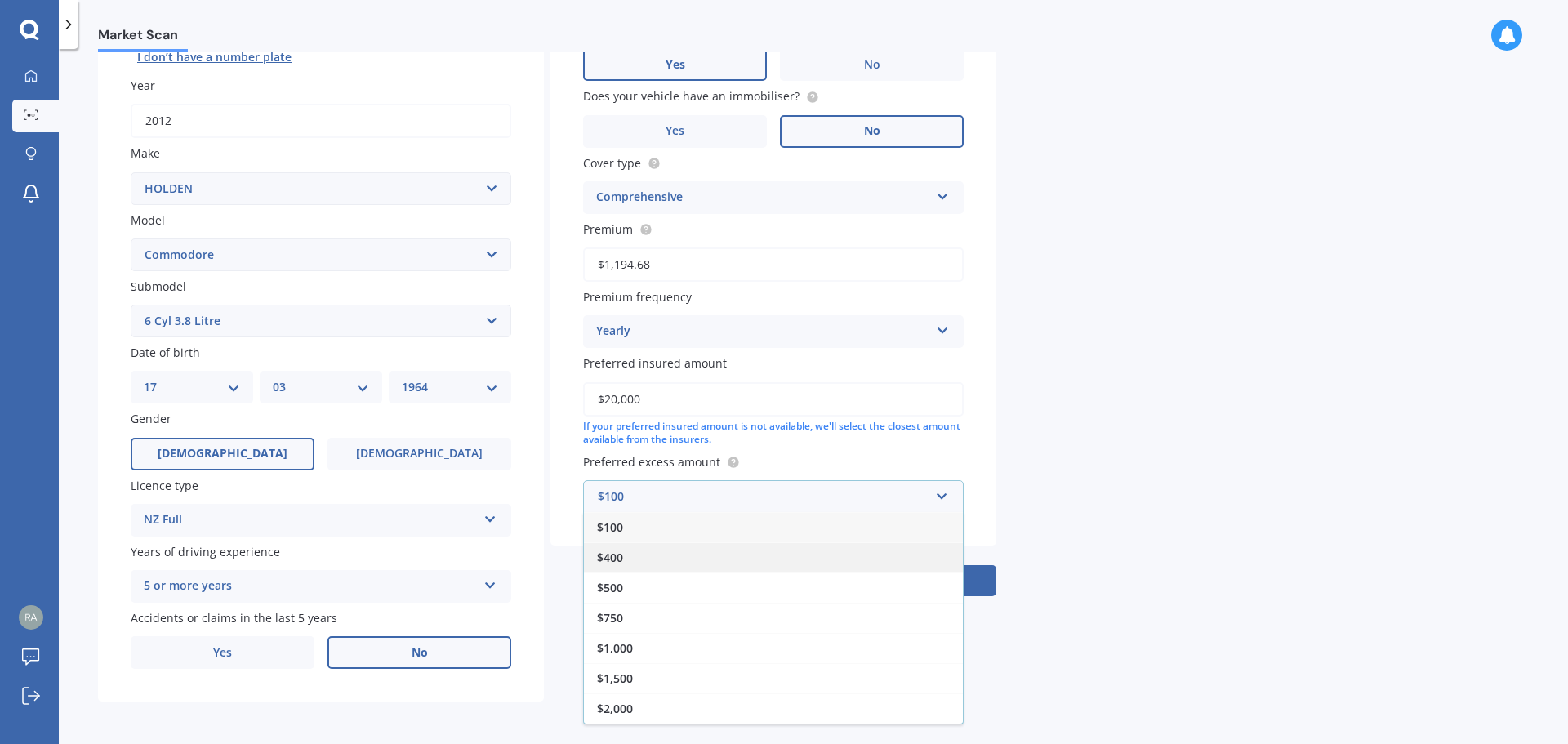
click at [689, 570] on div "$400" at bounding box center [773, 557] width 379 height 30
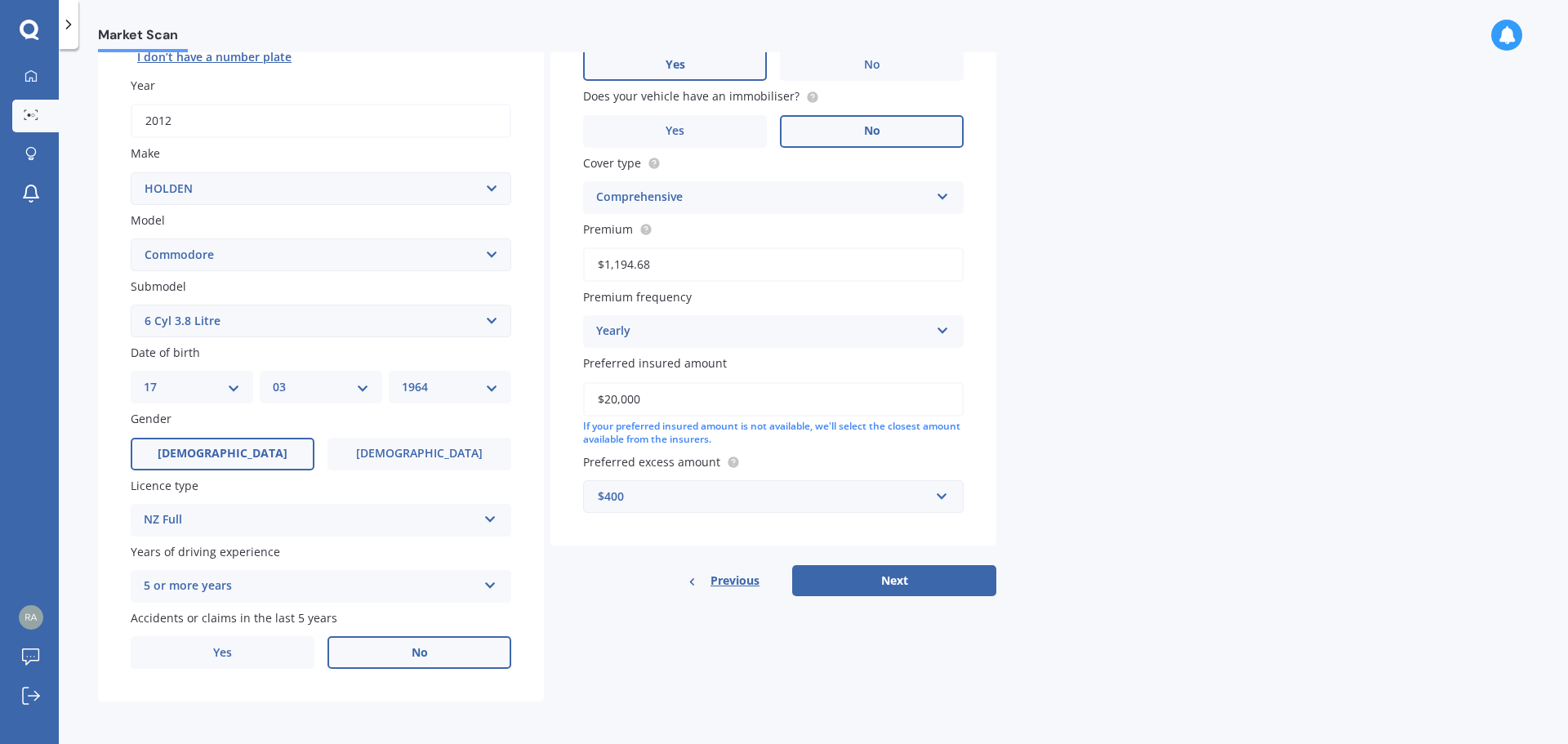
click at [865, 580] on button "Next" at bounding box center [894, 581] width 204 height 31
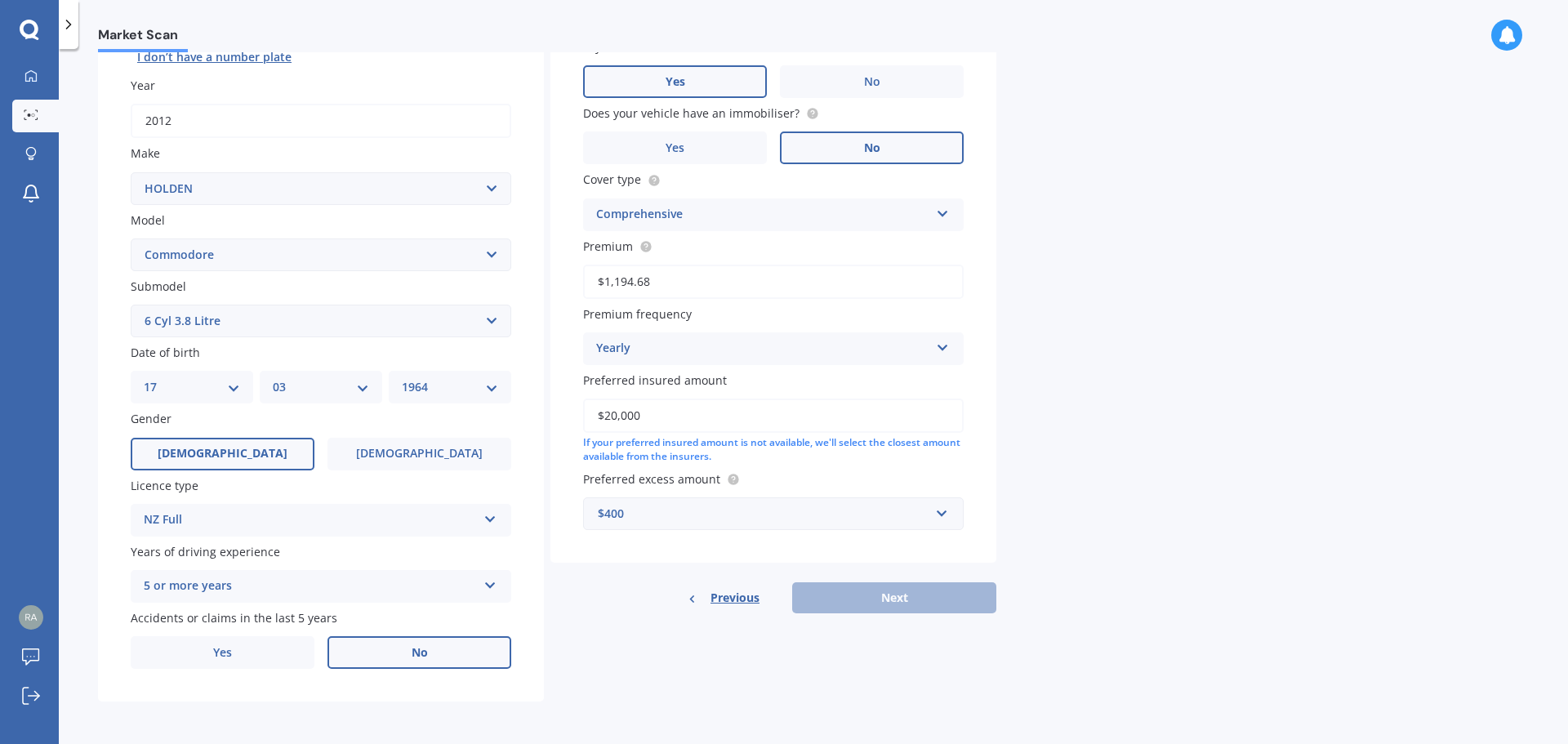
scroll to position [112, 0]
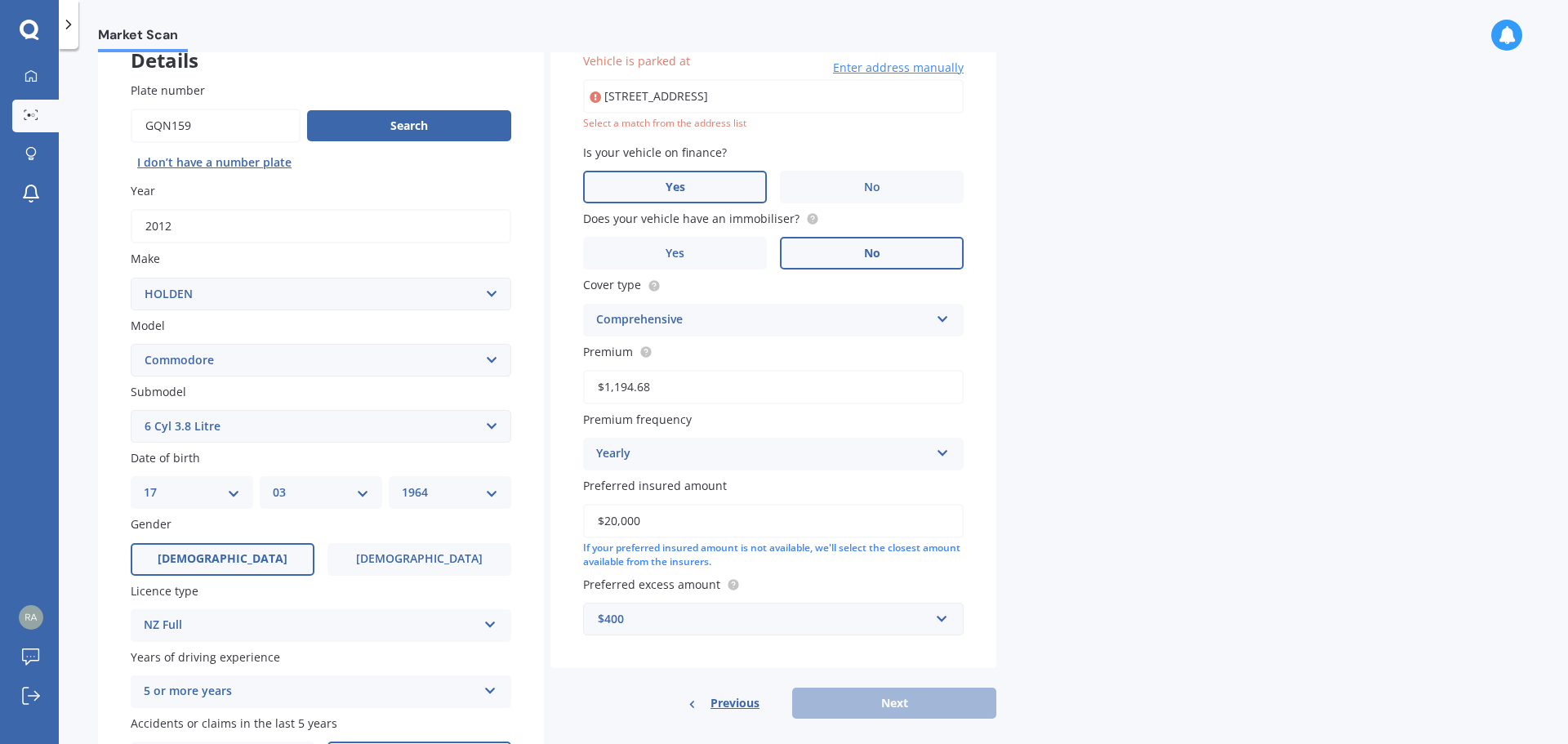
type input "25 Benalder Crescent, Tokoroa 3420"
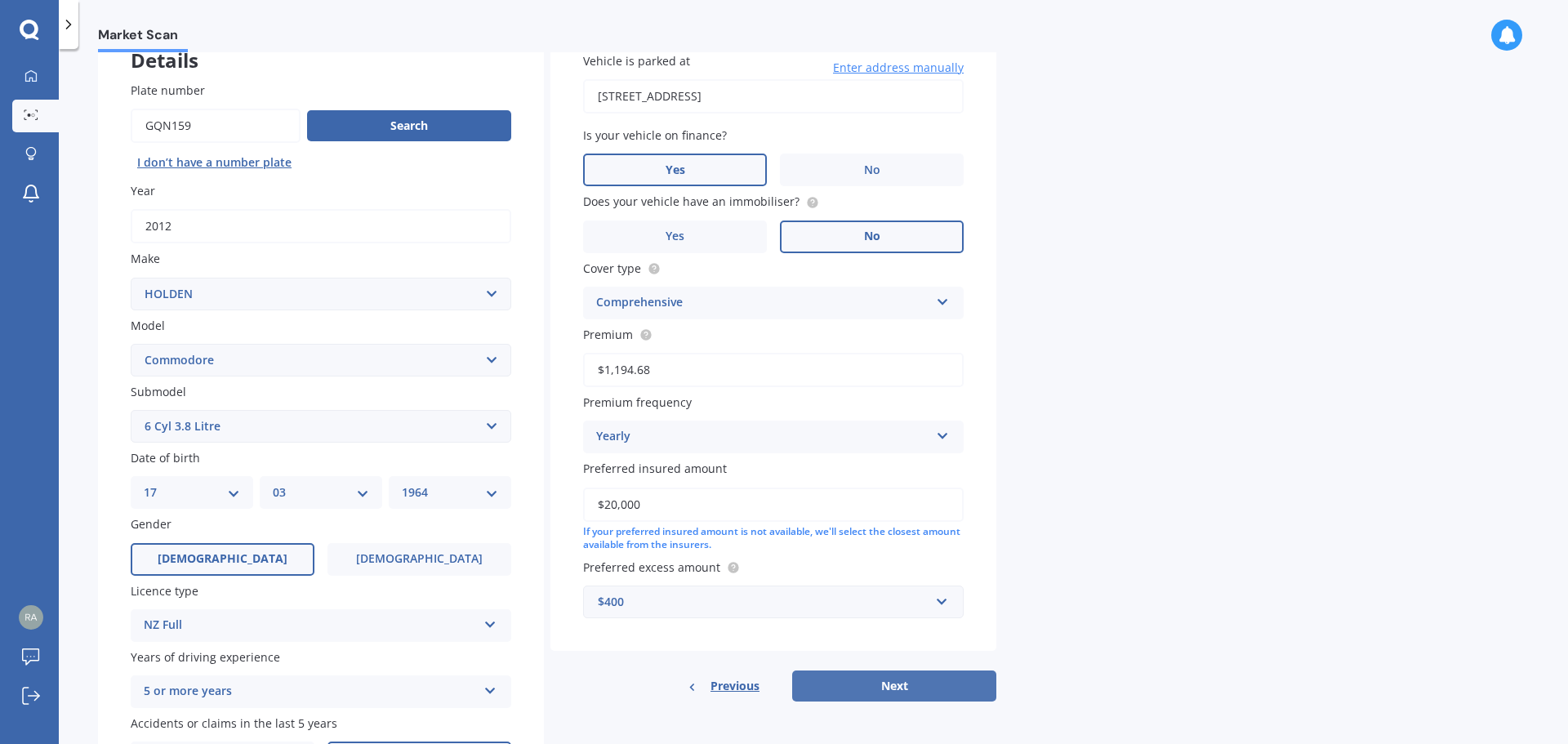
click at [905, 680] on button "Next" at bounding box center [894, 686] width 204 height 31
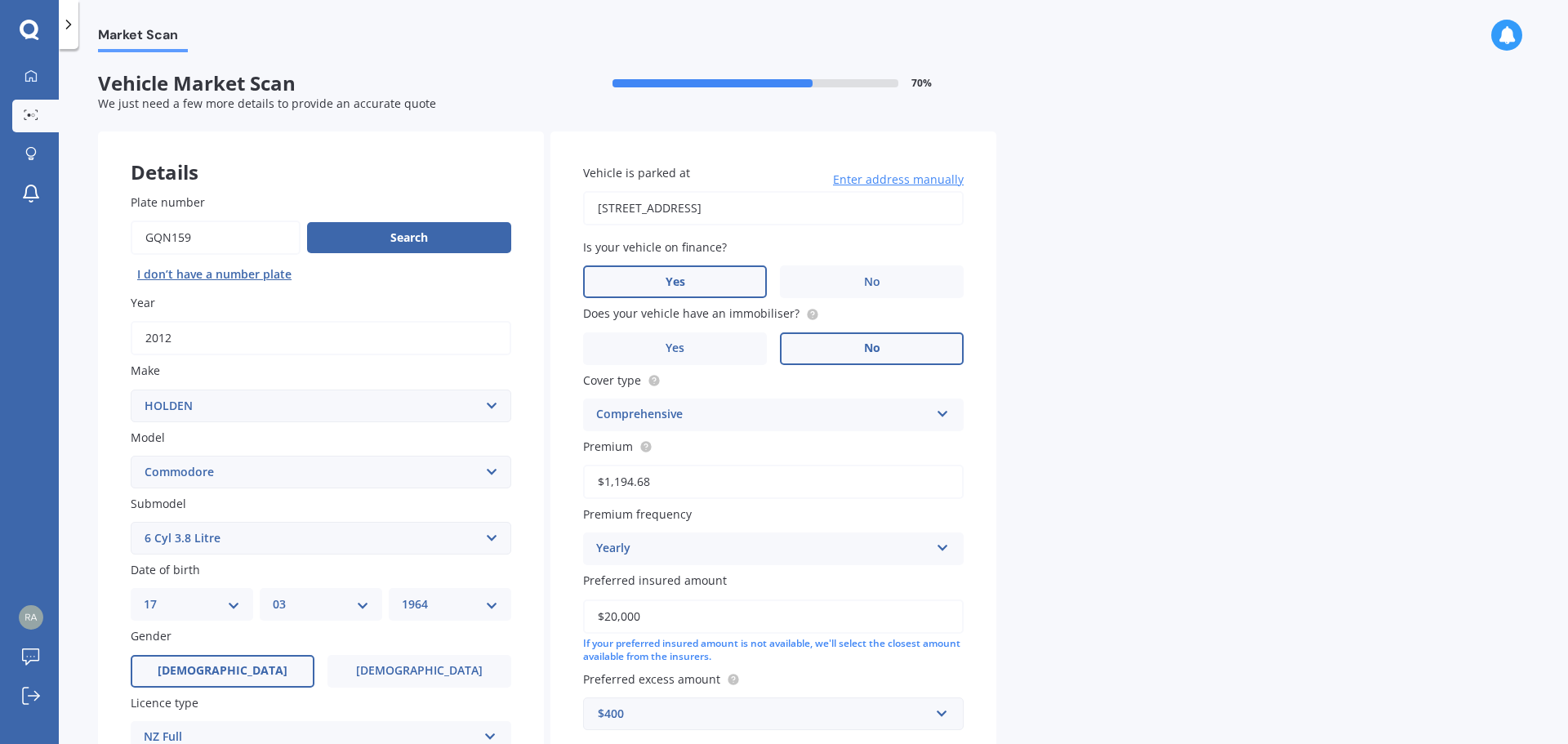
select select "17"
select select "03"
select select "1964"
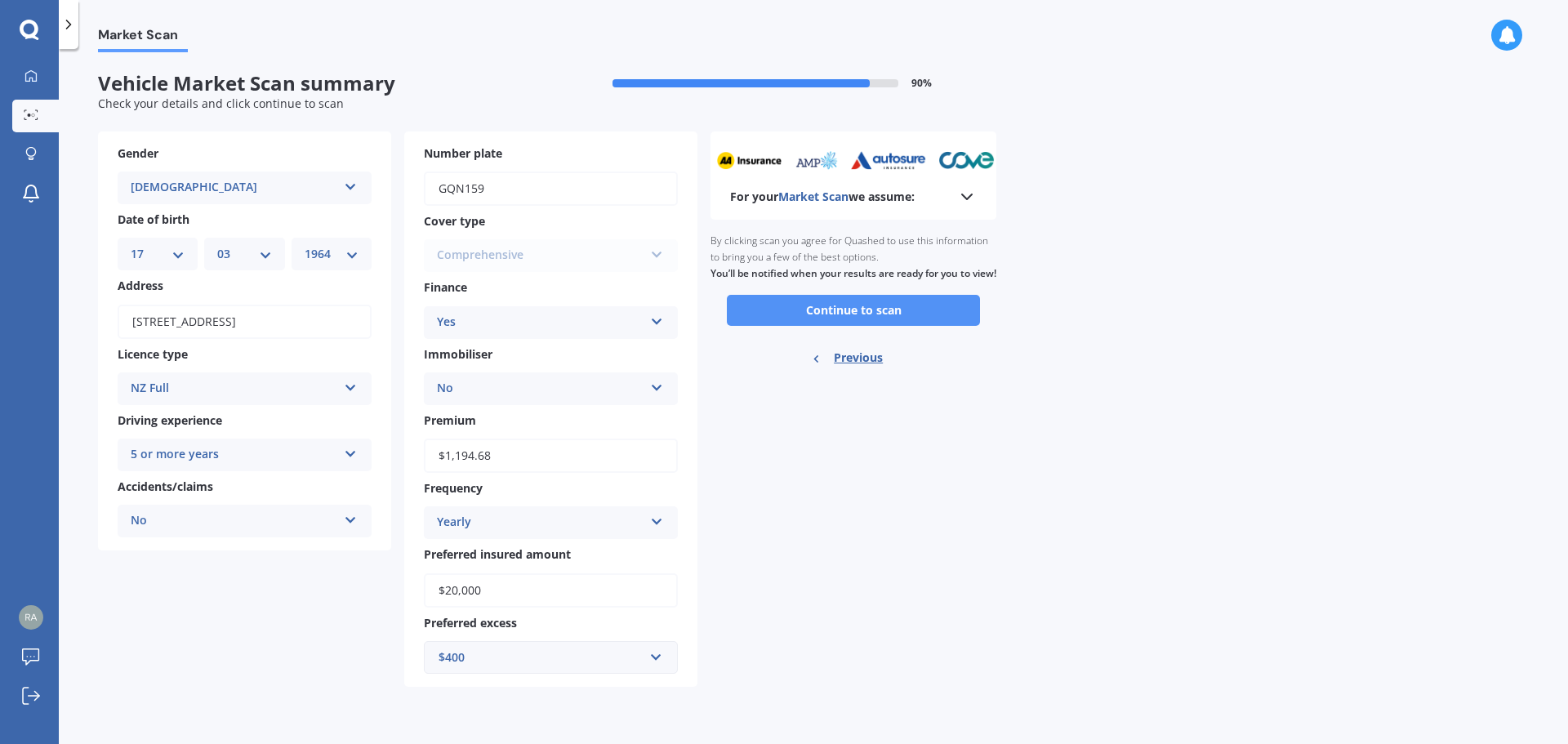
click at [891, 326] on button "Continue to scan" at bounding box center [853, 310] width 253 height 31
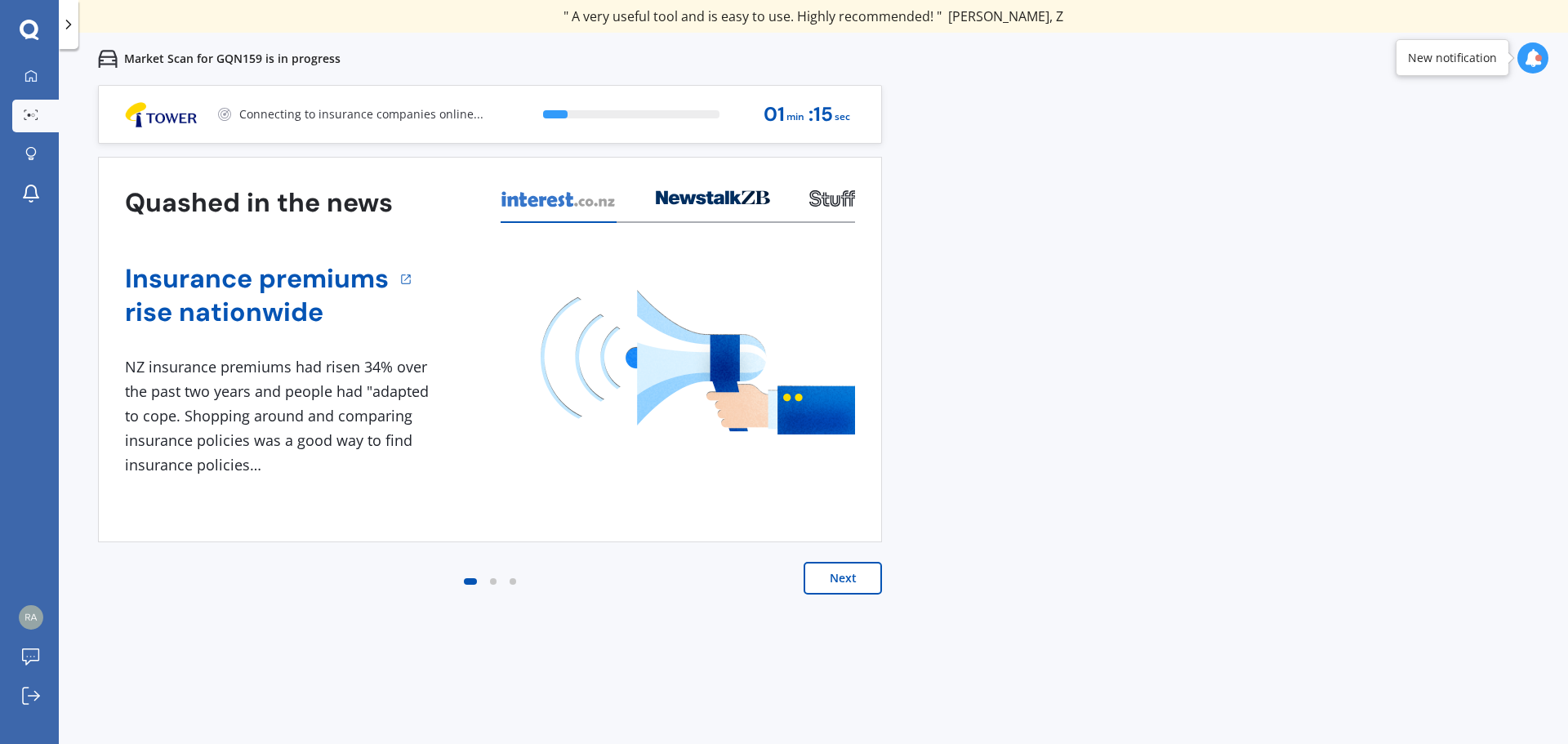
click at [845, 575] on button "Next" at bounding box center [842, 577] width 78 height 32
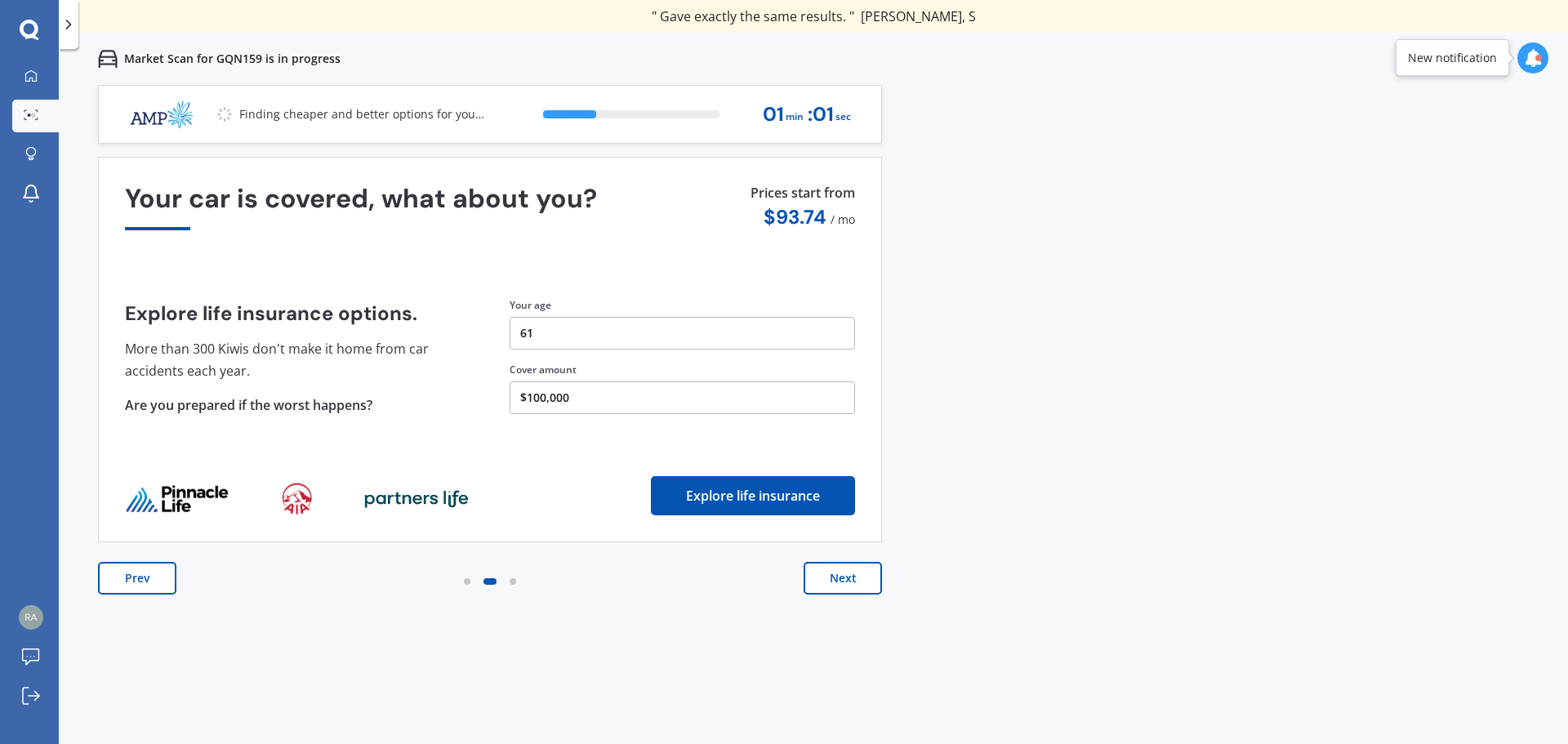
click at [840, 576] on button "Next" at bounding box center [842, 577] width 78 height 32
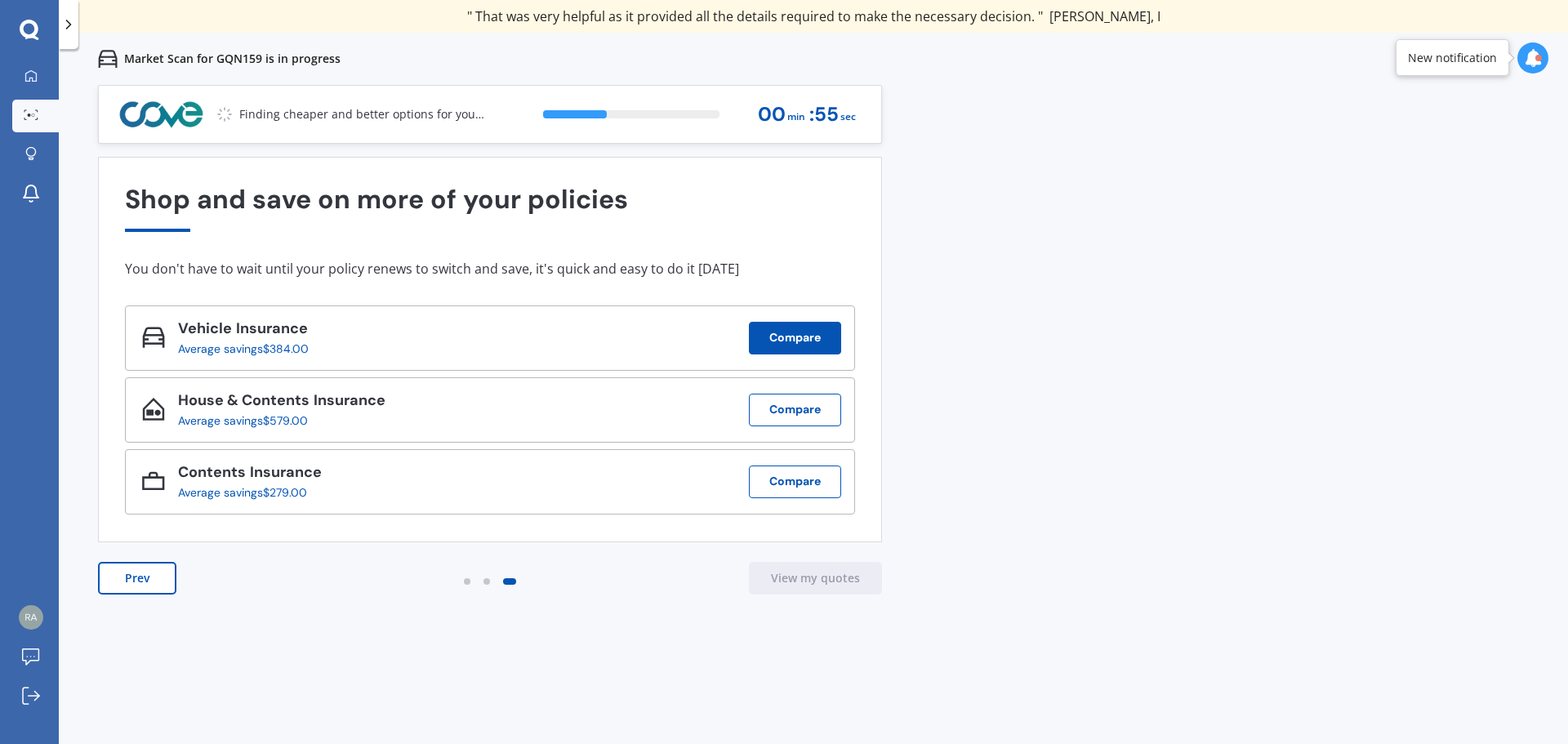
click at [811, 332] on button "Compare" at bounding box center [795, 337] width 92 height 32
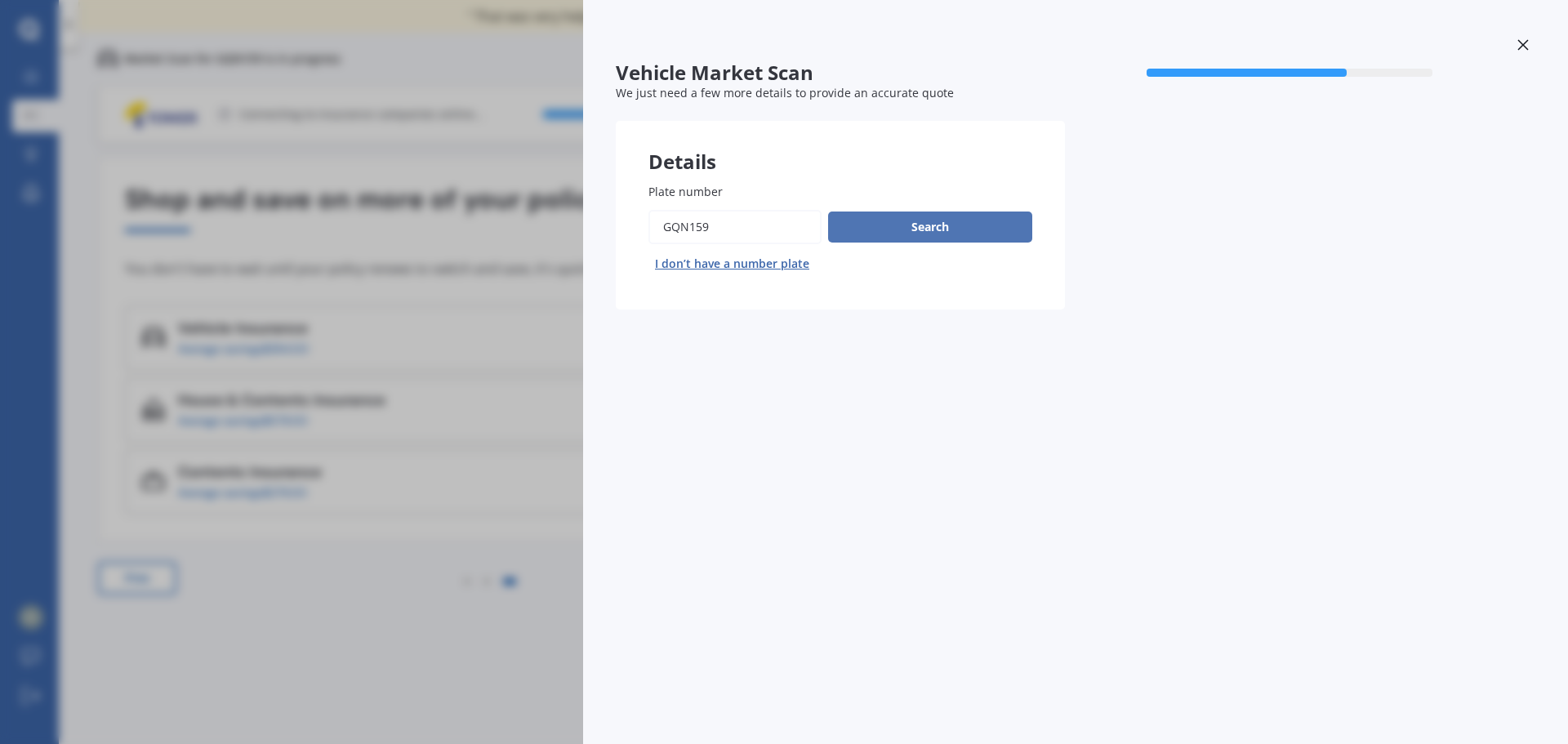
click at [948, 221] on button "Search" at bounding box center [930, 227] width 204 height 31
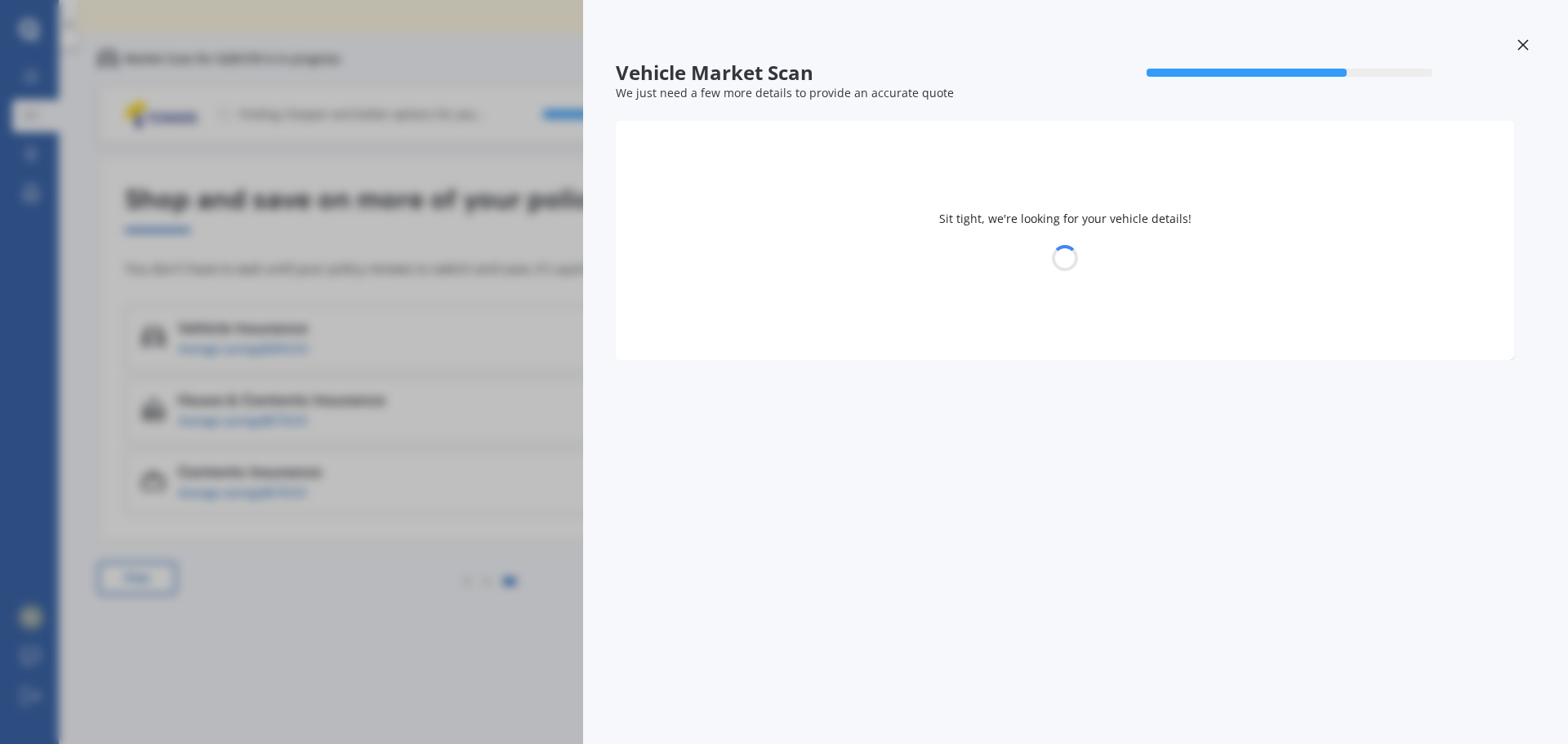
select select "HOLDEN"
select select "COMMODORE"
select select "17"
select select "03"
select select "1964"
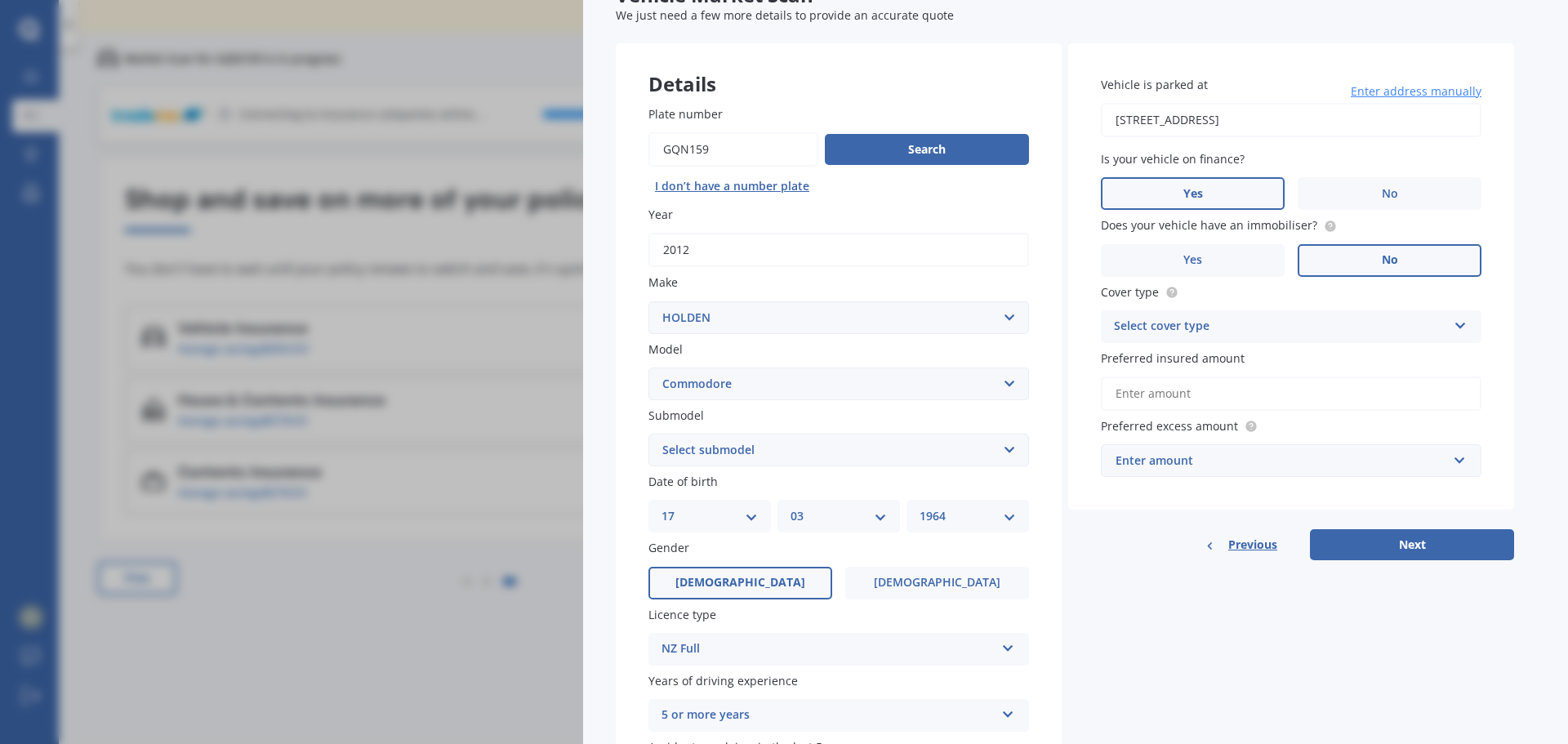
scroll to position [210, 0]
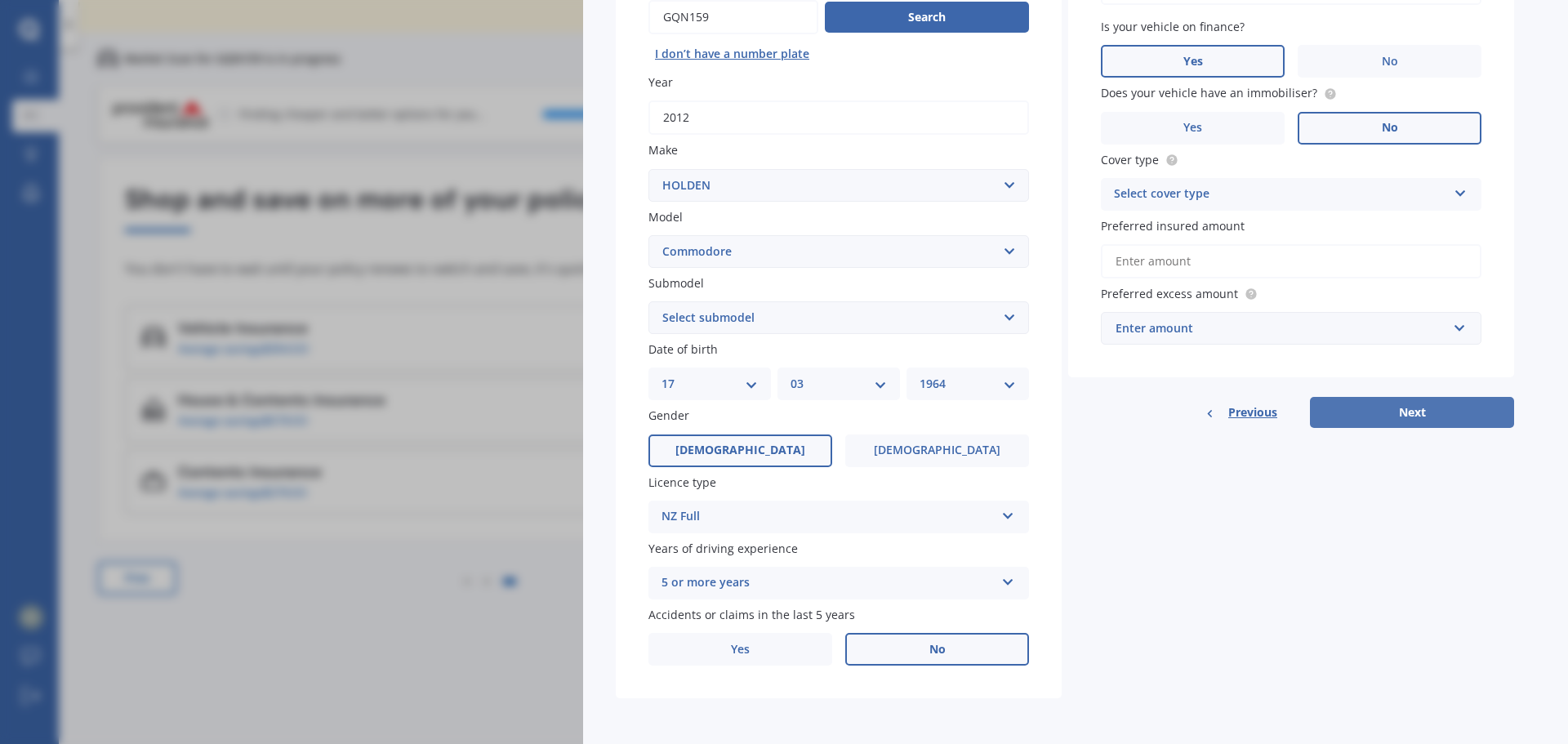
click at [1421, 418] on button "Next" at bounding box center [1412, 413] width 204 height 31
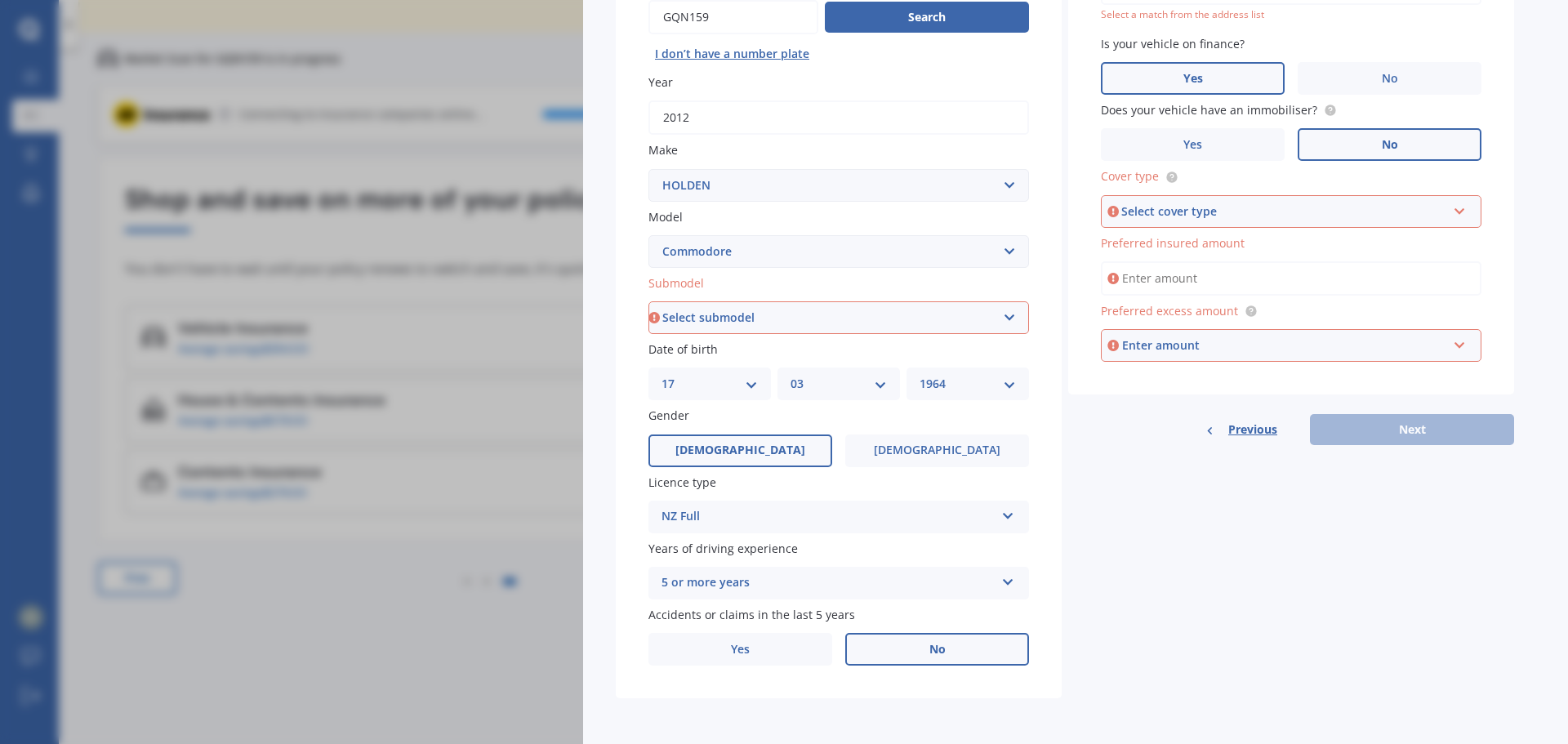
click at [1007, 321] on select "Select submodel 4 Cyl 2.0 Litre 50th Anniversary V6 6 Cyl 3.8 Litre Acclaim V6 …" at bounding box center [838, 317] width 380 height 32
select select "VF SERIES 2 SV6"
click at [648, 301] on select "Select submodel 4 Cyl 2.0 Litre 50th Anniversary V6 6 Cyl 3.8 Litre Acclaim V6 …" at bounding box center [838, 317] width 380 height 32
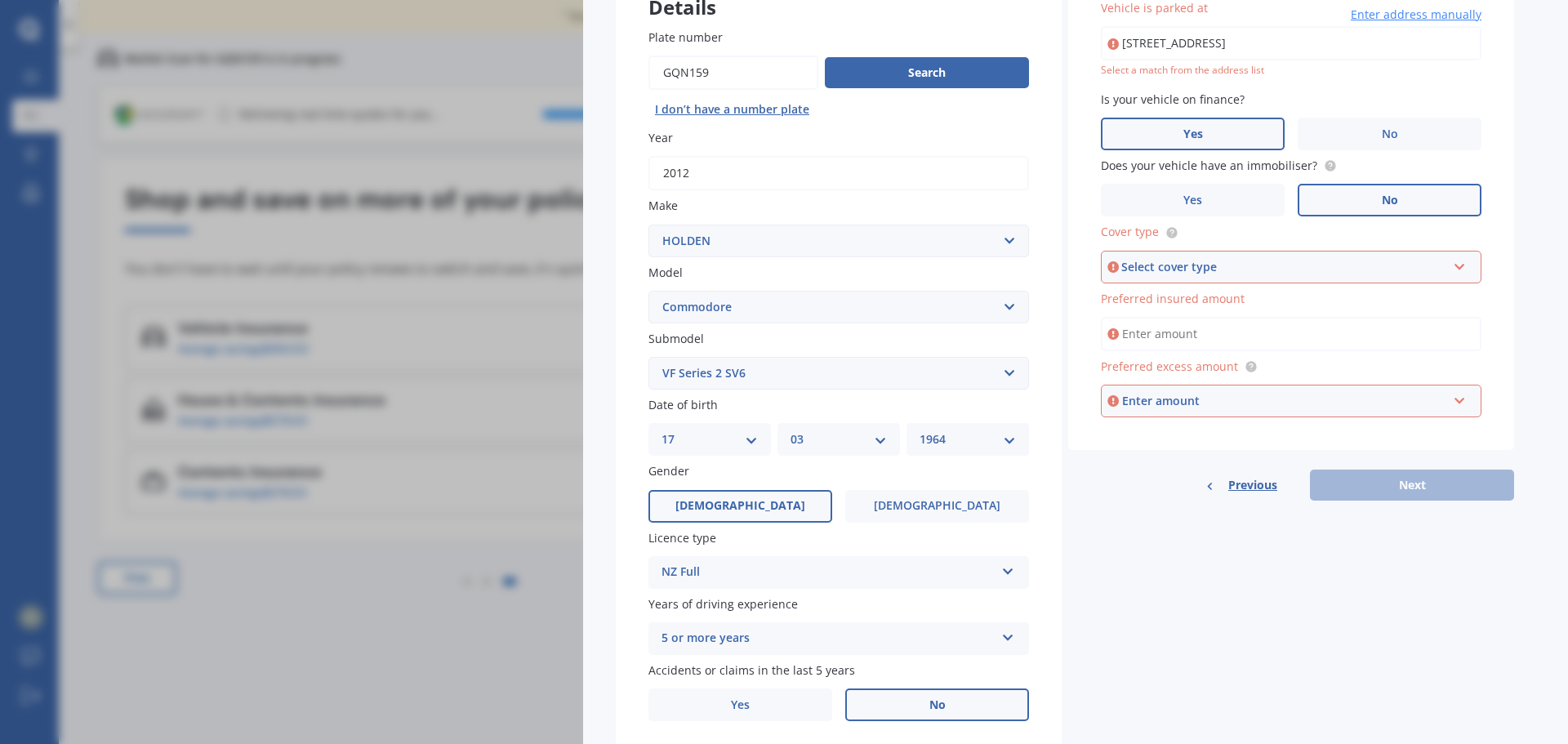
scroll to position [153, 0]
click at [1154, 272] on div "Select cover type" at bounding box center [1284, 267] width 325 height 18
drag, startPoint x: 1176, startPoint y: 287, endPoint x: 1236, endPoint y: 295, distance: 60.5
click at [1177, 287] on div "Comprehensive" at bounding box center [1291, 299] width 378 height 30
click at [1195, 325] on input "Preferred insured amount" at bounding box center [1291, 334] width 380 height 34
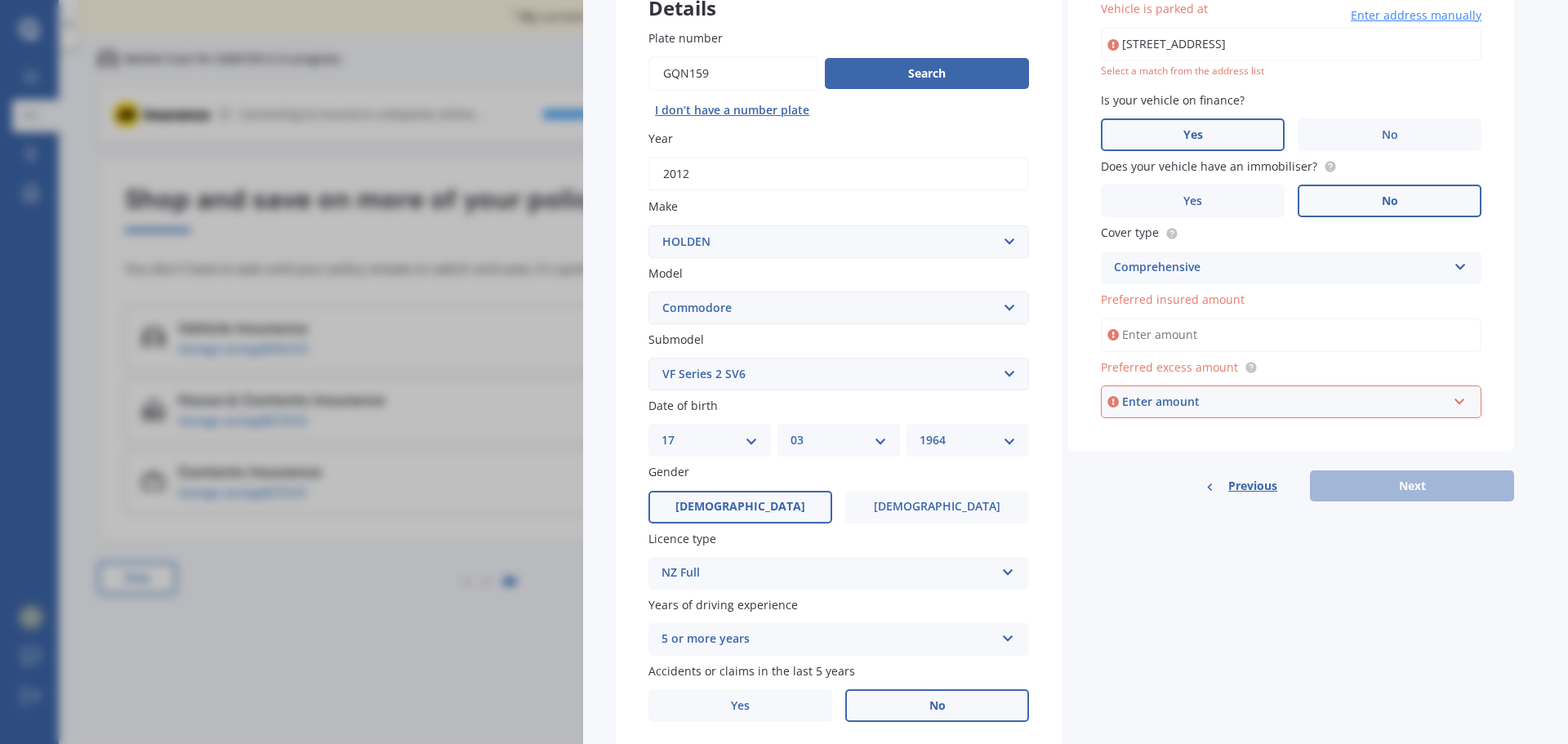
type input "$20,000"
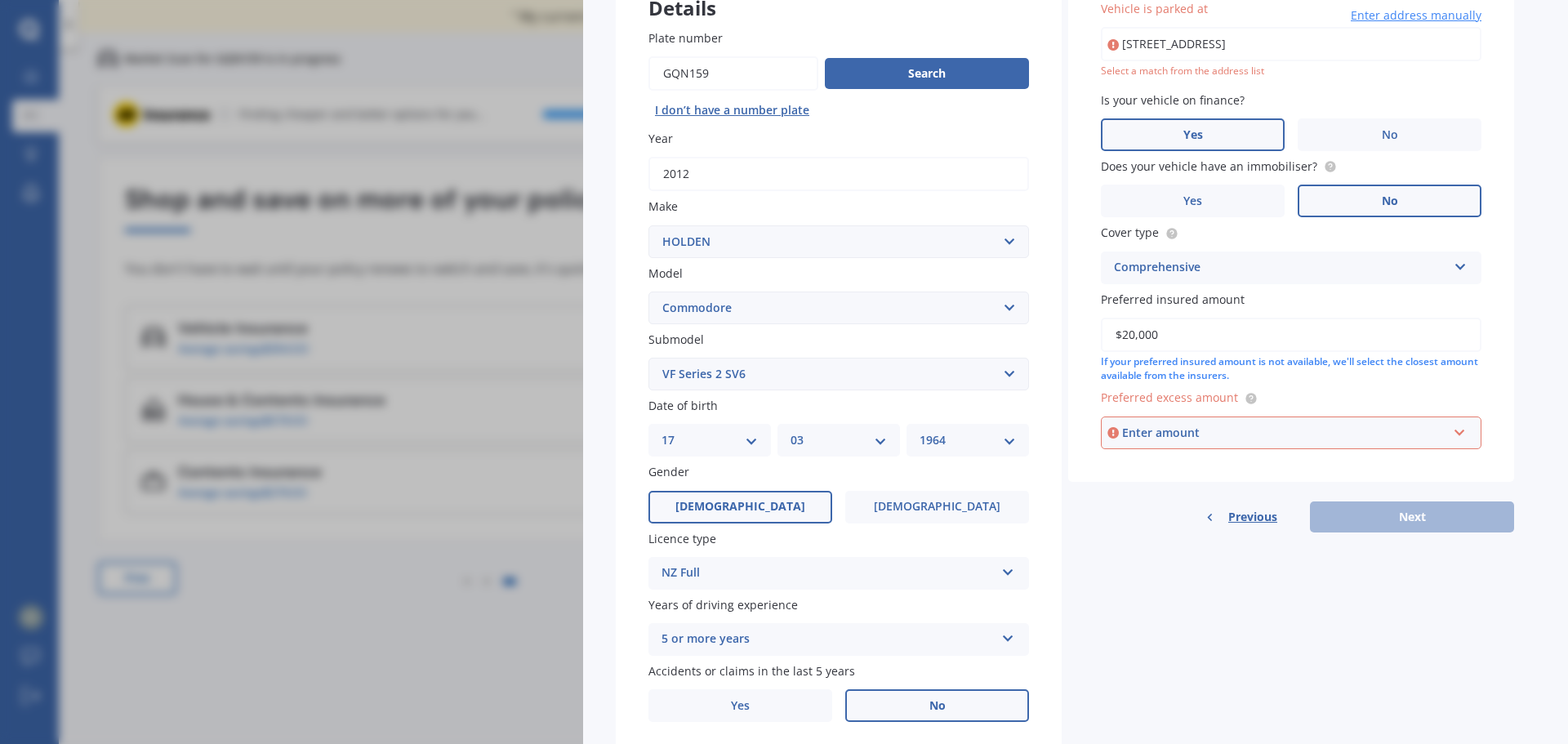
click at [1228, 433] on div "Enter amount" at bounding box center [1285, 432] width 325 height 18
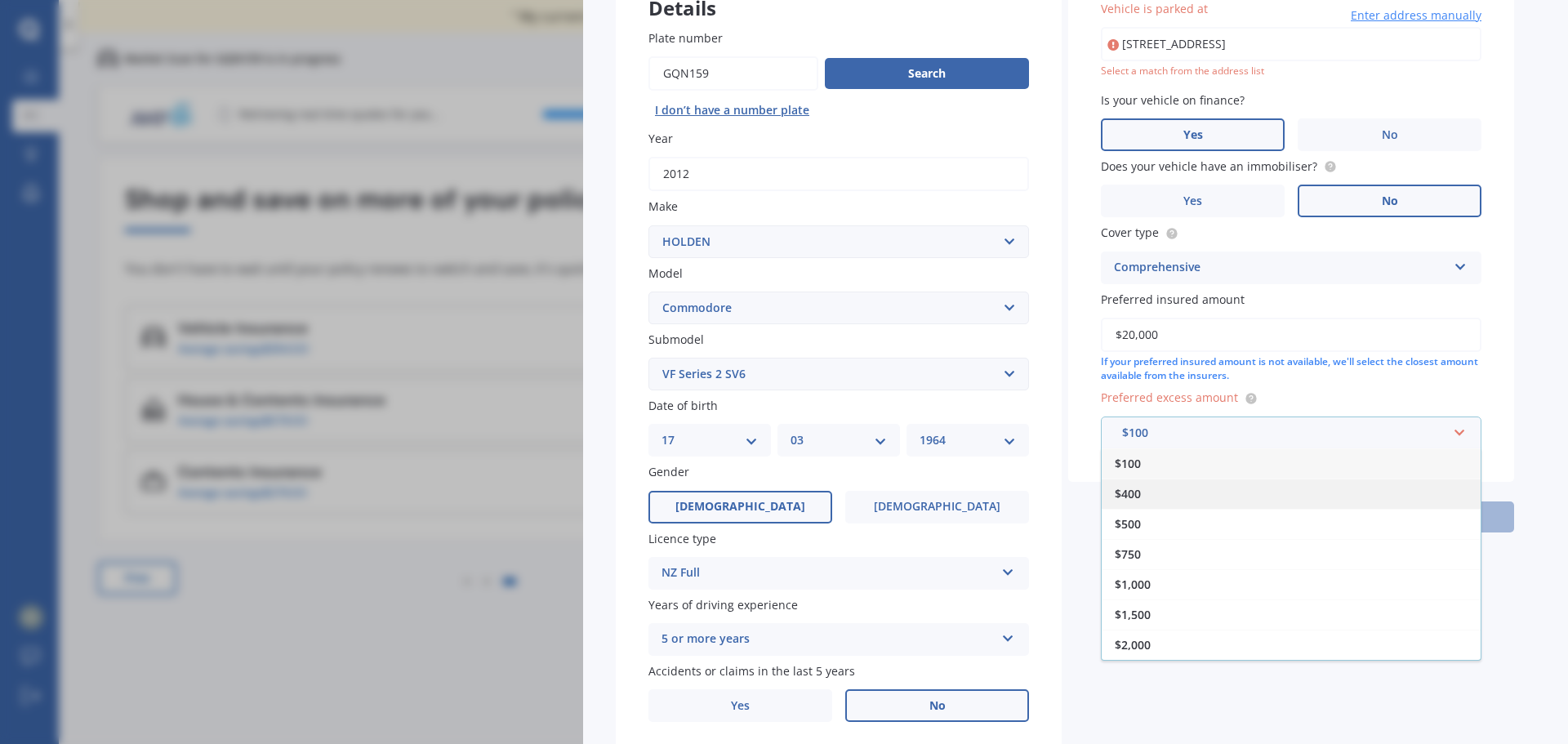
click at [1157, 492] on div "$400" at bounding box center [1291, 493] width 379 height 30
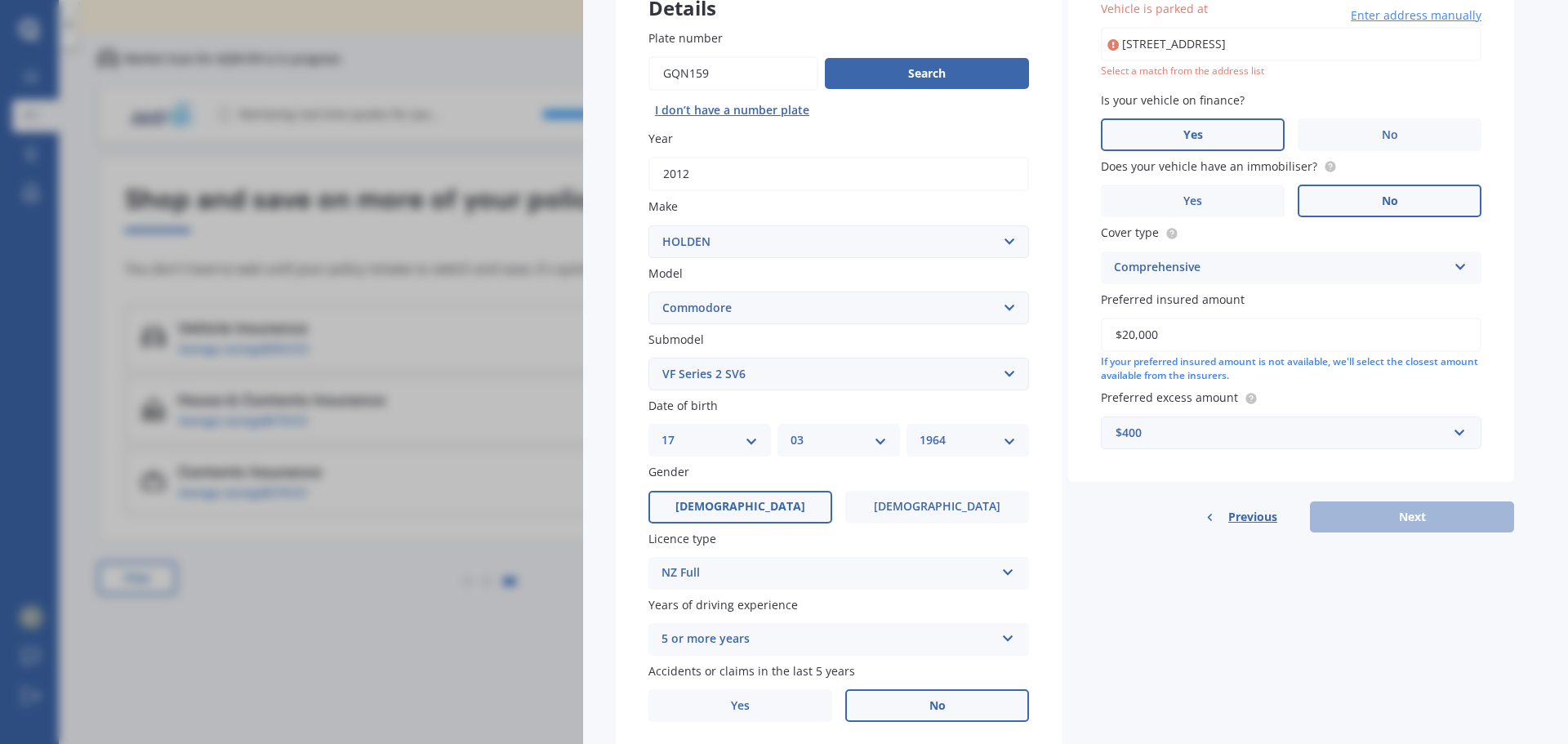
click at [1429, 510] on div "Previous Next" at bounding box center [1291, 517] width 446 height 31
drag, startPoint x: 1250, startPoint y: 39, endPoint x: 1262, endPoint y: 44, distance: 13.0
click at [1250, 39] on input "25 Benalder Crescent, Tokoroa 3420" at bounding box center [1291, 43] width 380 height 34
type input "25 Benalder Crescent, Tokoroa 3420"
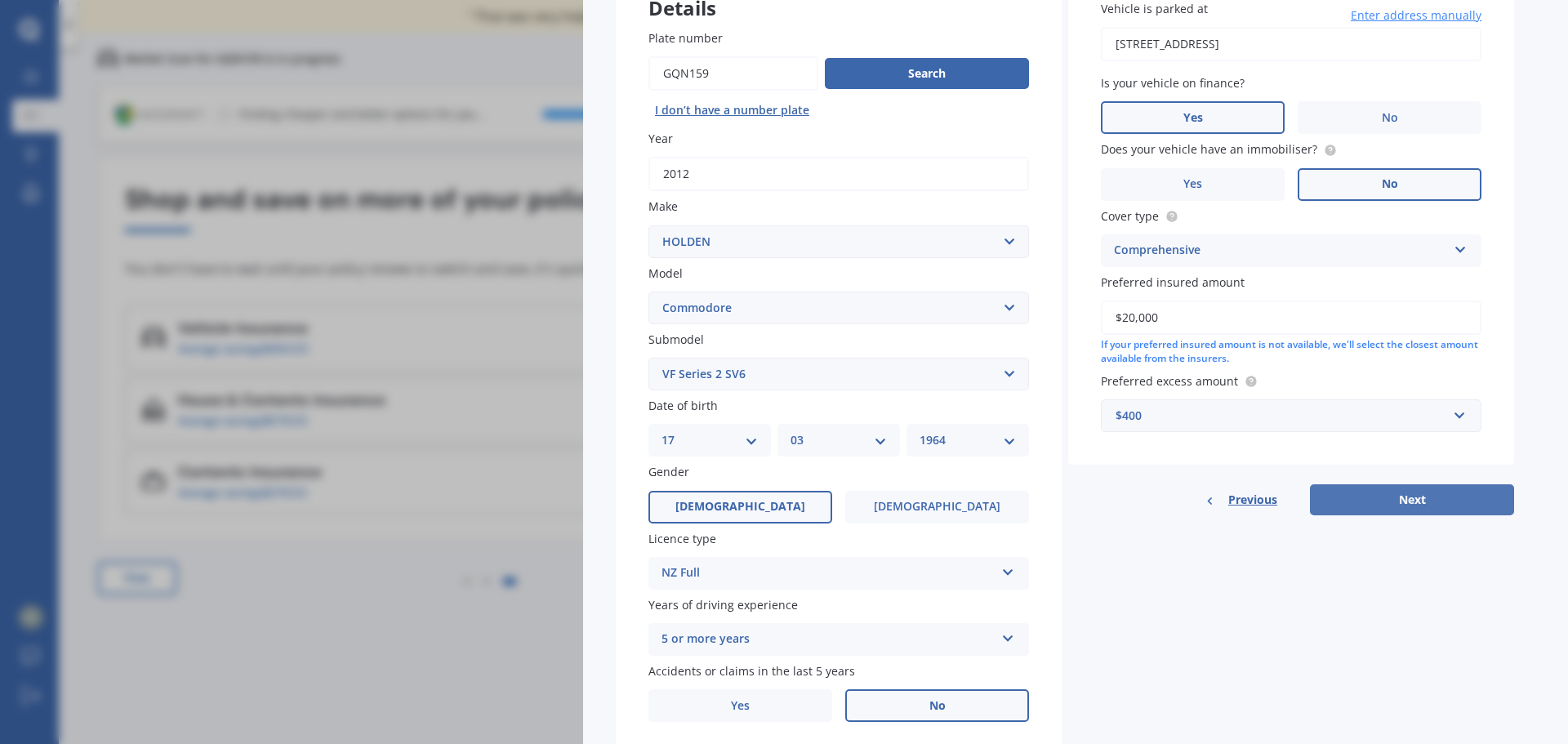
click at [1423, 492] on button "Next" at bounding box center [1412, 499] width 204 height 31
select select "17"
select select "03"
select select "1964"
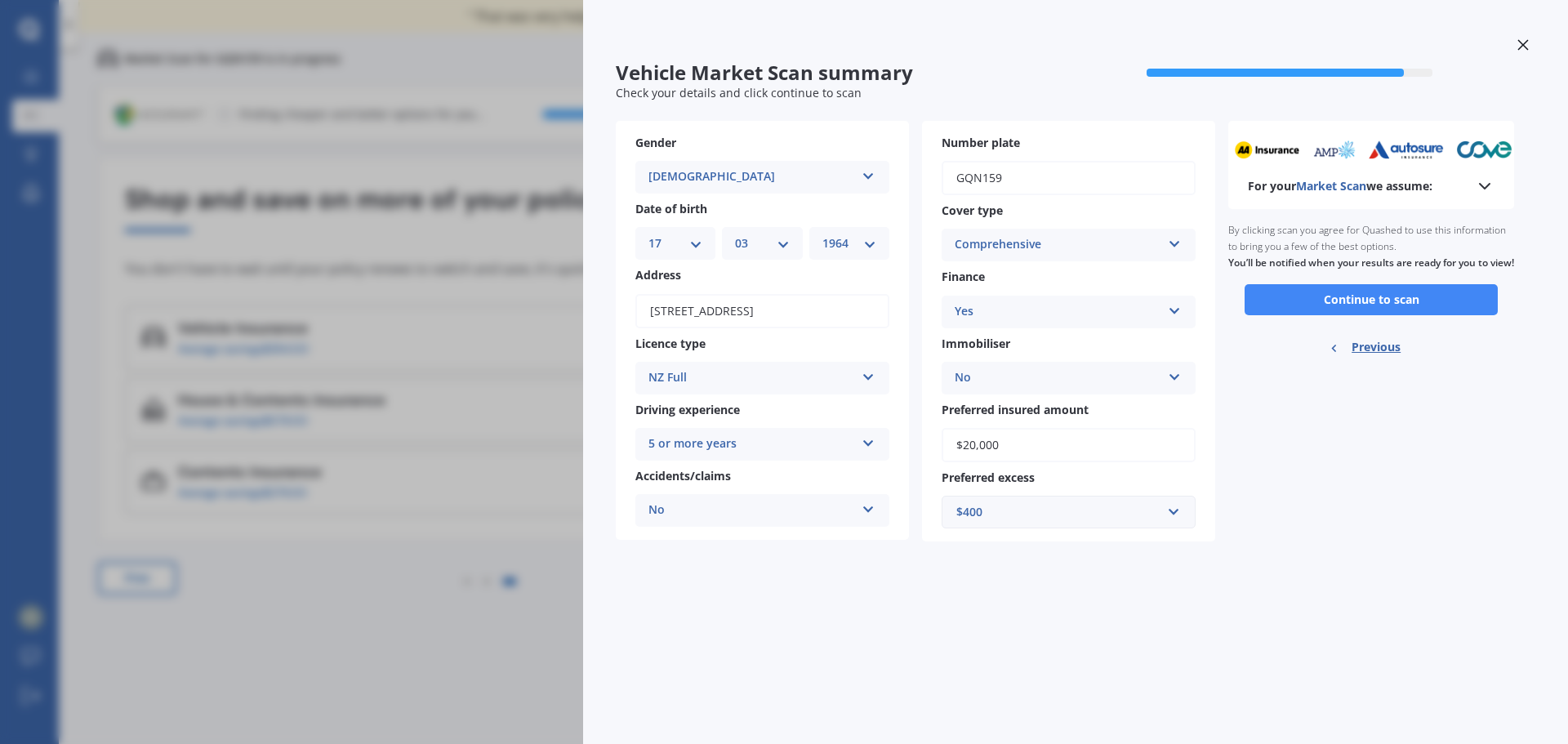
scroll to position [0, 0]
drag, startPoint x: 1394, startPoint y: 313, endPoint x: 1509, endPoint y: 408, distance: 149.2
click at [1394, 314] on button "Continue to scan" at bounding box center [1371, 300] width 253 height 31
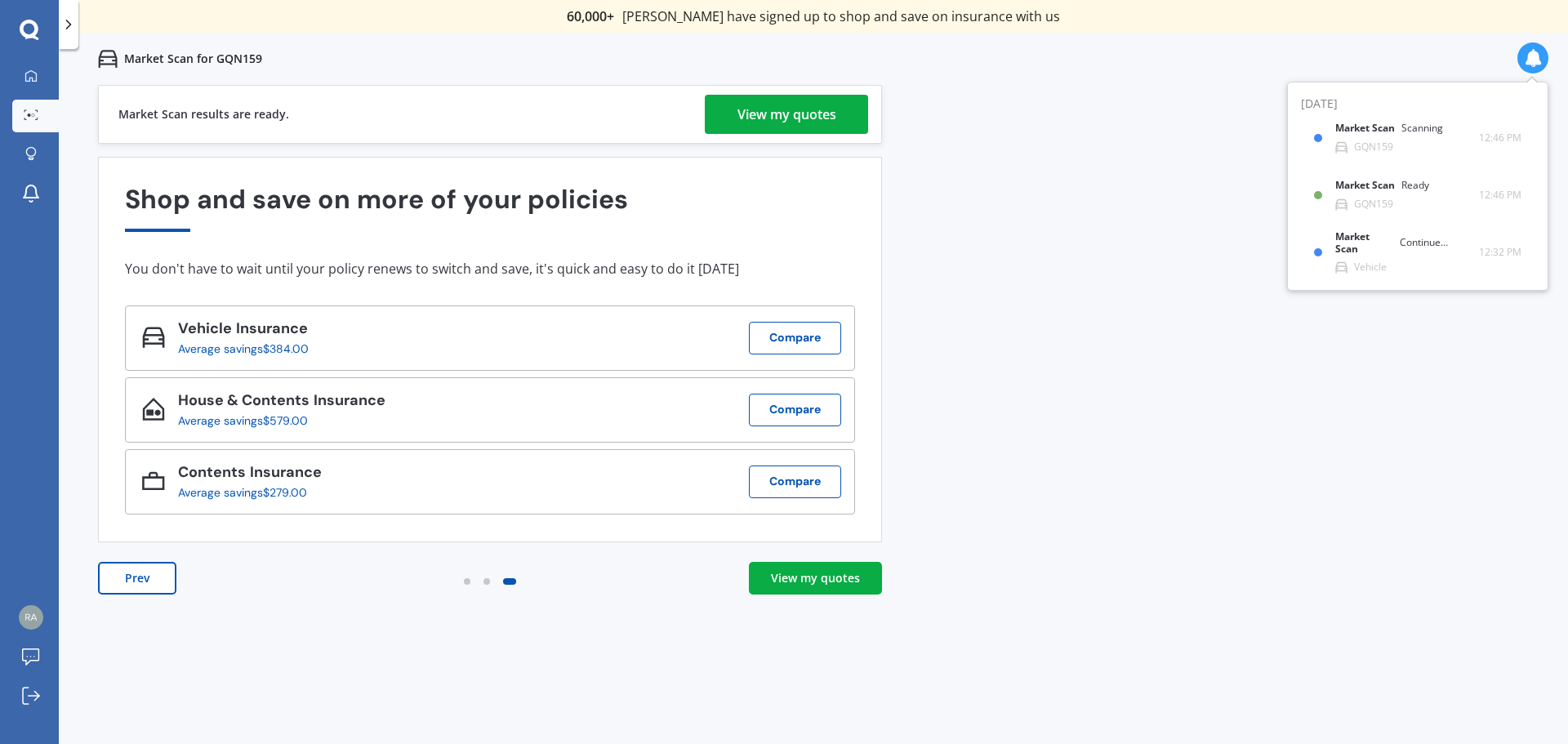
click at [820, 584] on div "View my quotes" at bounding box center [815, 578] width 89 height 17
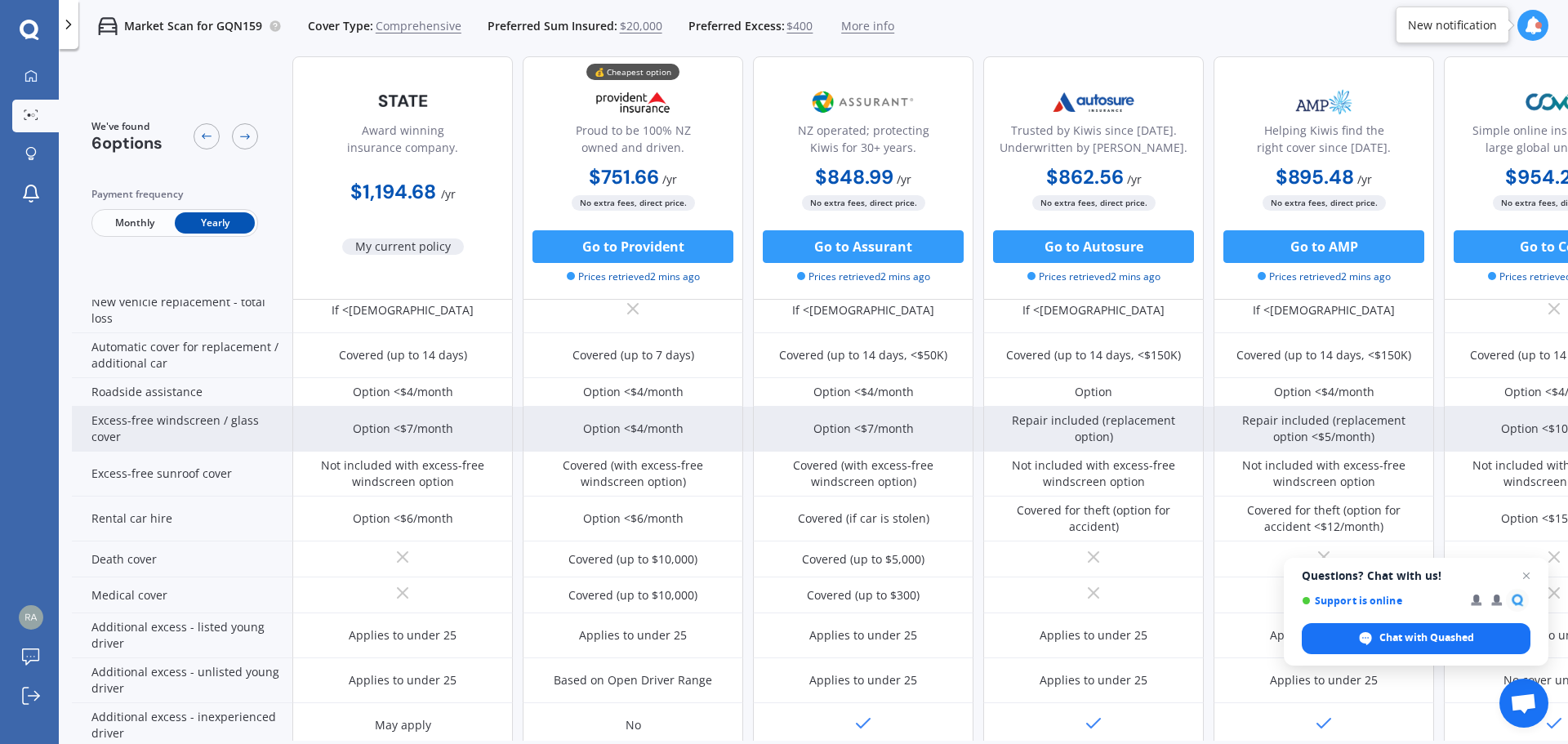
scroll to position [417, 0]
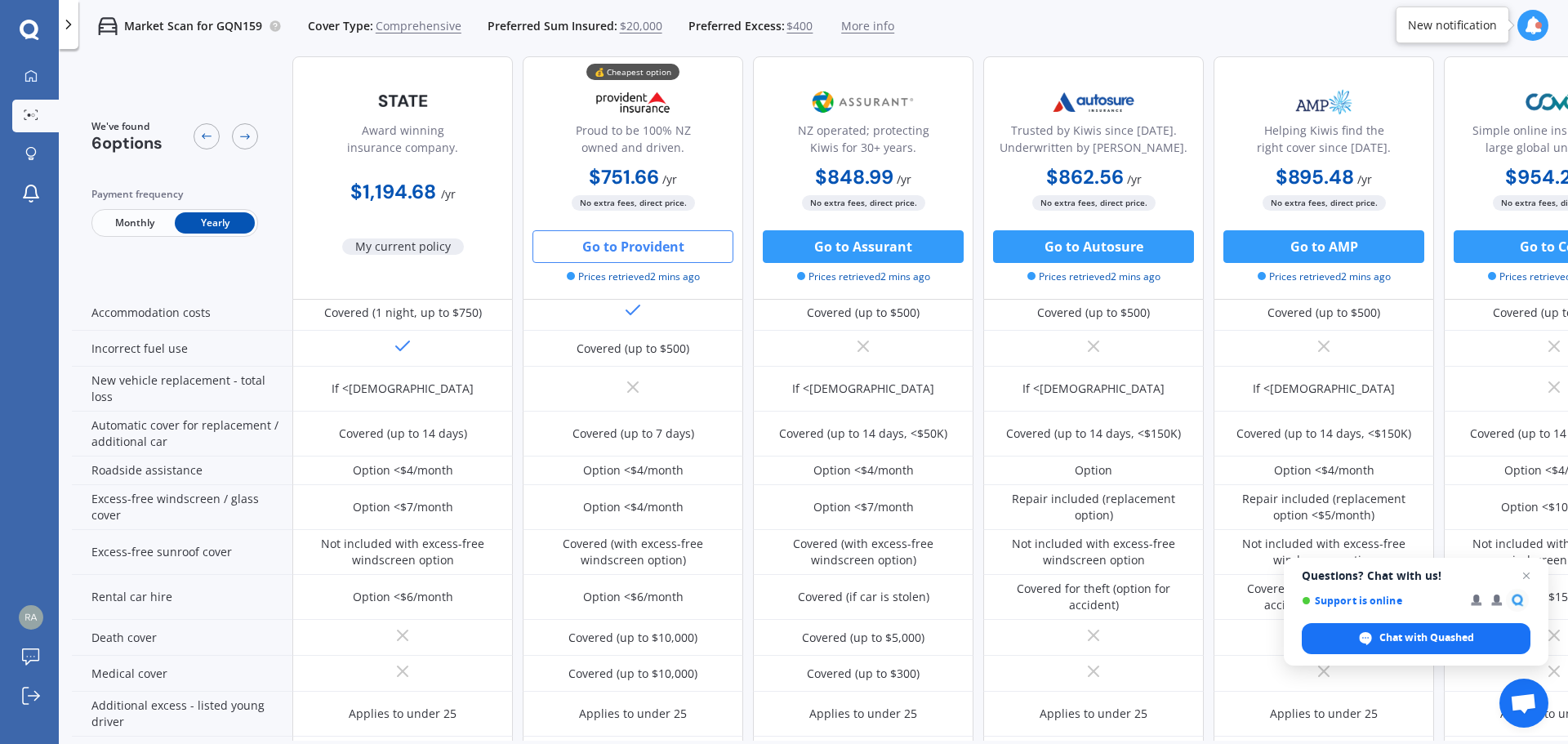
click at [637, 245] on button "Go to Provident" at bounding box center [633, 246] width 201 height 32
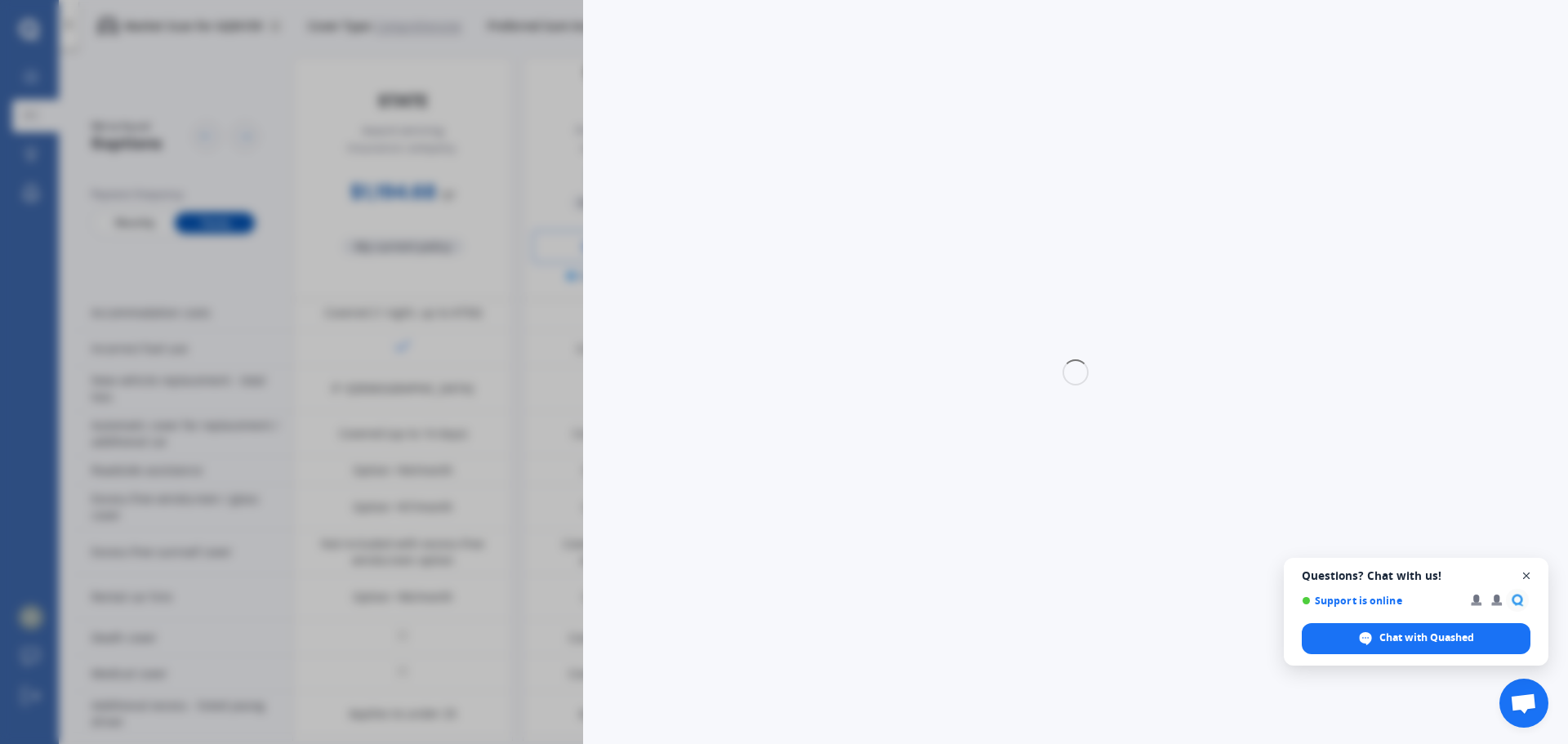
click at [1526, 575] on span "Open chat" at bounding box center [1526, 576] width 20 height 20
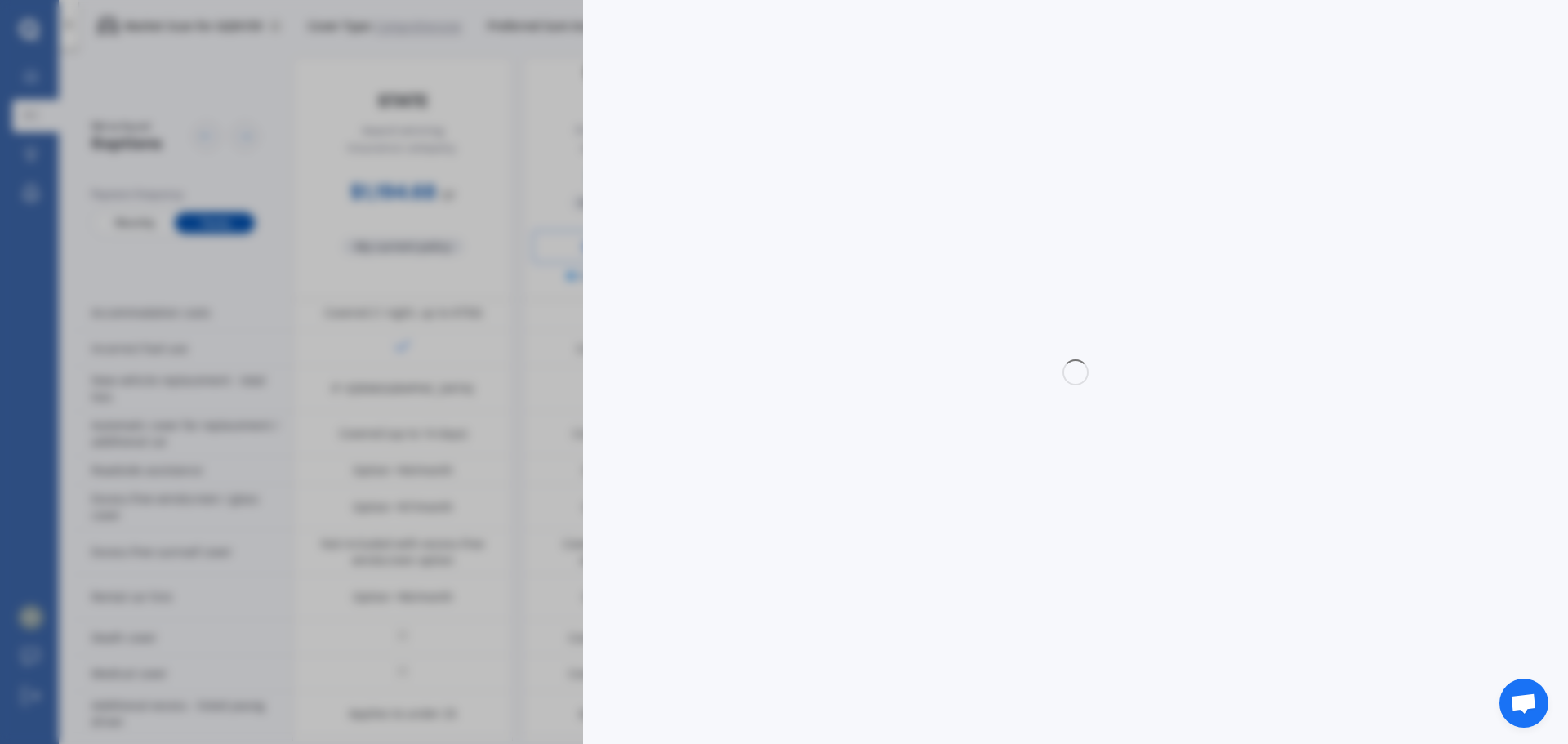
select select "full"
select select "25 Benalder Crescent, Tokoroa 3420"
select select "HOLDEN"
select select "COMMODORE"
select select "NO"
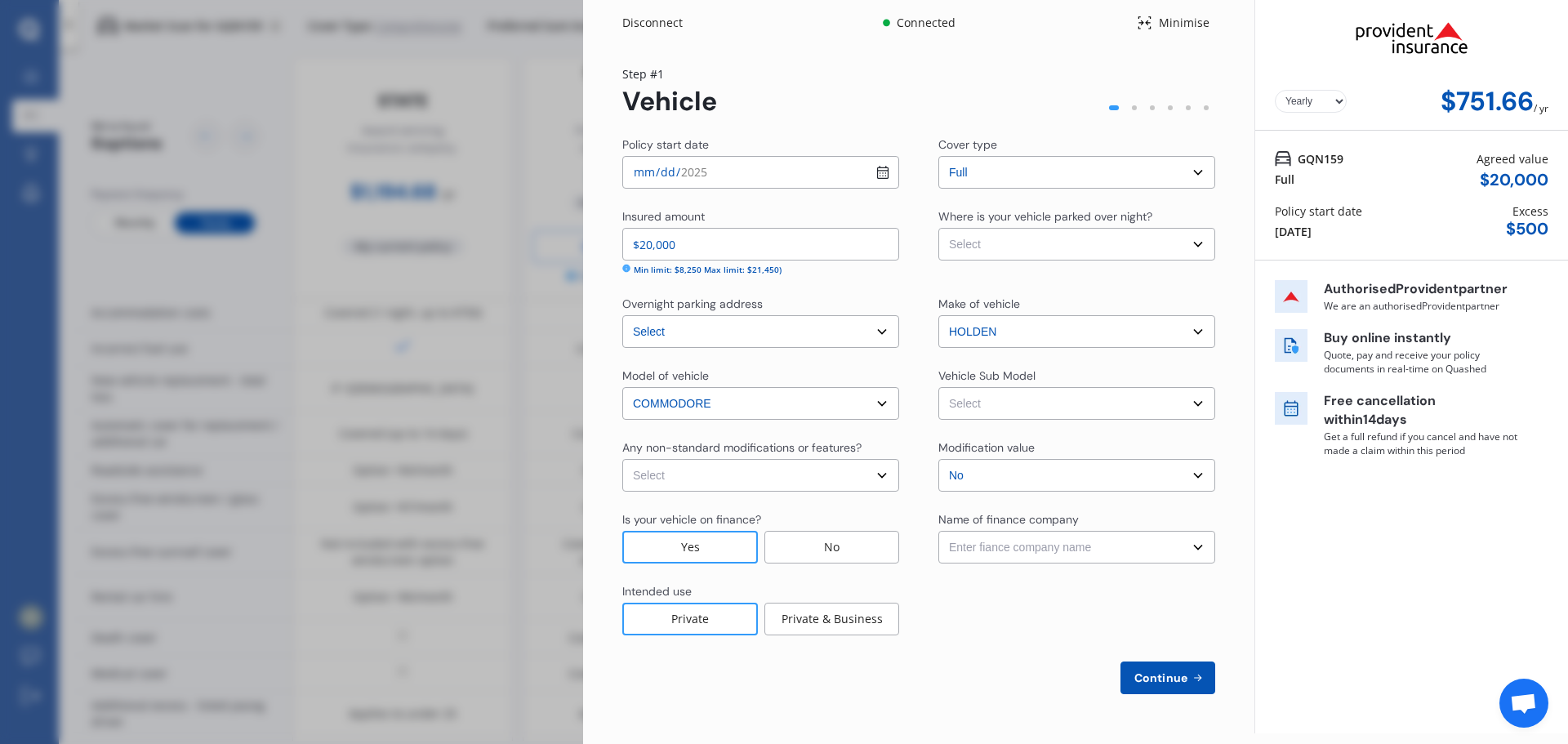
click at [1088, 541] on select "Enter fiance company name 24/7 Finance AA Finance Limited Acclaim Finance Activ…" at bounding box center [1077, 546] width 277 height 32
click at [878, 476] on select "Select None Nitrous Oxide System(NOS) Roll Cage Full Racing Harness" at bounding box center [761, 474] width 277 height 32
select select "none"
click at [622, 459] on select "Select None Nitrous Oxide System(NOS) Roll Cage Full Racing Harness" at bounding box center [761, 474] width 277 height 32
click at [1058, 234] on select "Select Garage (fully enclosed) Off Street Parking Other" at bounding box center [1077, 244] width 277 height 32
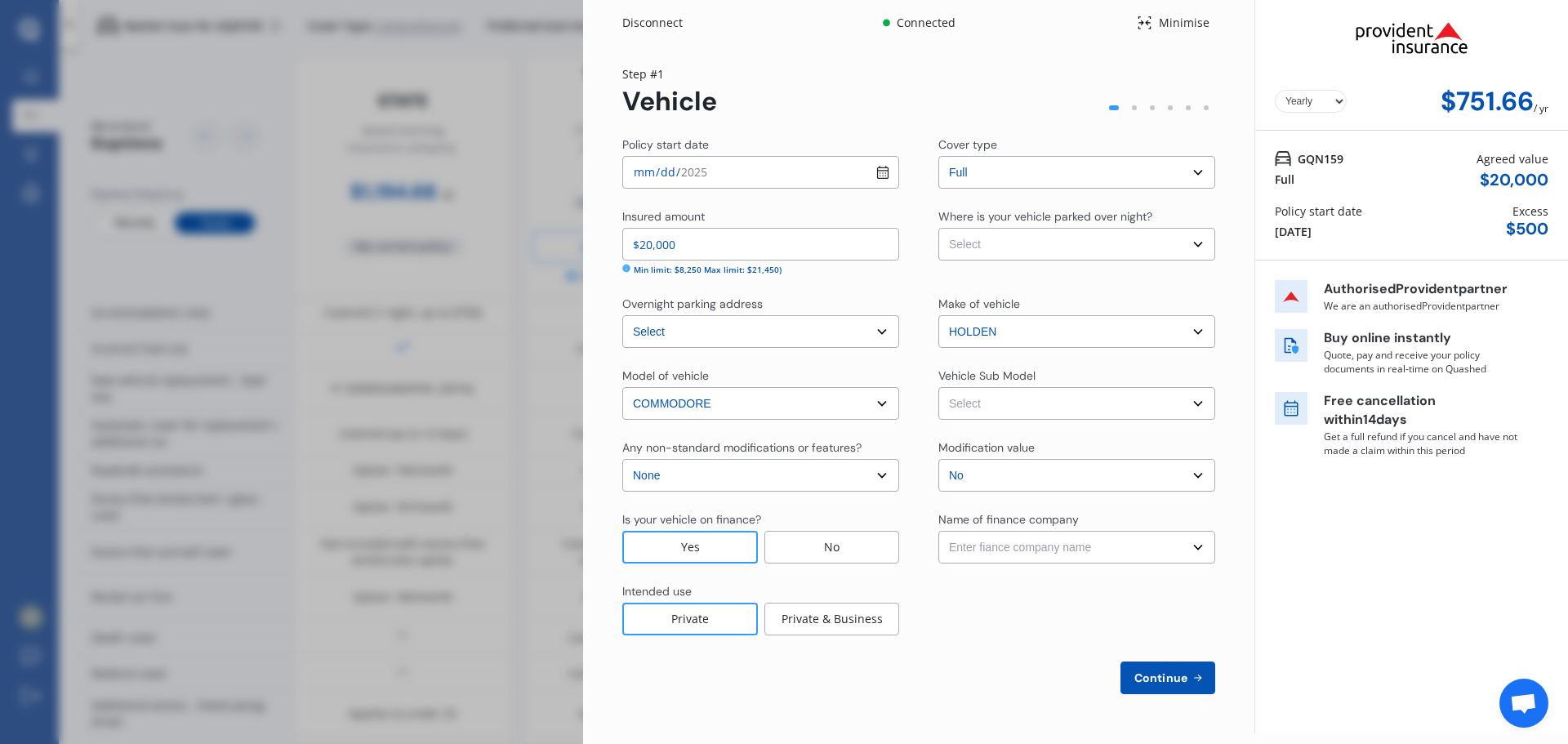
select select "OFF-STREET"
click at [938, 228] on select "Select Garage (fully enclosed) Off Street Parking Other" at bounding box center [1077, 244] width 277 height 32
click at [1044, 397] on select "Select Commodore VE Series II SV6 Z-Series Sedan 4dr Spts Auto 6sp 3.6i MY12.5" at bounding box center [1077, 402] width 277 height 32
select select "NZVHOLD2012AEDS"
click at [938, 387] on select "Select Commodore VE Series II SV6 Z-Series Sedan 4dr Spts Auto 6sp 3.6i MY12.5" at bounding box center [1077, 402] width 277 height 32
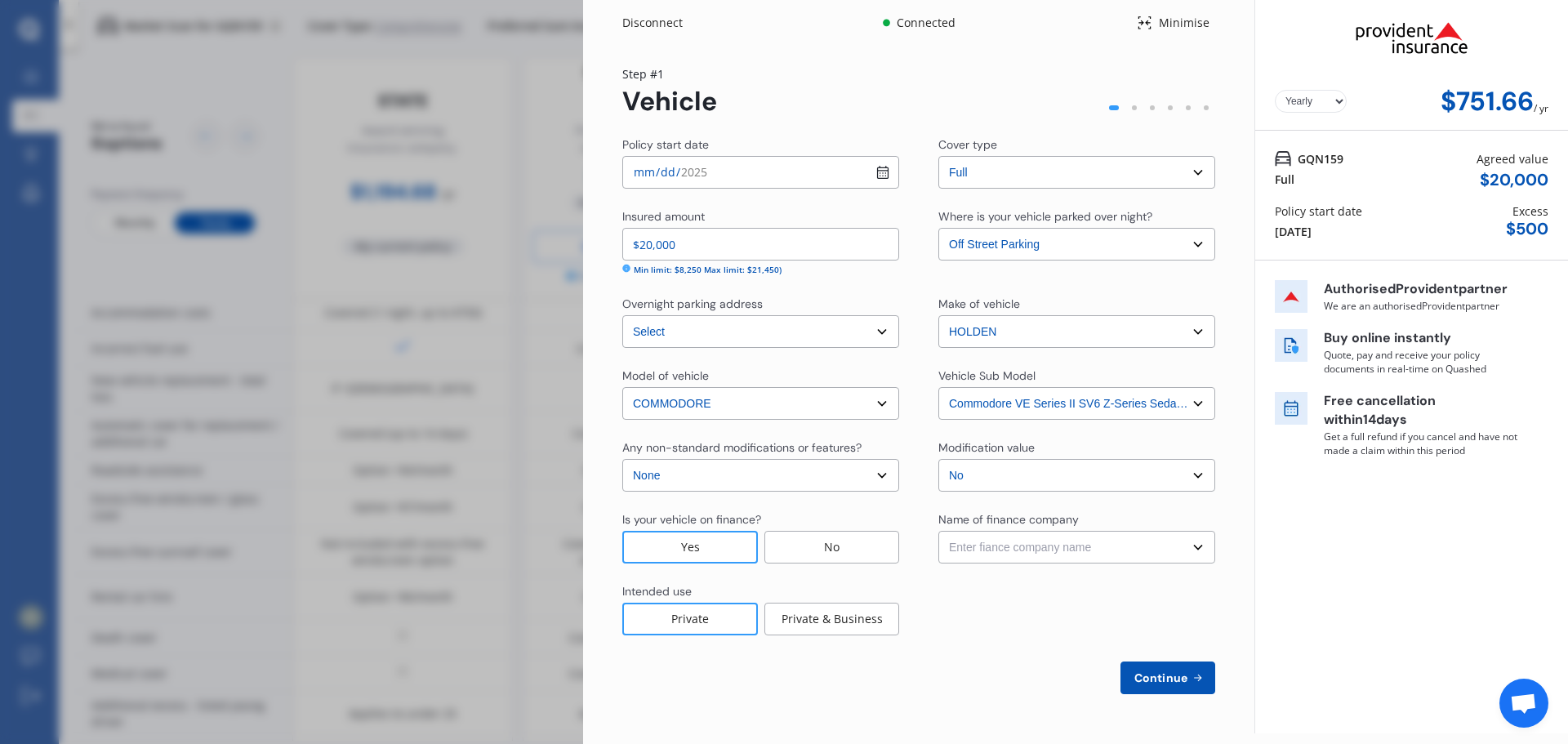
click at [1078, 474] on select "Select No Up to $4000 Up to $6000 Greater than $6000" at bounding box center [1077, 474] width 277 height 32
click at [1078, 474] on select "Select No Up to $4000 Up to $6000 Greater than $6000" at bounding box center [1077, 474] width 277 height 32
click at [1031, 548] on select "Enter fiance company name 24/7 Finance AA Finance Limited Acclaim Finance Activ…" at bounding box center [1077, 546] width 277 height 32
select select "FC0007"
click at [938, 531] on select "Enter fiance company name 24/7 Finance AA Finance Limited Acclaim Finance Activ…" at bounding box center [1077, 546] width 277 height 32
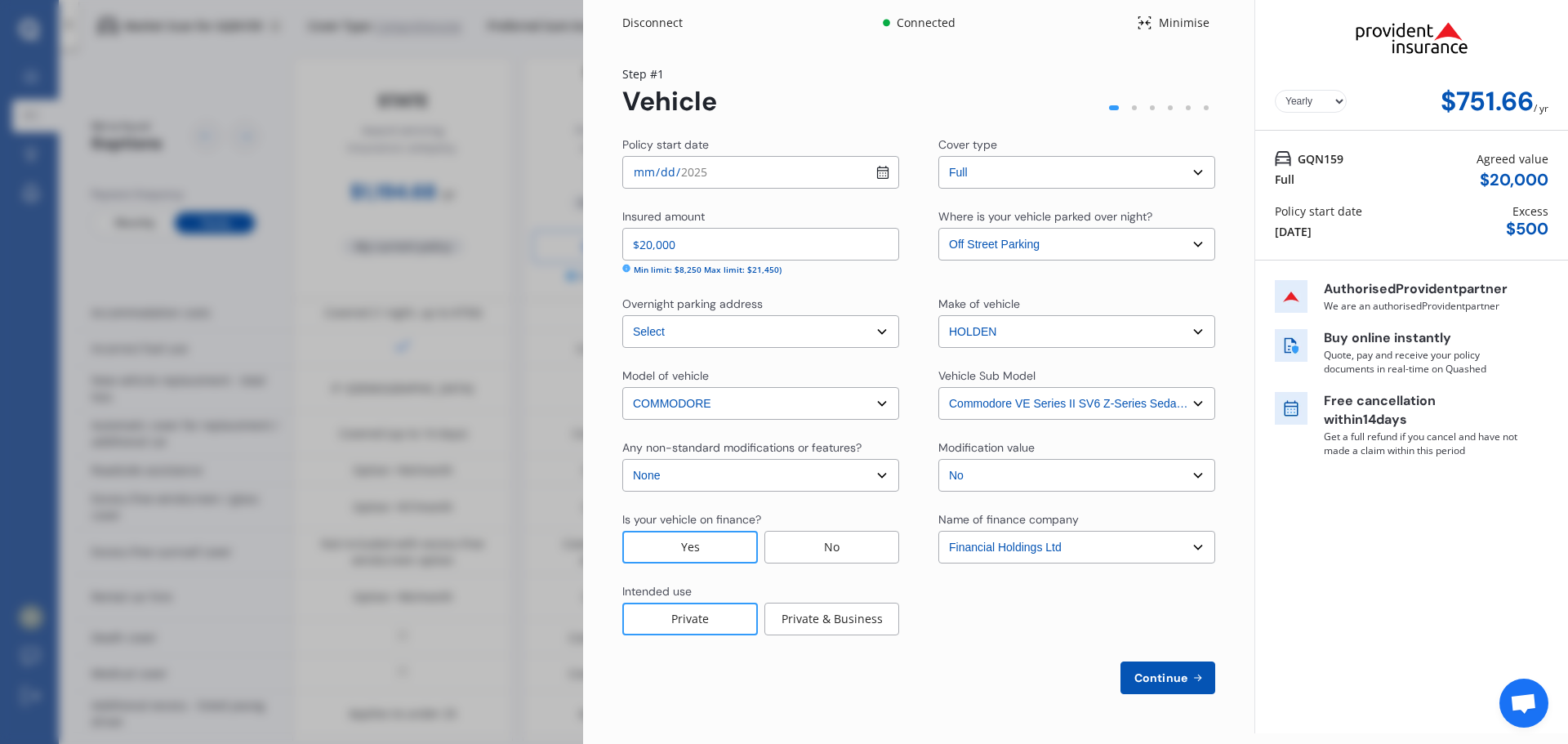
click at [1152, 674] on span "Continue" at bounding box center [1161, 678] width 60 height 13
select select "17"
select select "03"
select select "1964"
select select "NZ_FULL"
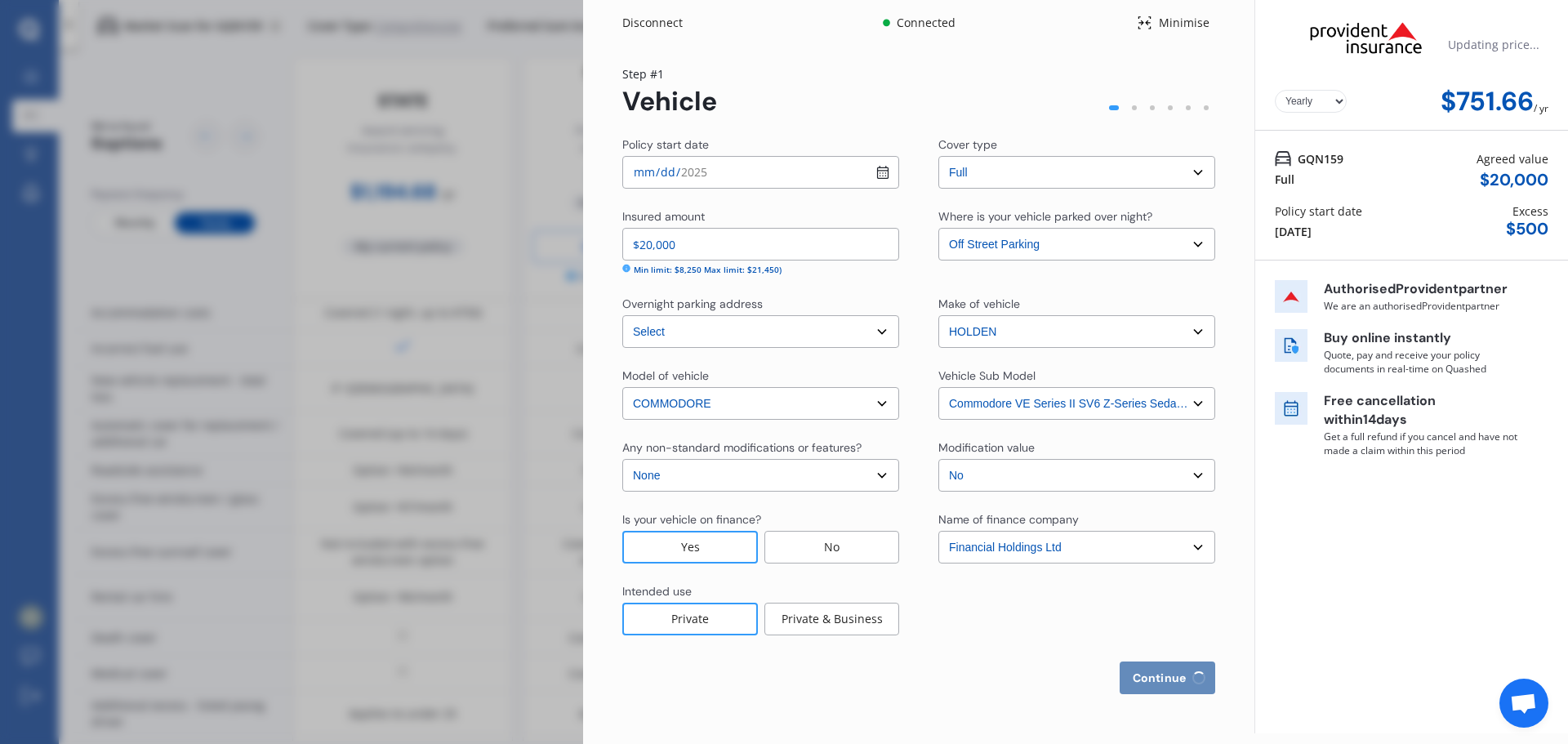
select select "0"
select select "25"
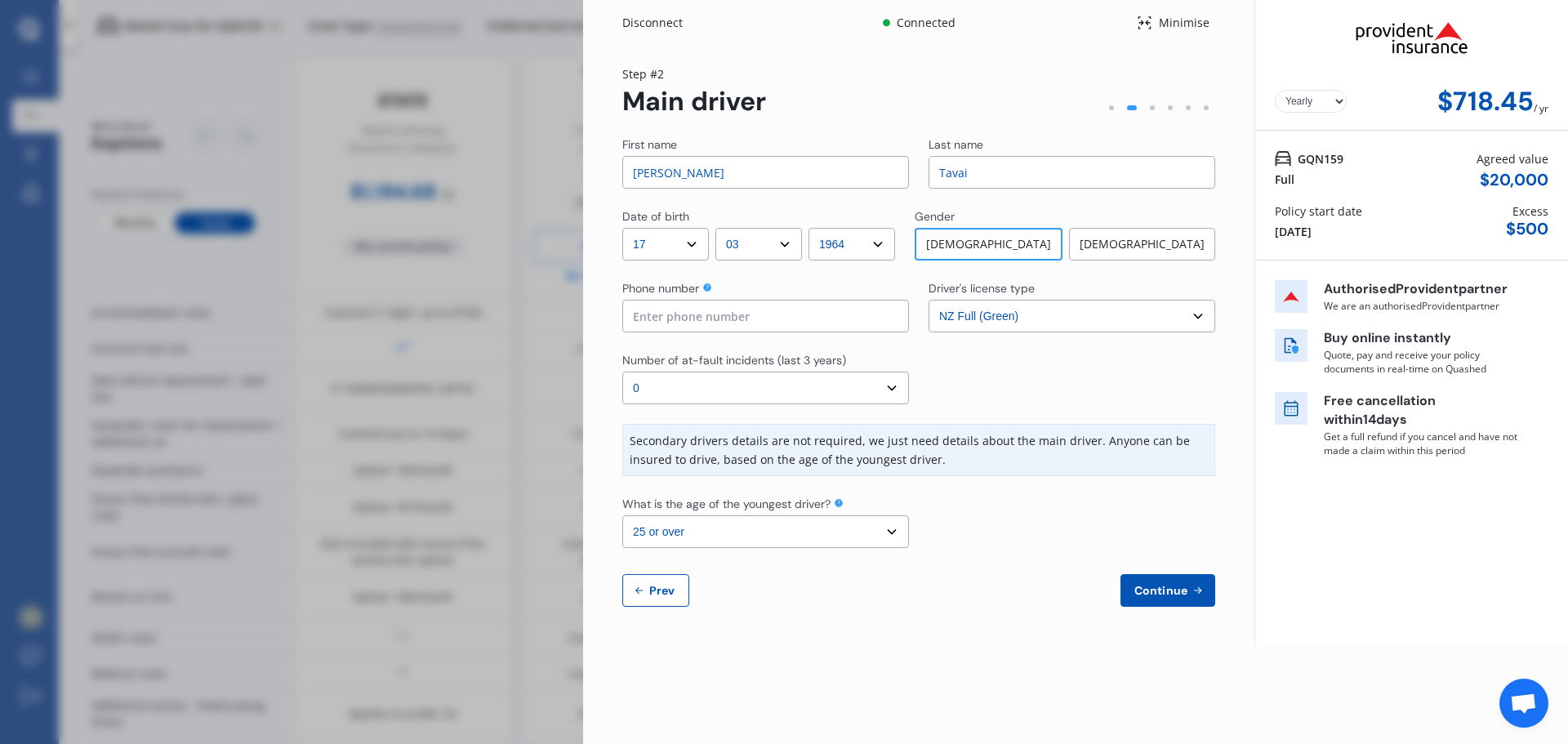
click at [812, 318] on input at bounding box center [766, 316] width 286 height 32
type input "021432824"
click at [1014, 316] on select "Select driver's license type NZ Full (Green) NZ Supervised (Green) NZ Restricte…" at bounding box center [1072, 316] width 286 height 32
click at [823, 385] on select "Select number of at-fault incidents (last 3 years) 0 1 2 3 4 5 or more" at bounding box center [766, 387] width 286 height 32
click at [622, 371] on select "Select number of at-fault incidents (last 3 years) 0 1 2 3 4 5 or more" at bounding box center [766, 387] width 286 height 32
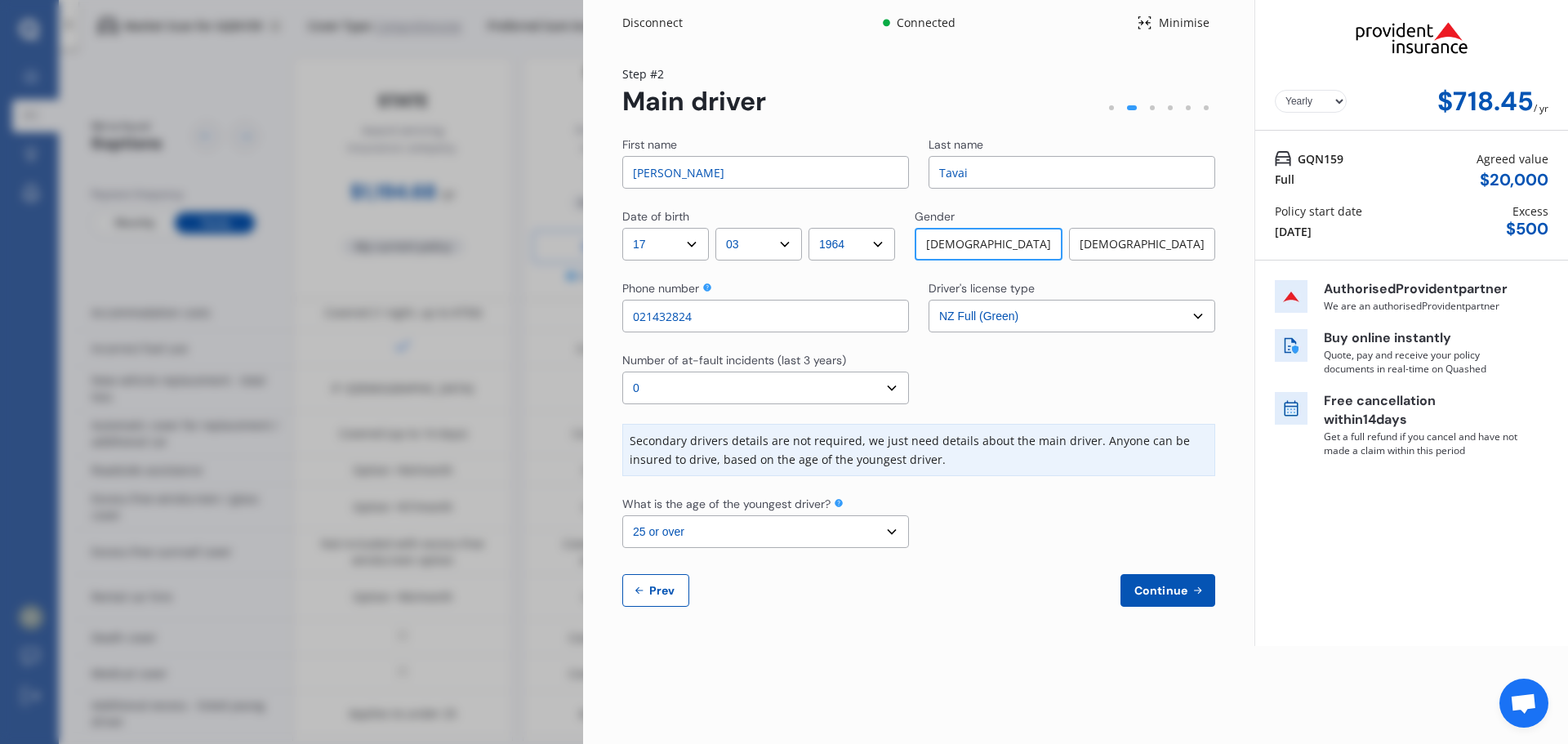
click at [894, 528] on select "Select the age of the youngest driver. 16 17 18 19 20 21 22 23 24 25 or over" at bounding box center [766, 531] width 286 height 32
click at [820, 533] on select "Select the age of the youngest driver. 16 17 18 19 20 21 22 23 24 25 or over" at bounding box center [766, 531] width 286 height 32
click at [1170, 590] on span "Continue" at bounding box center [1161, 590] width 60 height 13
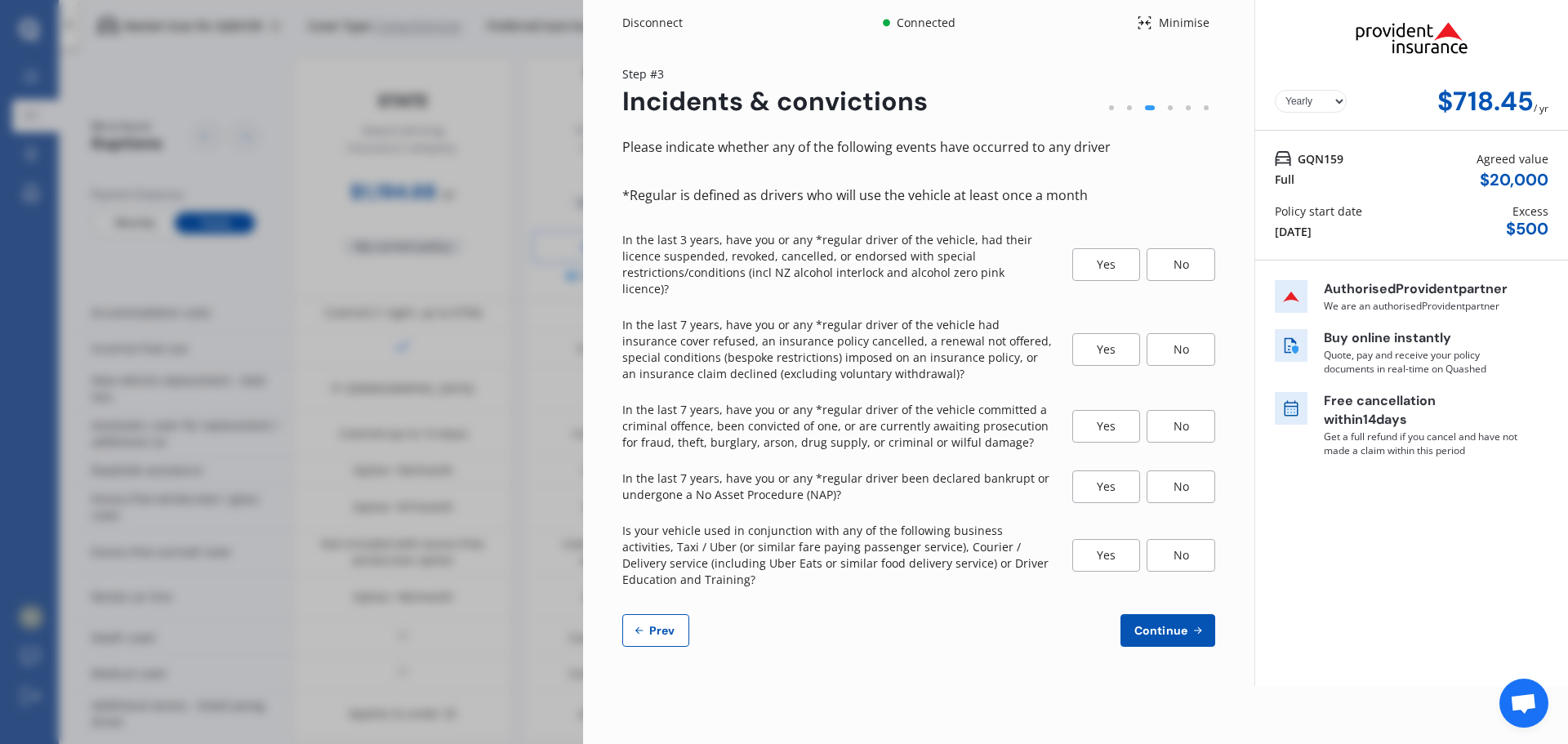
click at [1188, 255] on div "No" at bounding box center [1181, 264] width 68 height 32
drag, startPoint x: 1181, startPoint y: 338, endPoint x: 1191, endPoint y: 340, distance: 10.2
click at [1182, 338] on div "No" at bounding box center [1181, 349] width 68 height 32
click at [1182, 418] on div "No" at bounding box center [1181, 426] width 68 height 32
click at [1190, 540] on div "No" at bounding box center [1181, 555] width 68 height 32
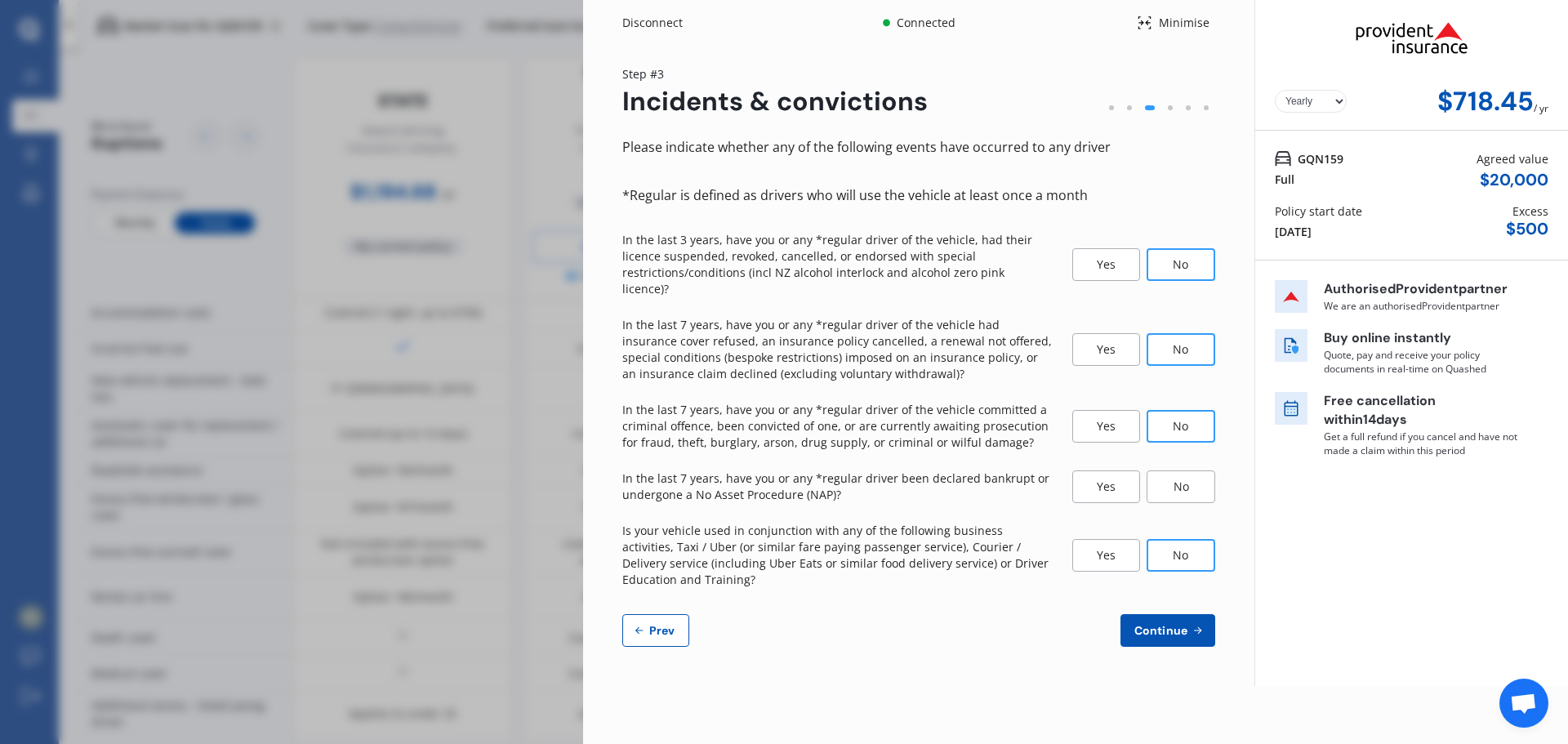
click at [1172, 624] on span "Continue" at bounding box center [1161, 630] width 60 height 13
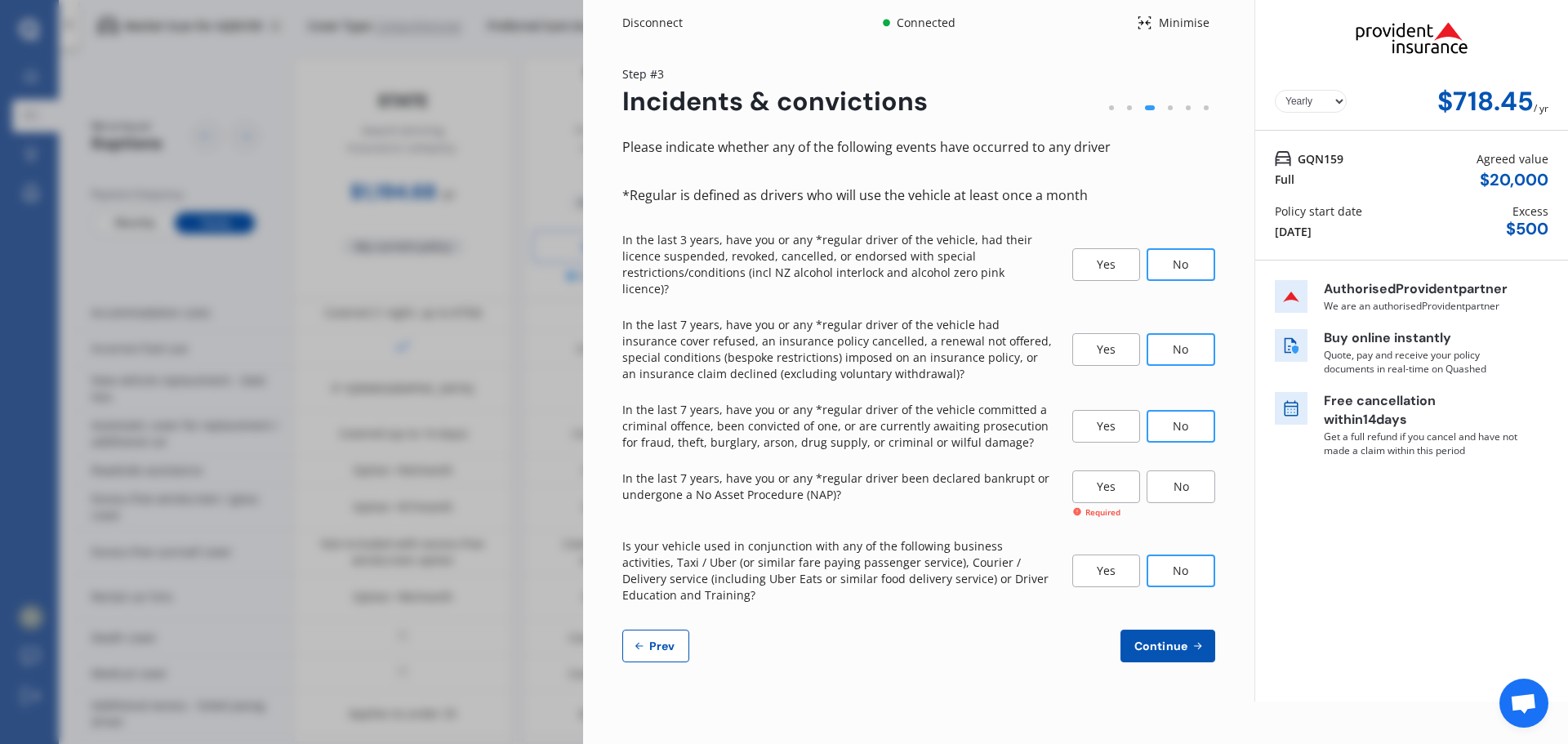
click at [1175, 470] on div "No" at bounding box center [1181, 486] width 68 height 32
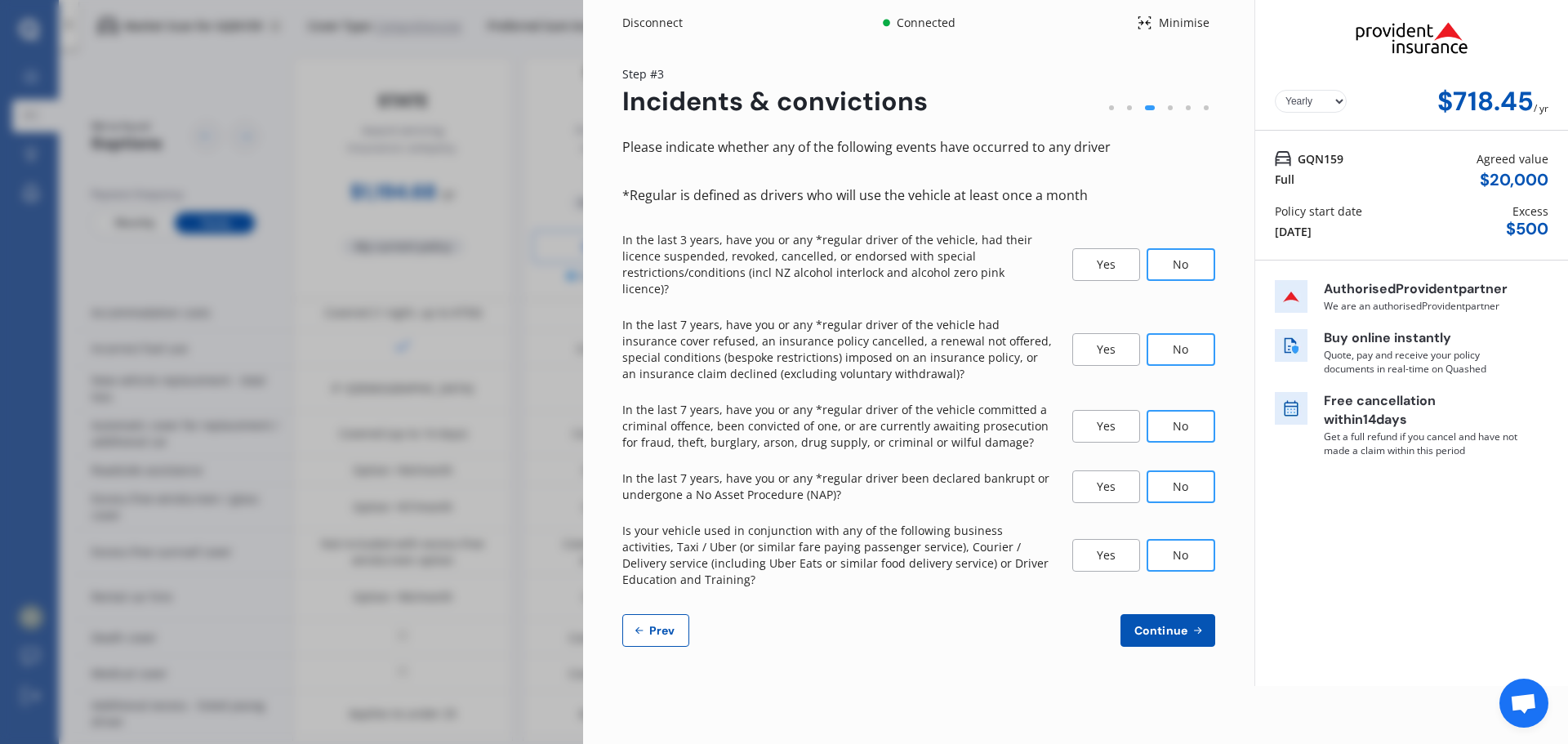
click at [1173, 624] on span "Continue" at bounding box center [1161, 630] width 60 height 13
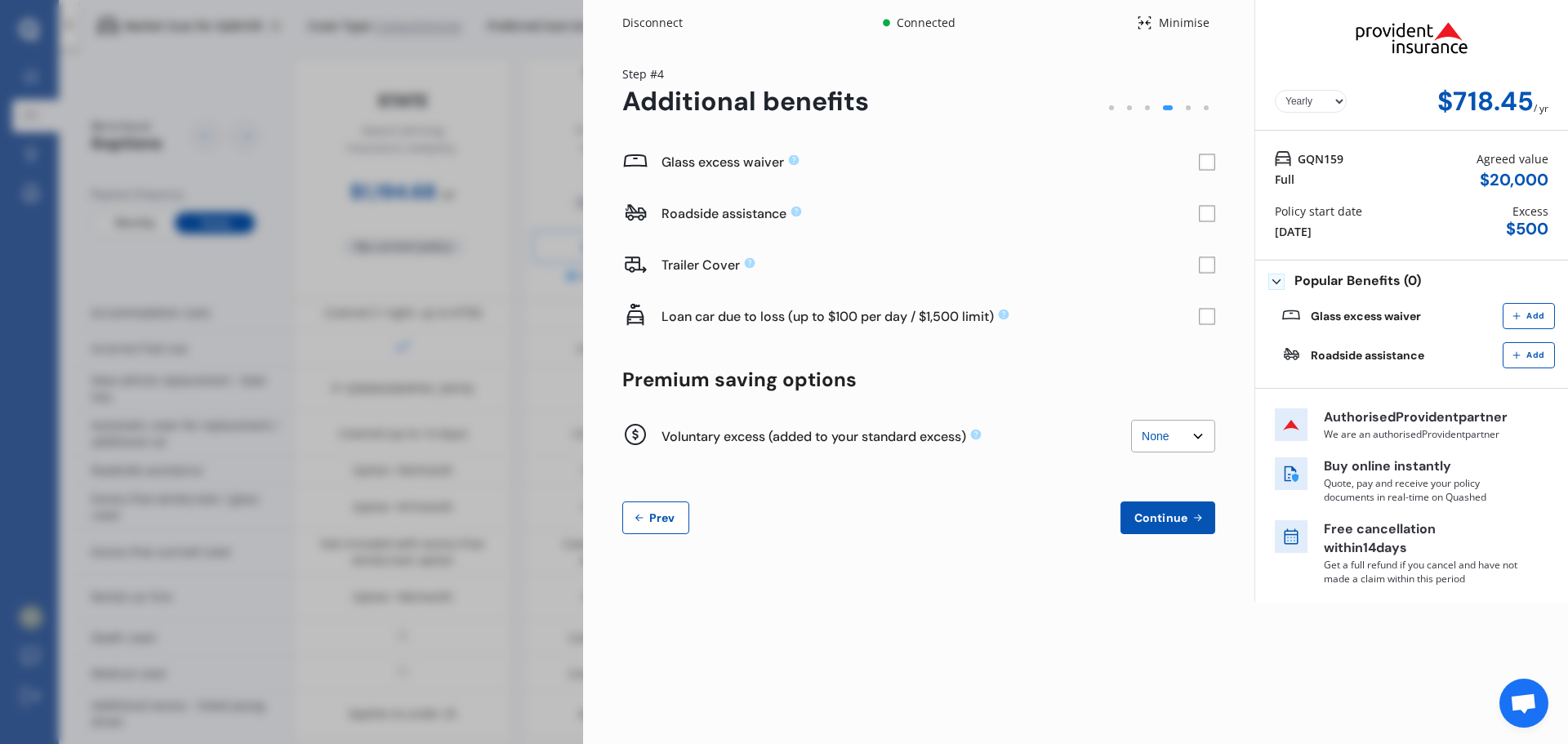
click at [1204, 162] on rect at bounding box center [1207, 162] width 17 height 17
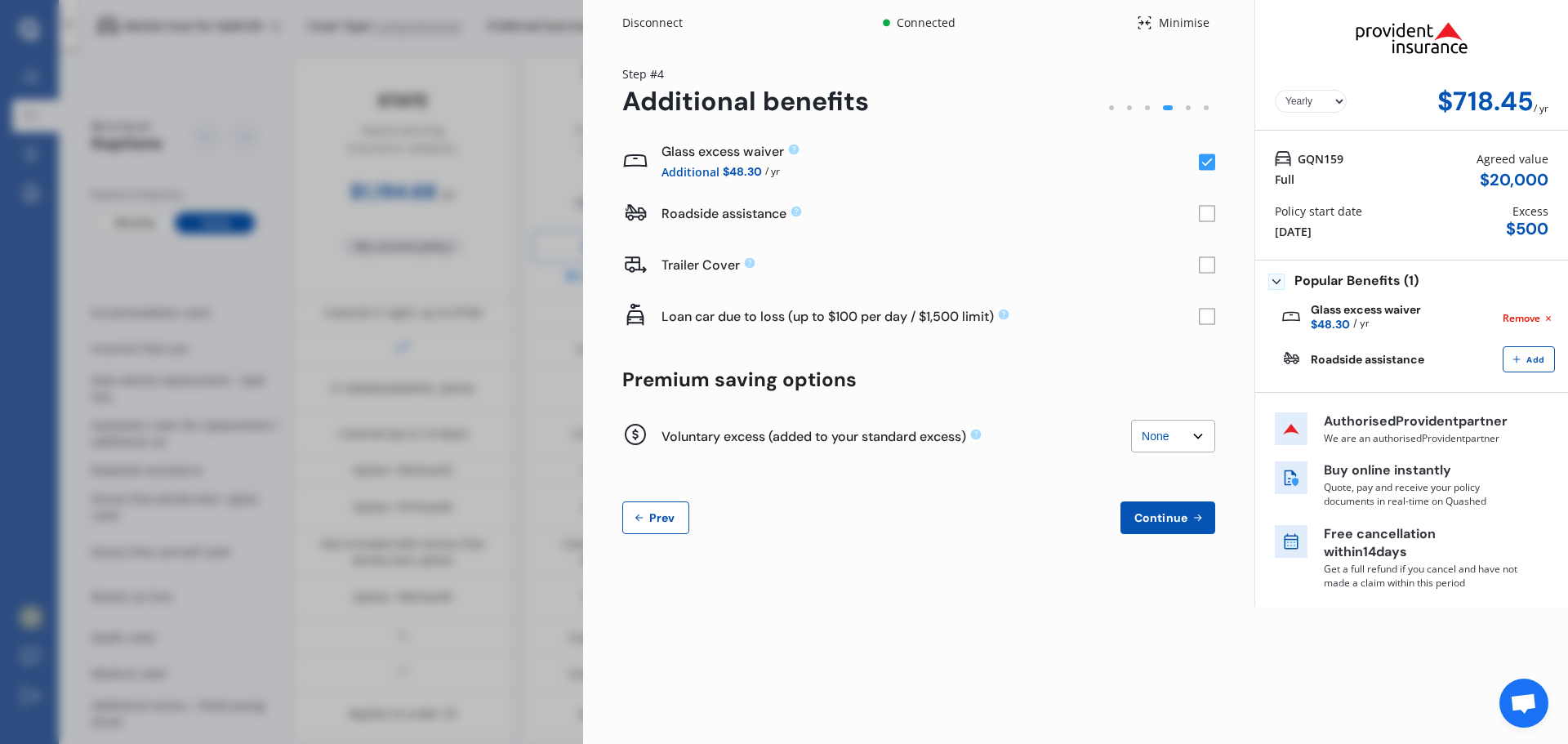
click at [1181, 515] on span "Continue" at bounding box center [1161, 518] width 60 height 13
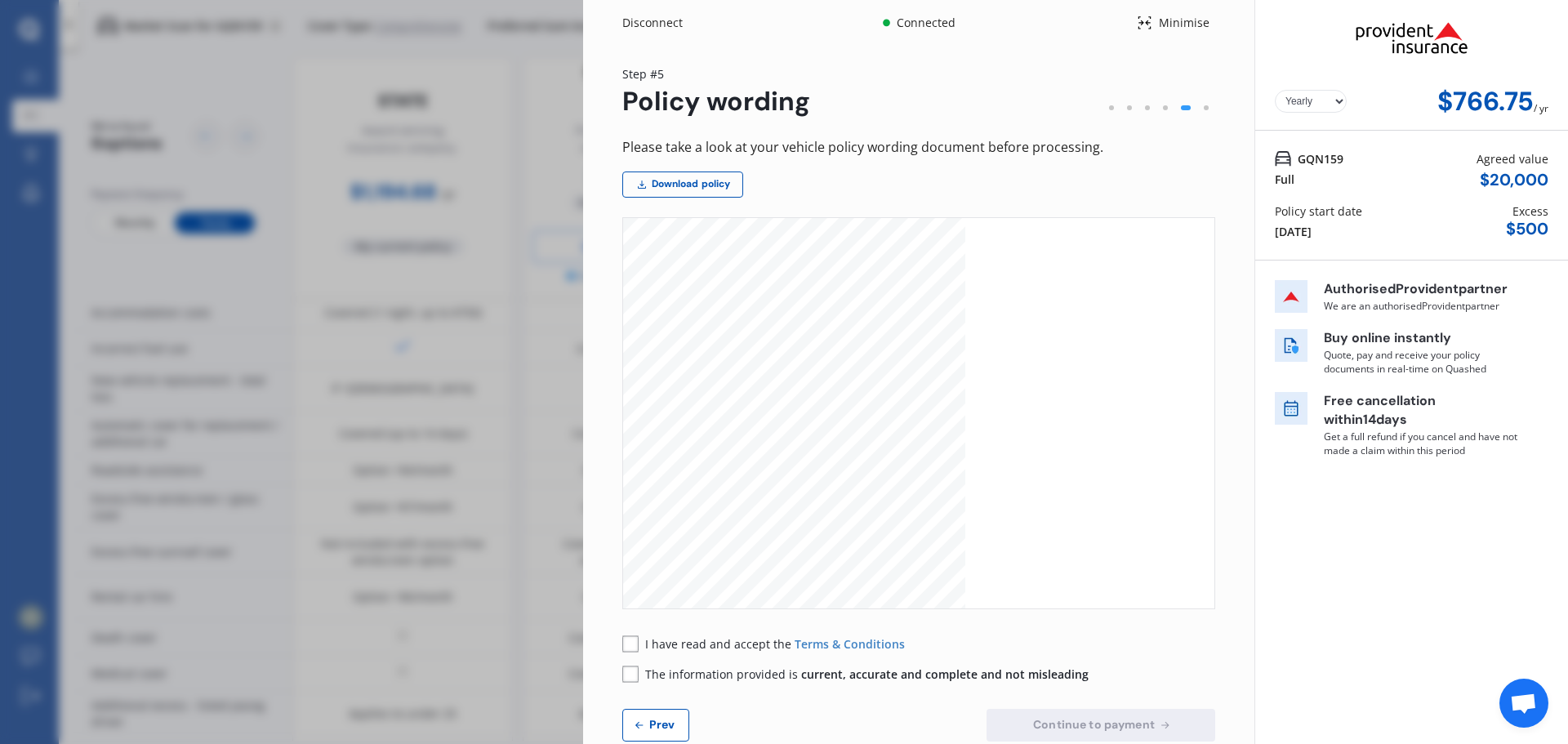
click at [627, 646] on rect at bounding box center [631, 643] width 17 height 17
drag, startPoint x: 633, startPoint y: 677, endPoint x: 744, endPoint y: 670, distance: 111.2
click at [633, 674] on rect at bounding box center [631, 674] width 17 height 17
click at [1088, 725] on span "Continue to payment" at bounding box center [1093, 724] width 128 height 13
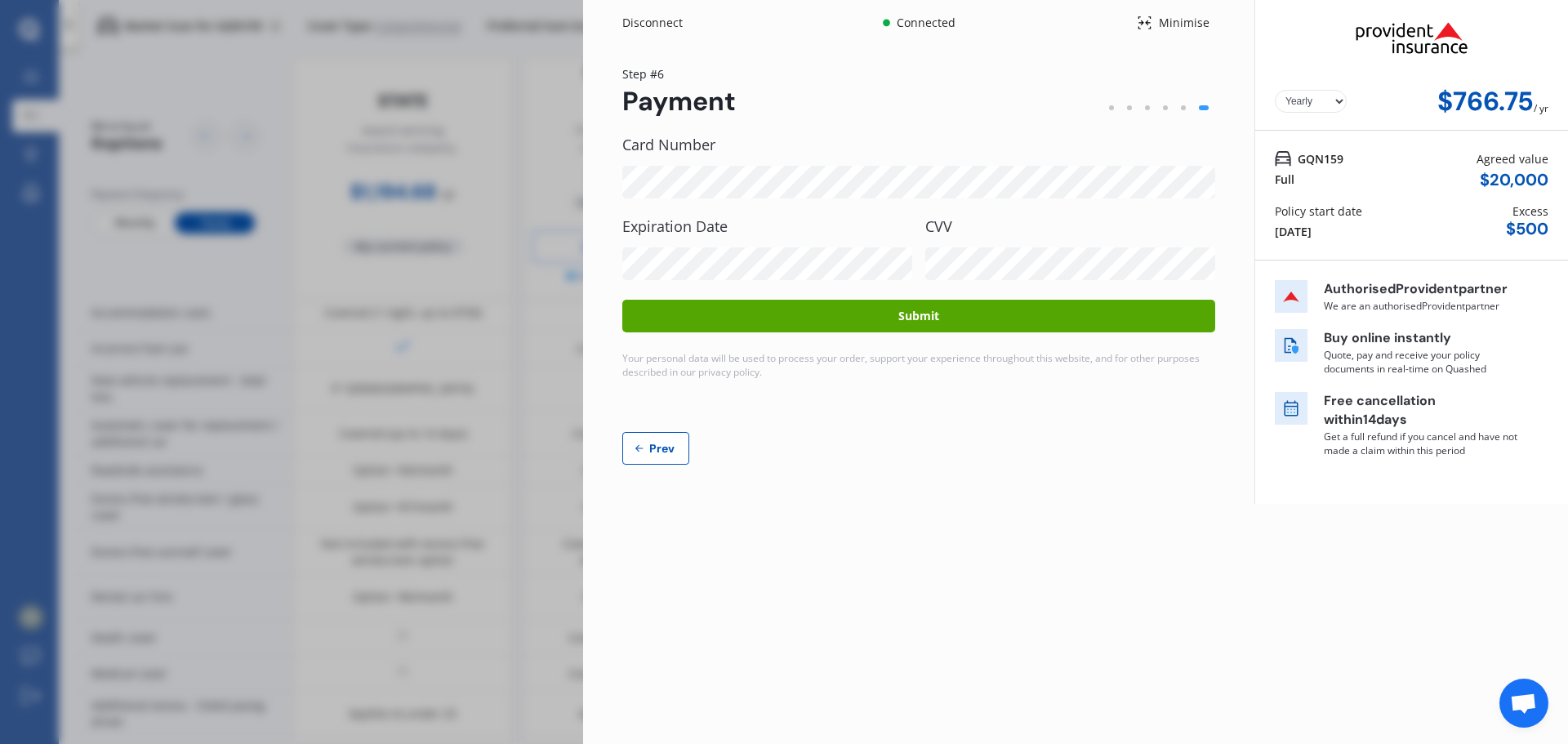
click at [1339, 101] on select "Yearly Monthly" at bounding box center [1311, 101] width 72 height 23
select select "Monthly"
click at [1275, 90] on select "Yearly Monthly" at bounding box center [1311, 101] width 72 height 23
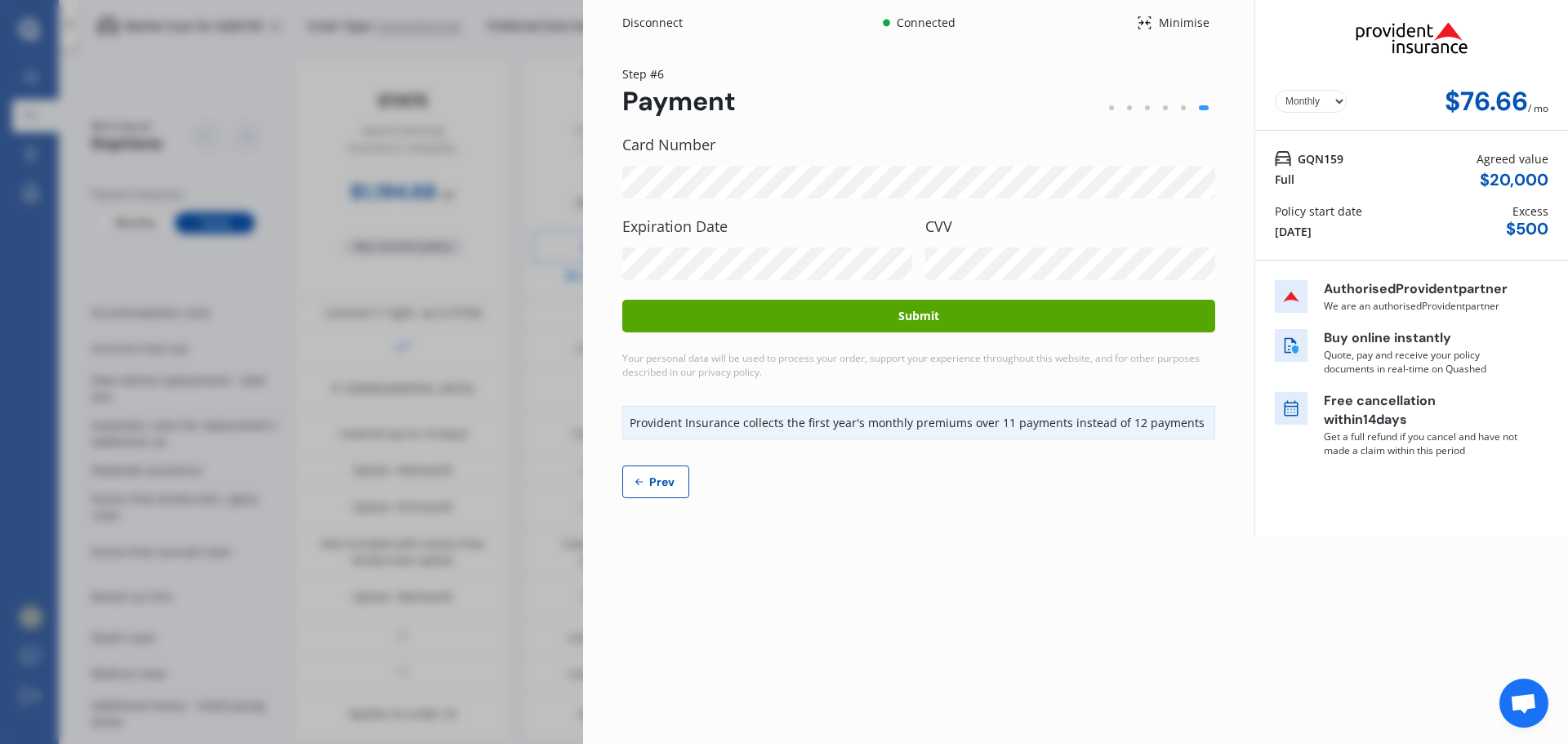
click at [938, 319] on button "Submit" at bounding box center [919, 316] width 593 height 32
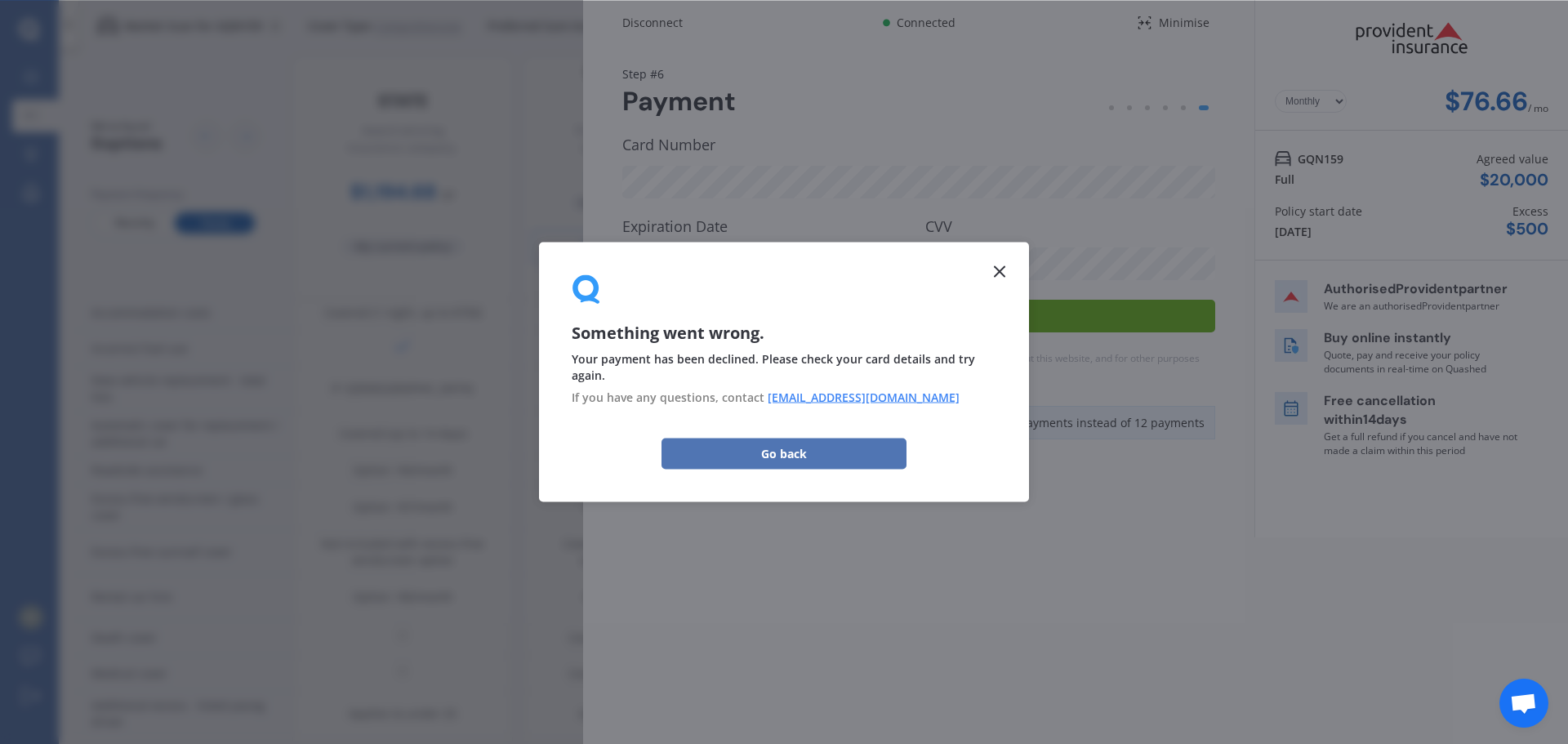
click at [823, 450] on button "Go back" at bounding box center [783, 453] width 245 height 31
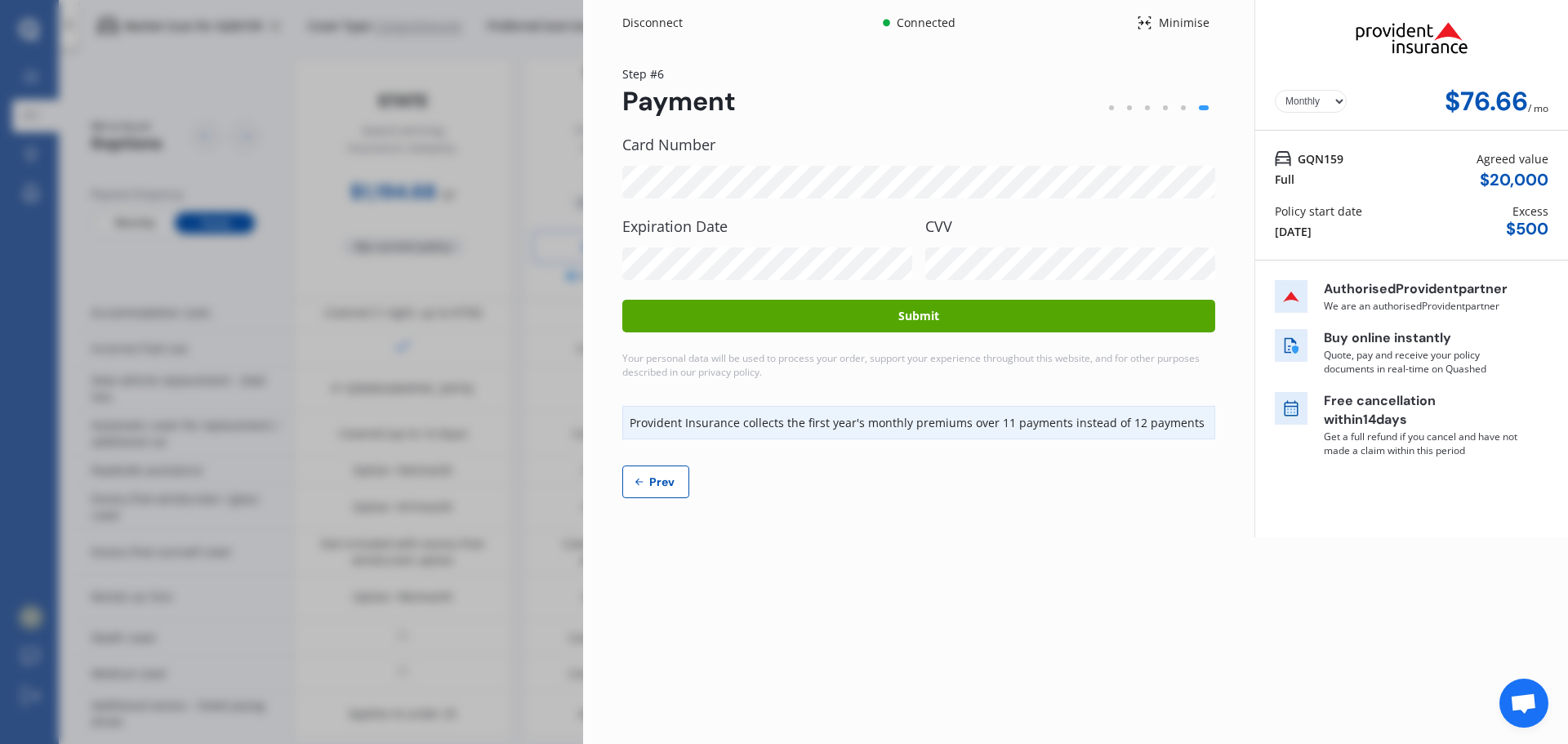
click at [934, 314] on button "Submit" at bounding box center [919, 316] width 593 height 32
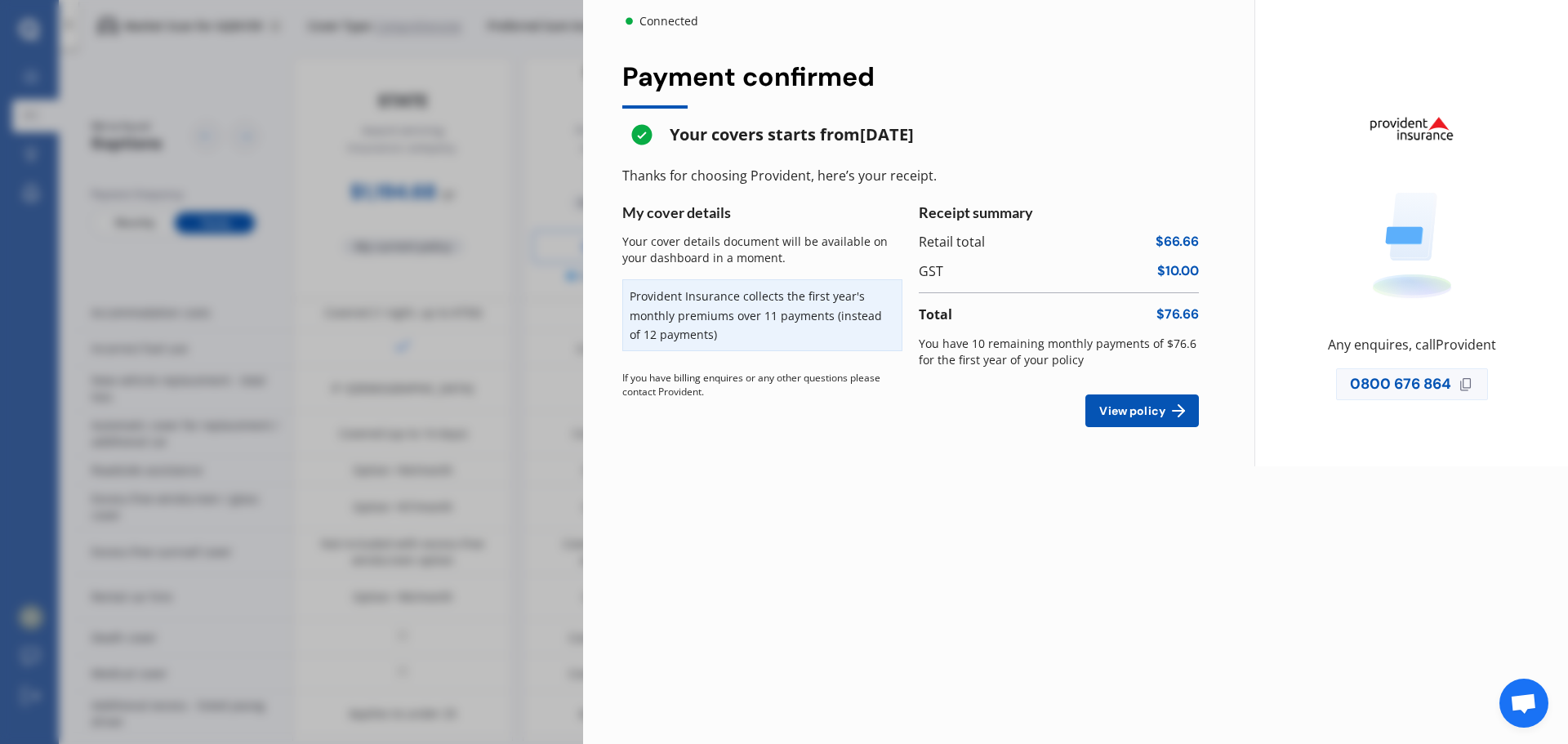
click at [1140, 409] on span "View policy" at bounding box center [1132, 411] width 73 height 13
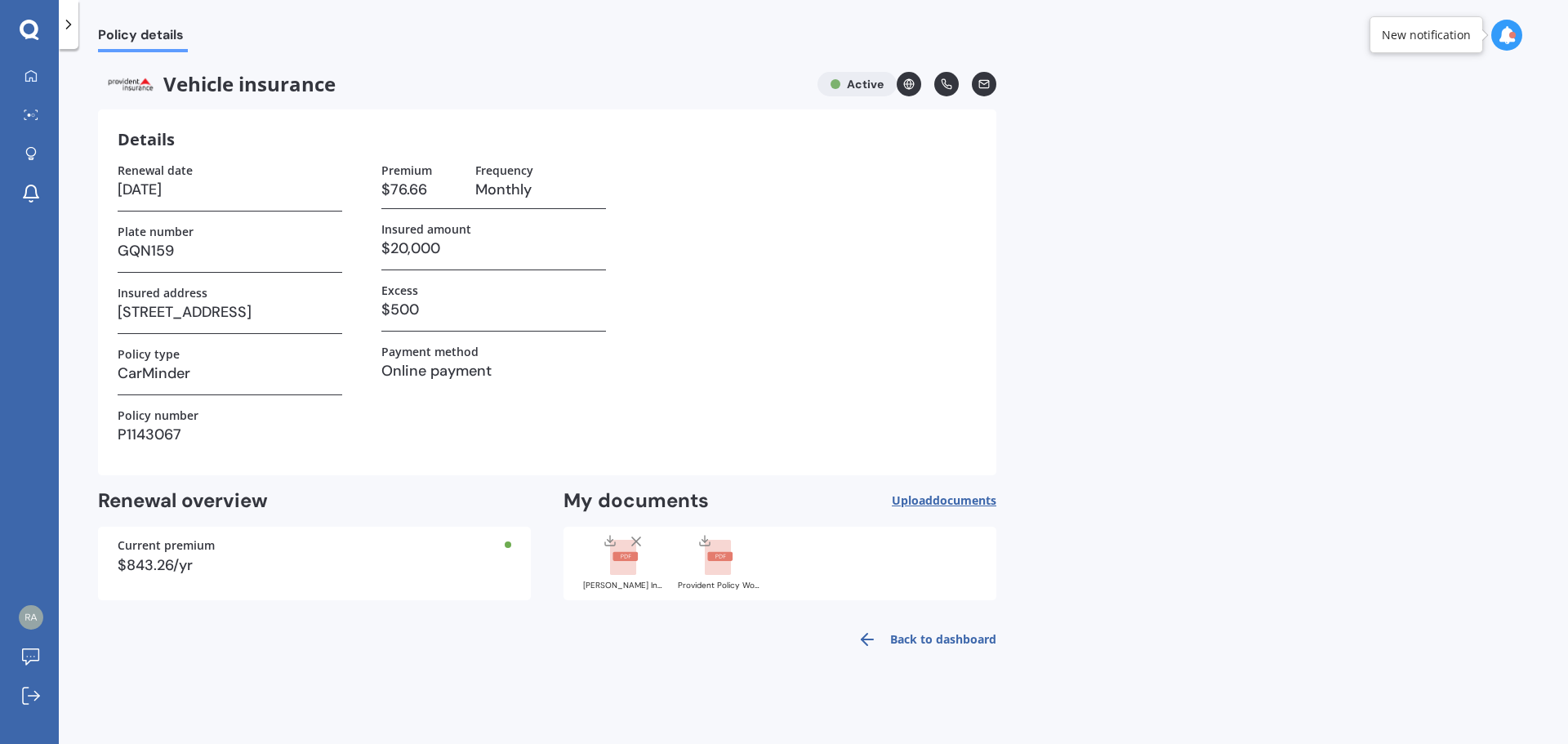
click at [910, 83] on icon at bounding box center [909, 84] width 11 height 11
